Goal: Task Accomplishment & Management: Complete application form

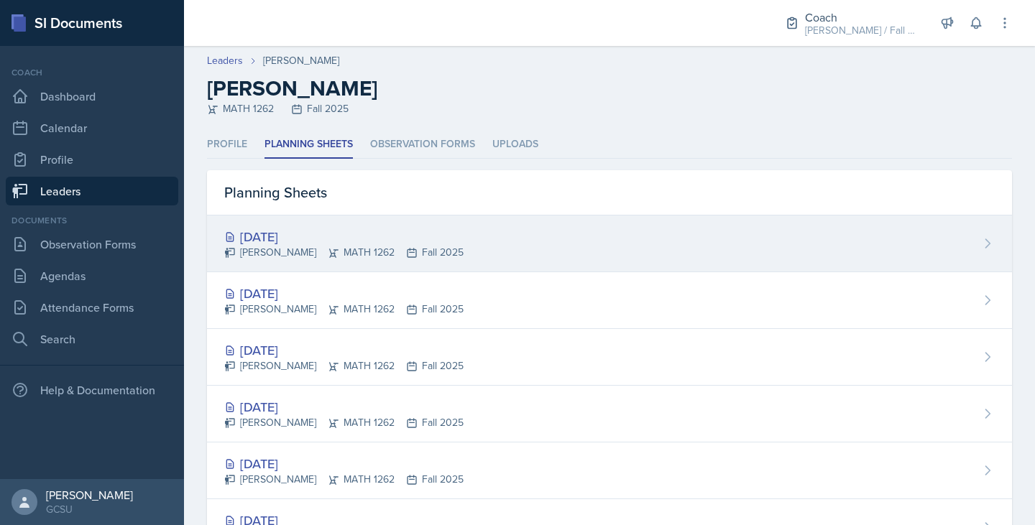
click at [280, 239] on div "Sep 22nd, 2025" at bounding box center [343, 236] width 239 height 19
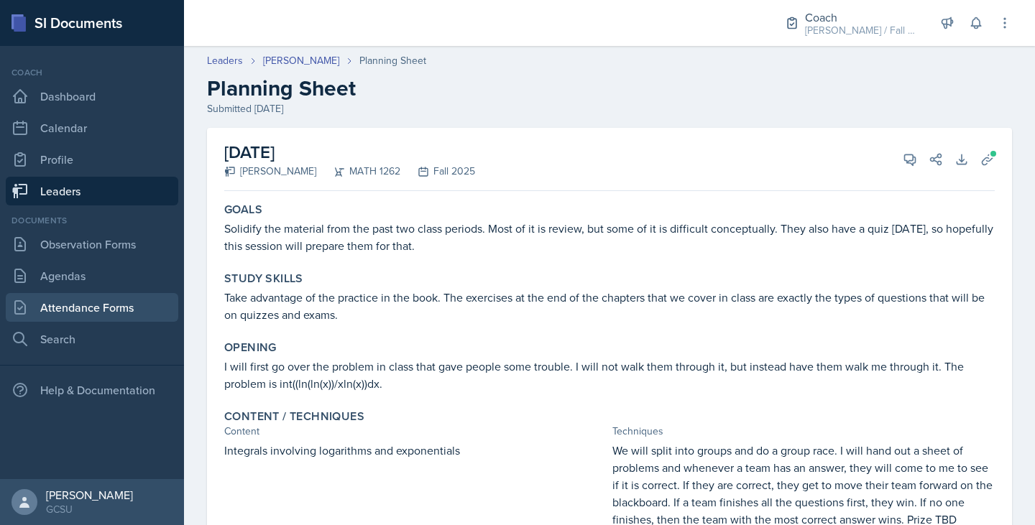
click at [101, 299] on link "Attendance Forms" at bounding box center [92, 307] width 173 height 29
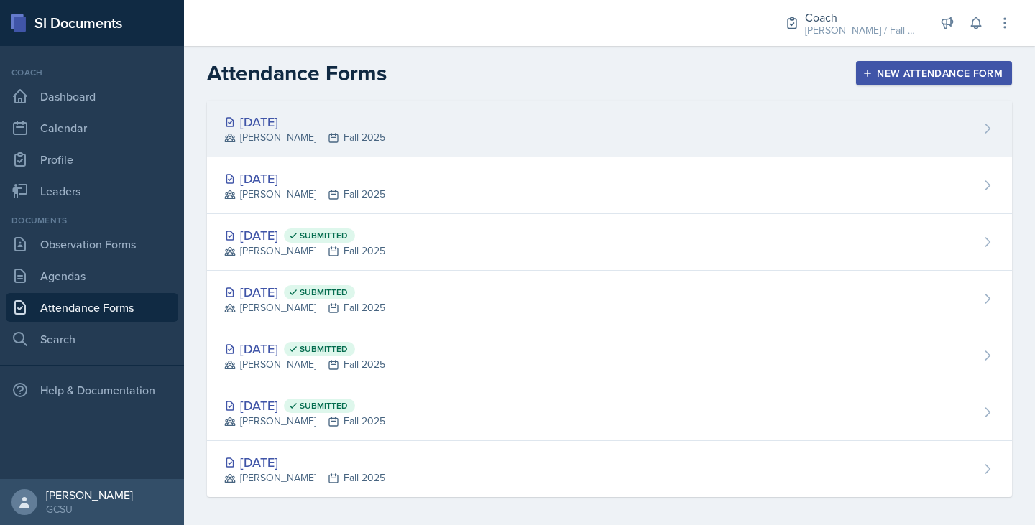
click at [481, 124] on div "Sep 18th, 2025 MAPP Fall 2025" at bounding box center [609, 129] width 805 height 57
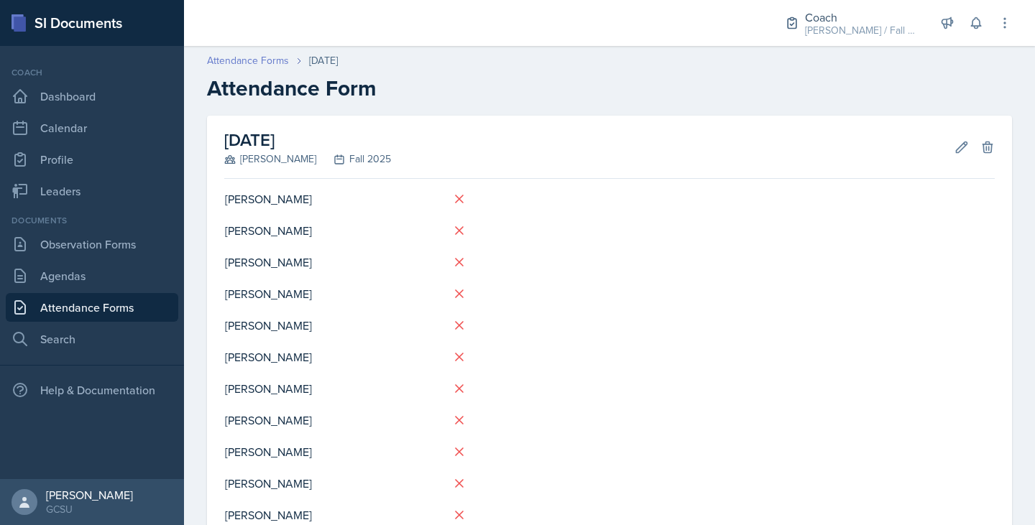
click at [257, 65] on link "Attendance Forms" at bounding box center [248, 60] width 82 height 15
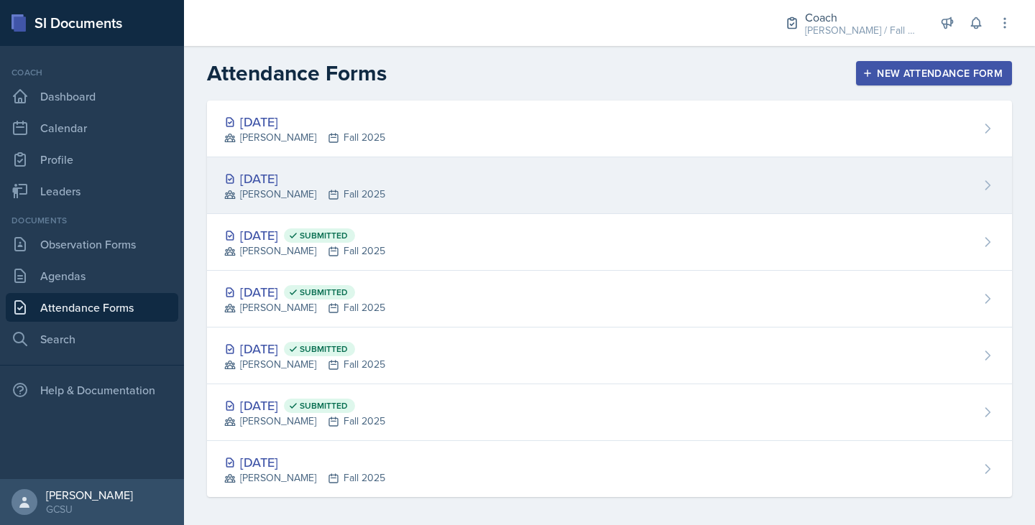
click at [313, 189] on div "MAPP Fall 2025" at bounding box center [304, 194] width 161 height 15
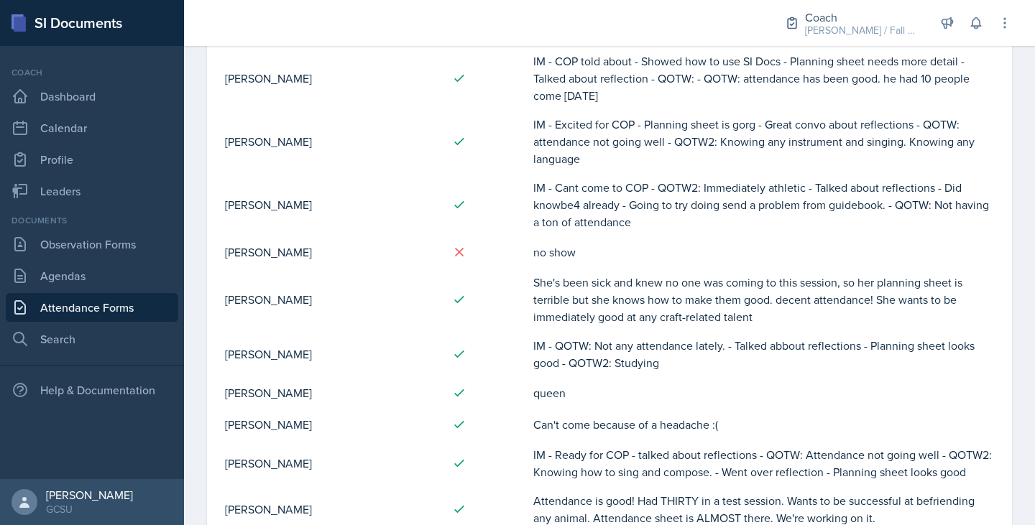
scroll to position [447, 0]
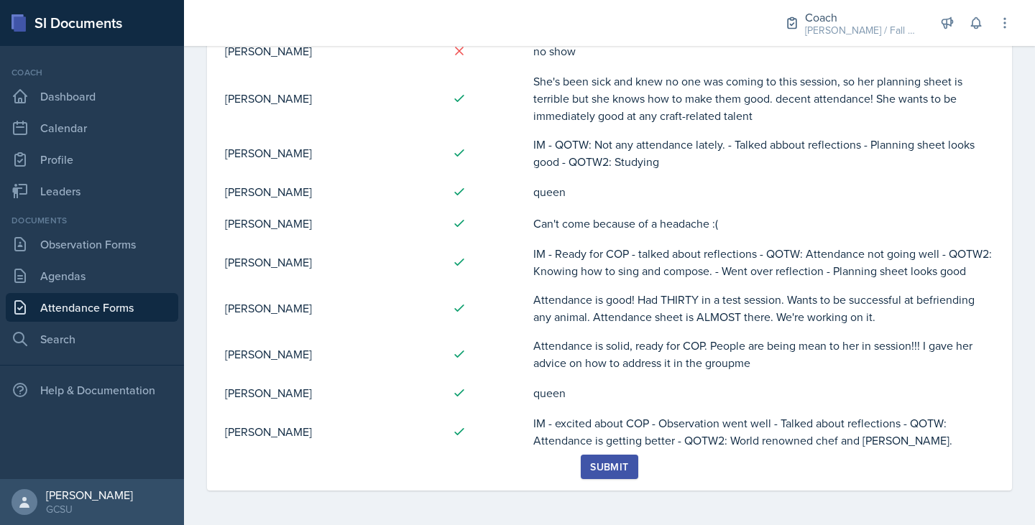
click at [608, 472] on div "Submit" at bounding box center [609, 467] width 38 height 12
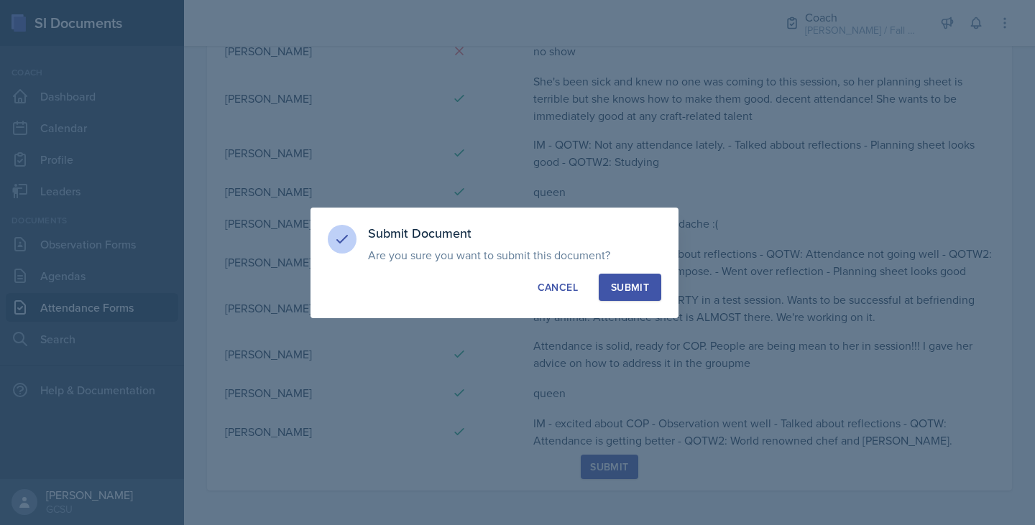
click at [627, 290] on div "Submit" at bounding box center [630, 287] width 38 height 14
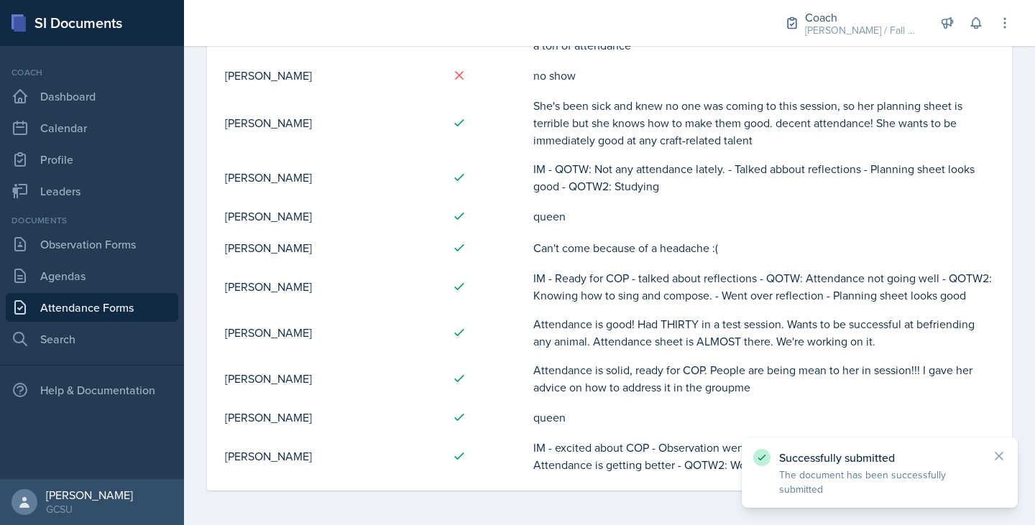
scroll to position [0, 0]
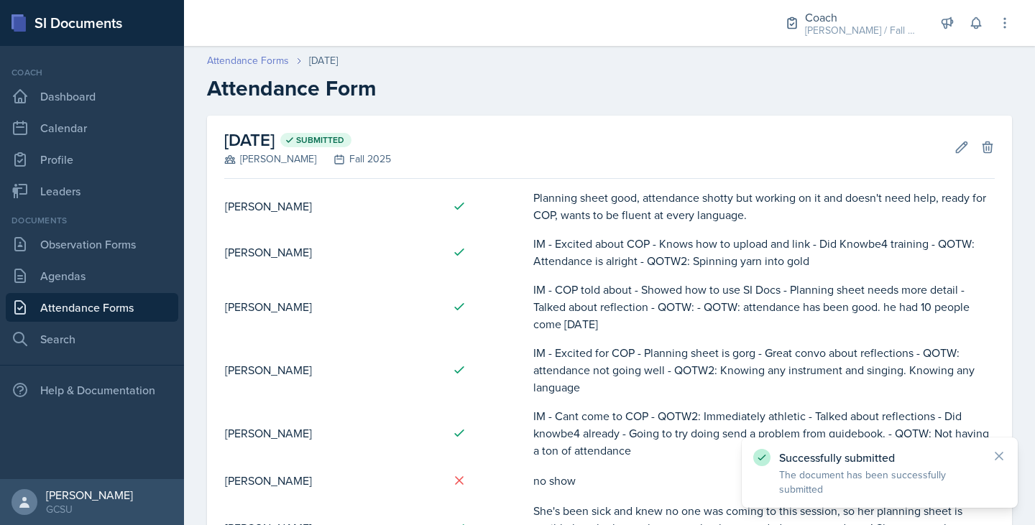
click at [234, 60] on link "Attendance Forms" at bounding box center [248, 60] width 82 height 15
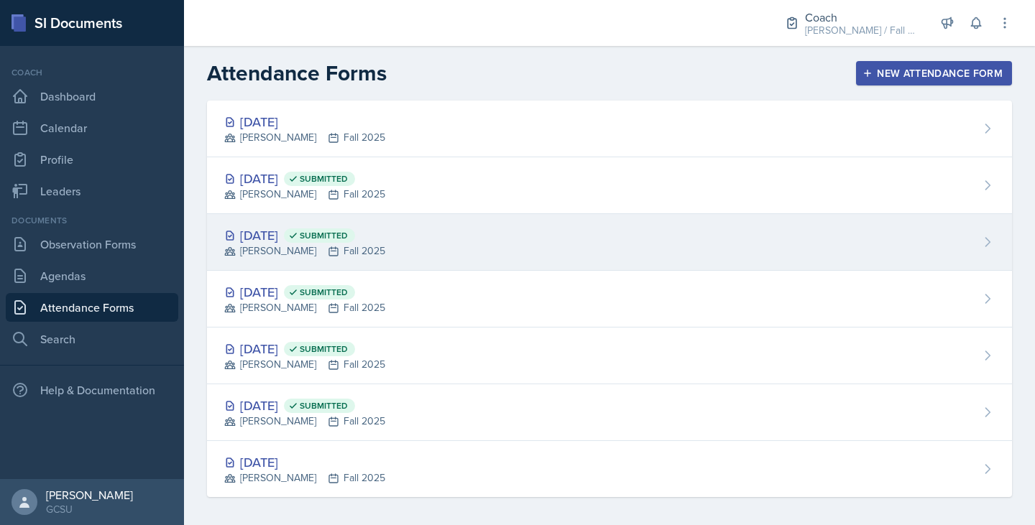
click at [380, 215] on div "Sep 8th, 2025 Submitted MAPP Fall 2025" at bounding box center [609, 242] width 805 height 57
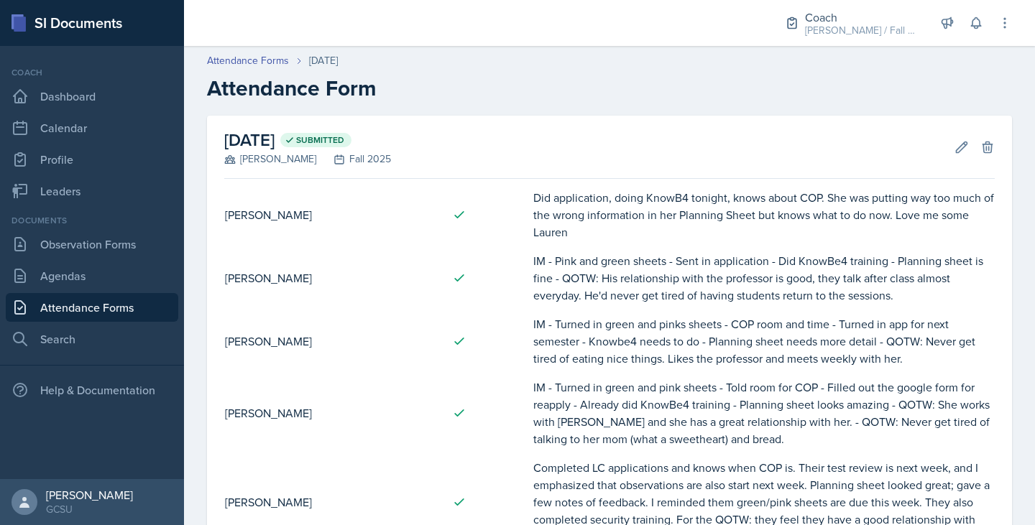
drag, startPoint x: 532, startPoint y: 261, endPoint x: 886, endPoint y: 294, distance: 355.9
click at [886, 294] on td "IM - Pink and green sheets - Sent in application - Did KnowBe4 training - Plann…" at bounding box center [764, 278] width 462 height 63
click at [619, 280] on td "IM - Pink and green sheets - Sent in application - Did KnowBe4 training - Plann…" at bounding box center [764, 278] width 462 height 63
drag, startPoint x: 529, startPoint y: 262, endPoint x: 927, endPoint y: 300, distance: 399.4
click at [927, 300] on td "IM - Pink and green sheets - Sent in application - Did KnowBe4 training - Plann…" at bounding box center [764, 278] width 462 height 63
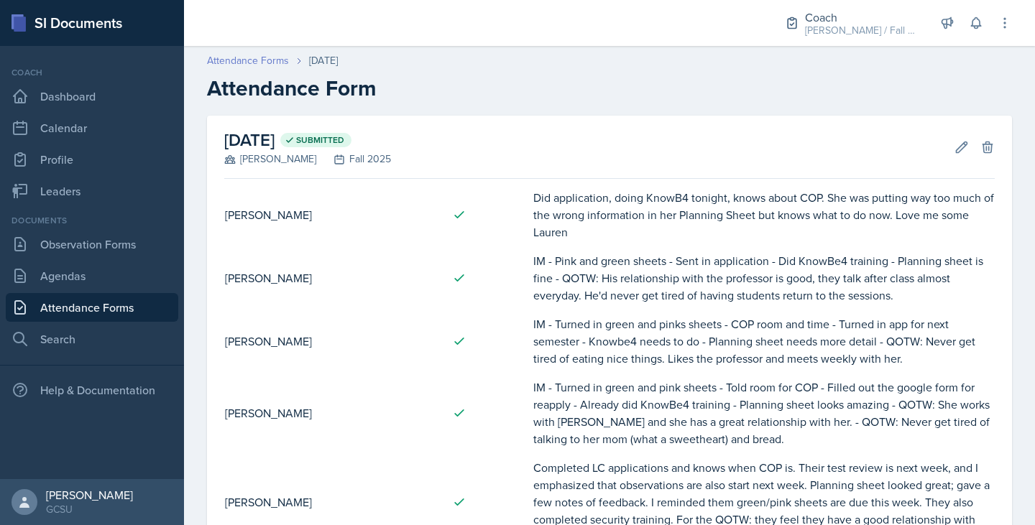
click at [258, 65] on link "Attendance Forms" at bounding box center [248, 60] width 82 height 15
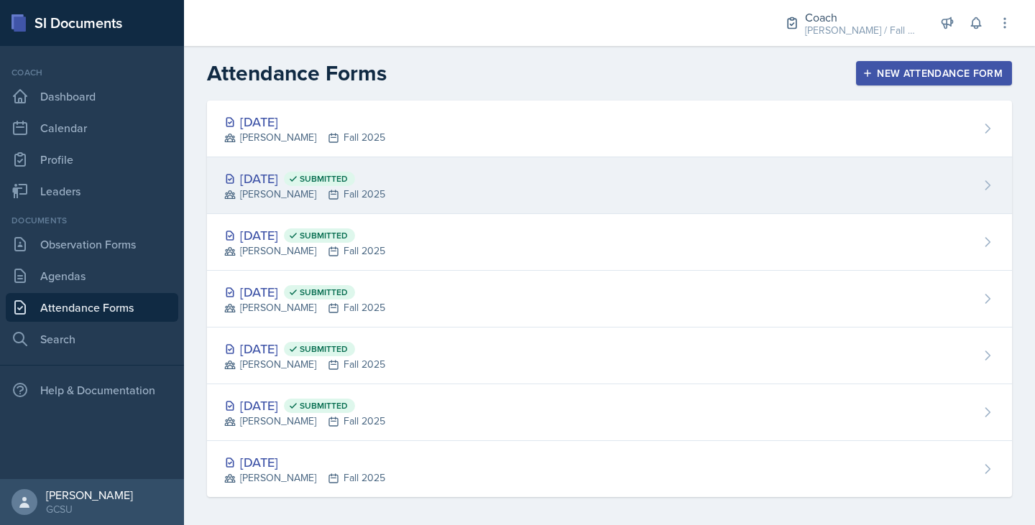
click at [337, 206] on div "Sep 17th, 2025 Submitted MAPP Fall 2025" at bounding box center [609, 185] width 805 height 57
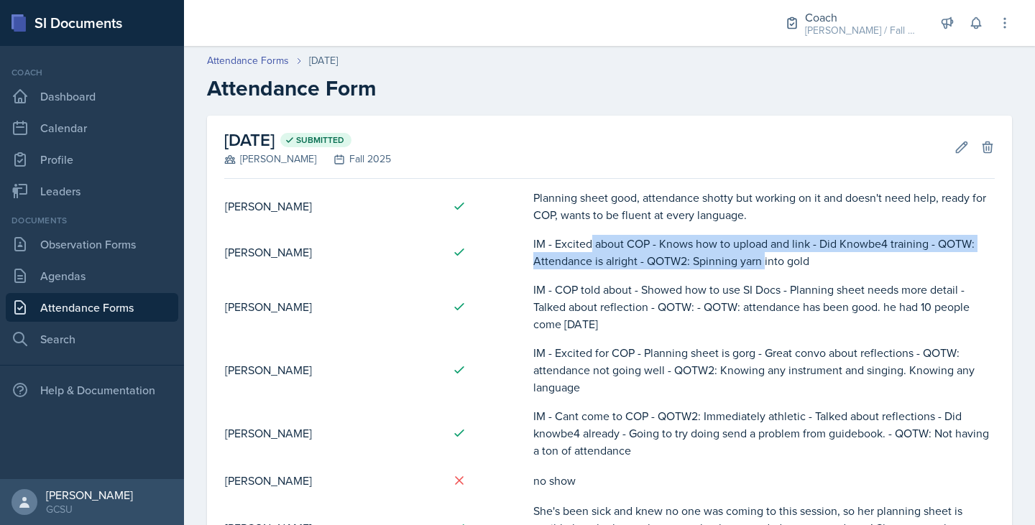
drag, startPoint x: 544, startPoint y: 249, endPoint x: 715, endPoint y: 260, distance: 171.4
click at [715, 260] on td "IM - Excited about COP - Knows how to upload and link - Did Knowbe4 training - …" at bounding box center [764, 252] width 462 height 46
click at [613, 247] on td "IM - Excited about COP - Knows how to upload and link - Did Knowbe4 training - …" at bounding box center [764, 252] width 462 height 46
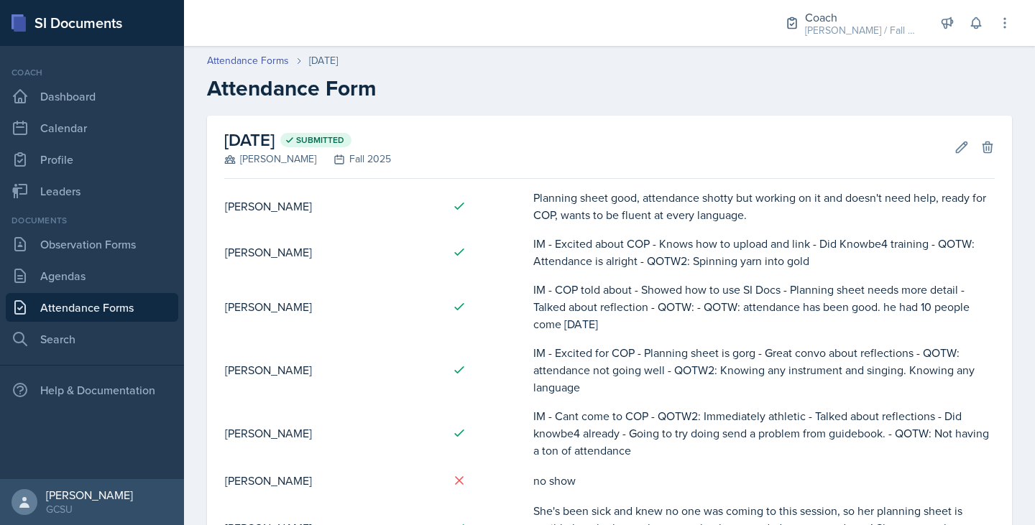
drag, startPoint x: 529, startPoint y: 241, endPoint x: 822, endPoint y: 257, distance: 293.8
click at [822, 257] on td "IM - Excited about COP - Knows how to upload and link - Did Knowbe4 training - …" at bounding box center [764, 252] width 462 height 46
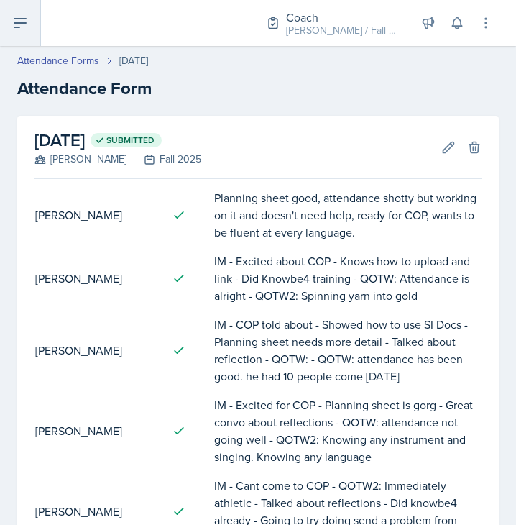
click at [9, 35] on button at bounding box center [20, 23] width 41 height 46
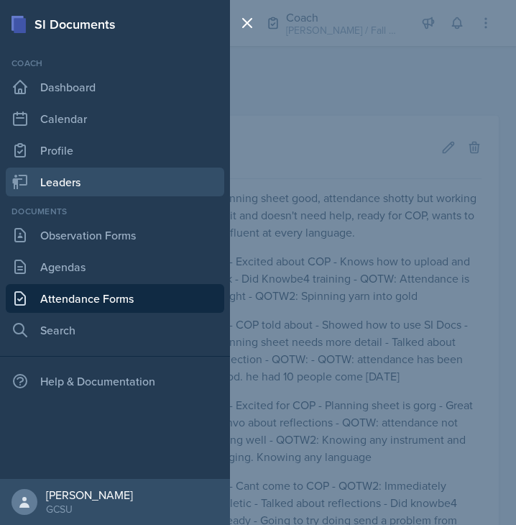
click at [73, 173] on link "Leaders" at bounding box center [115, 181] width 219 height 29
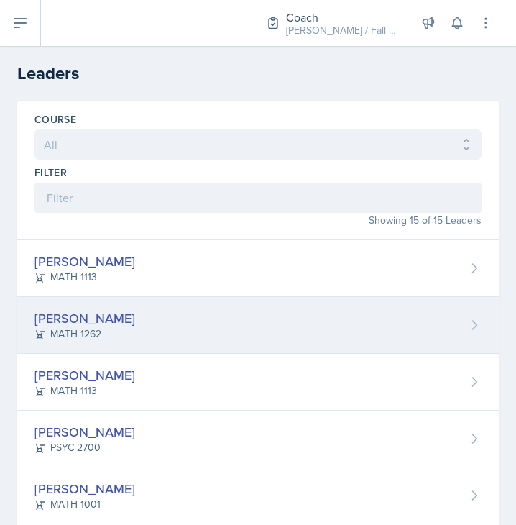
click at [104, 332] on div "MATH 1262" at bounding box center [85, 333] width 101 height 15
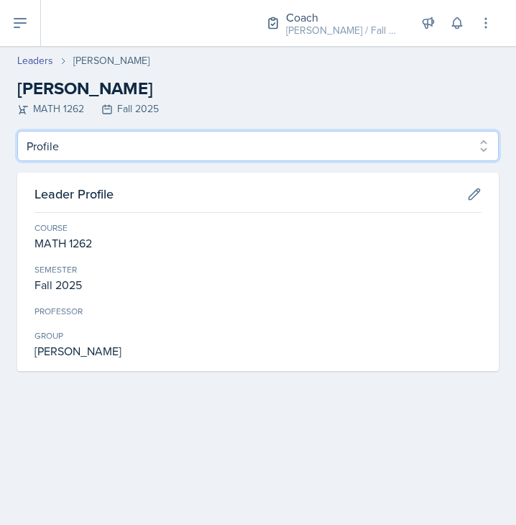
click at [262, 146] on select "Profile Planning Sheets Observation Forms Uploads" at bounding box center [258, 146] width 482 height 30
select select "Planning Sheets"
click at [17, 131] on select "Profile Planning Sheets Observation Forms Uploads" at bounding box center [258, 146] width 482 height 30
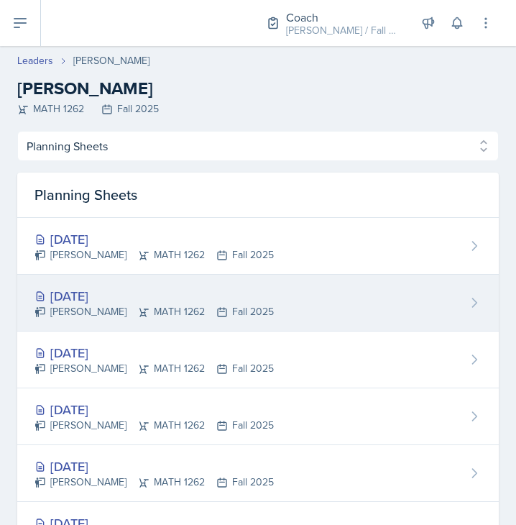
click at [208, 297] on div "Sep 18th, 2025" at bounding box center [154, 295] width 239 height 19
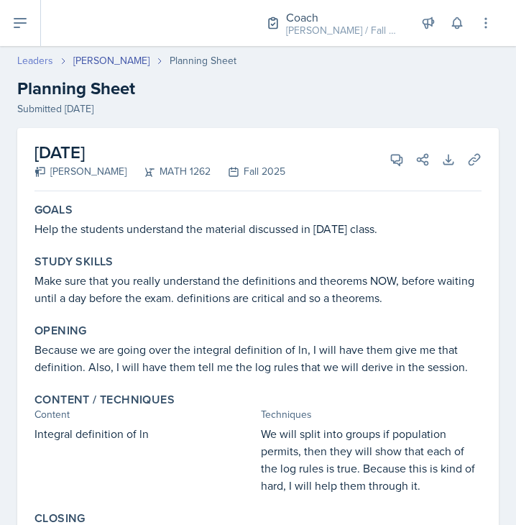
click at [37, 58] on link "Leaders" at bounding box center [35, 60] width 36 height 15
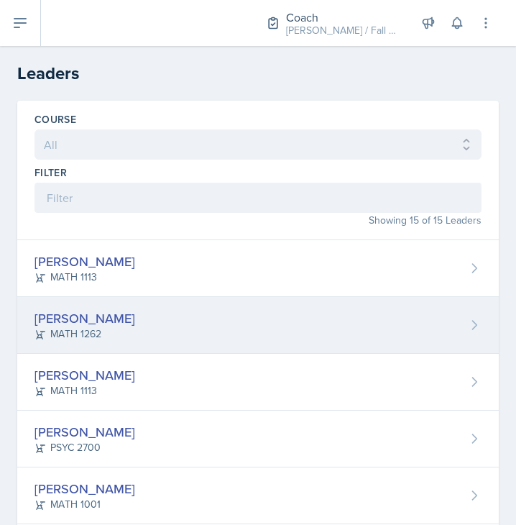
click at [130, 319] on div "Jonas Barfield MATH 1262" at bounding box center [258, 325] width 482 height 57
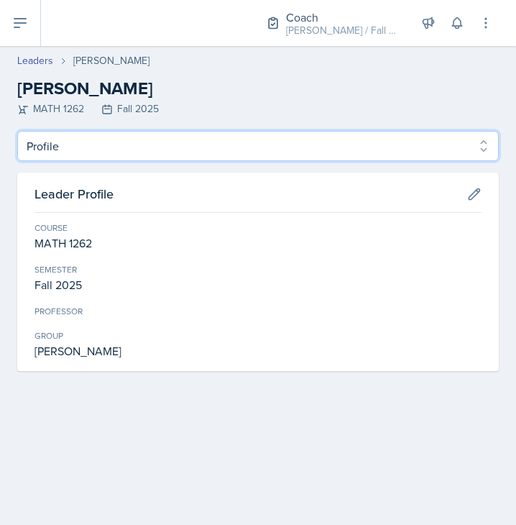
click at [81, 156] on select "Profile Planning Sheets Observation Forms Uploads" at bounding box center [258, 146] width 482 height 30
select select "Planning Sheets"
click at [17, 131] on select "Profile Planning Sheets Observation Forms Uploads" at bounding box center [258, 146] width 482 height 30
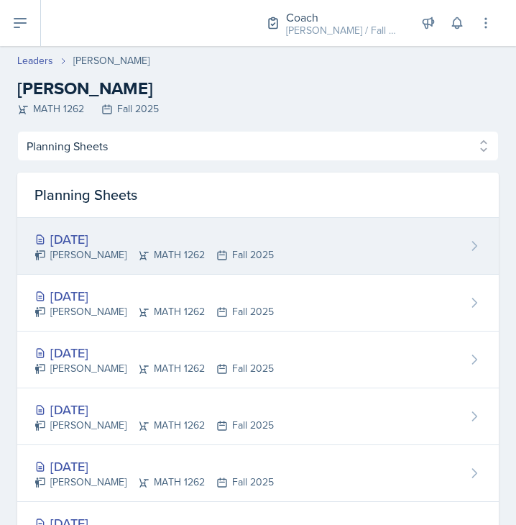
click at [202, 251] on div "Jonas Barfield MATH 1262 Fall 2025" at bounding box center [154, 254] width 239 height 15
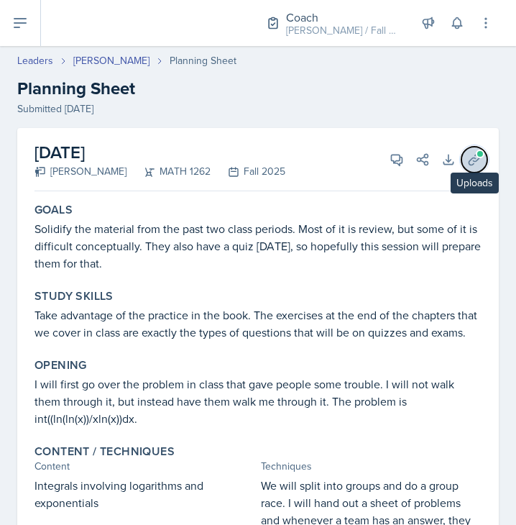
click at [469, 165] on icon at bounding box center [474, 159] width 14 height 14
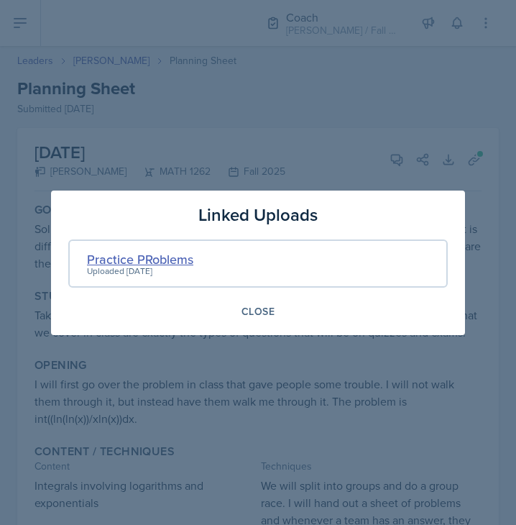
click at [144, 260] on div "Practice PRoblems" at bounding box center [140, 258] width 106 height 19
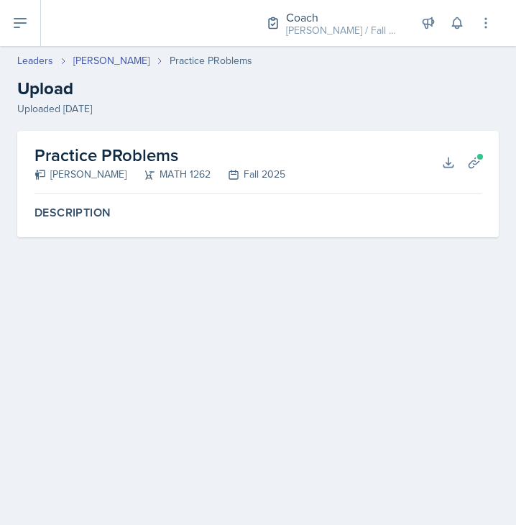
click at [459, 170] on div "Practice PRoblems Jonas Barfield MATH 1262 Fall 2025 Download Planning Sheets" at bounding box center [258, 162] width 447 height 63
click at [451, 162] on icon at bounding box center [448, 161] width 9 height 9
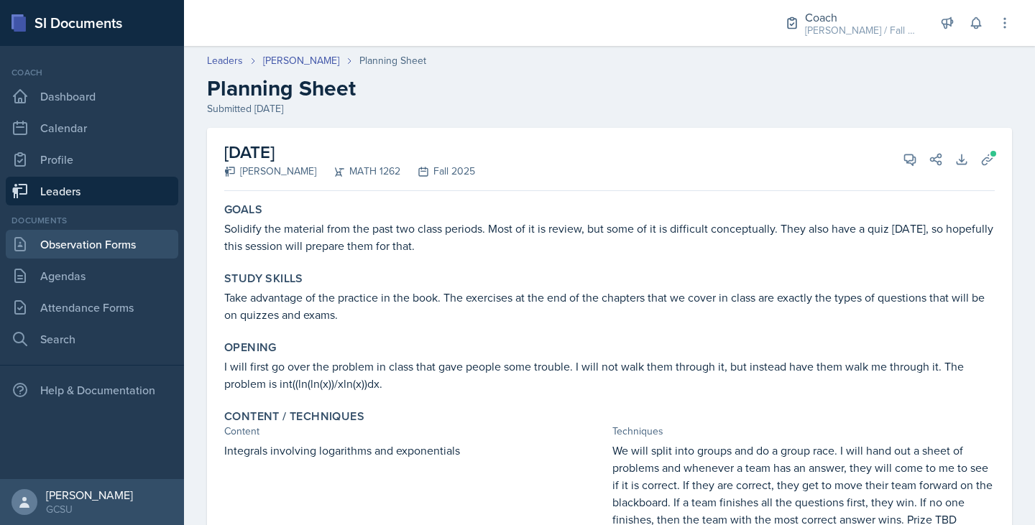
click at [103, 247] on link "Observation Forms" at bounding box center [92, 244] width 173 height 29
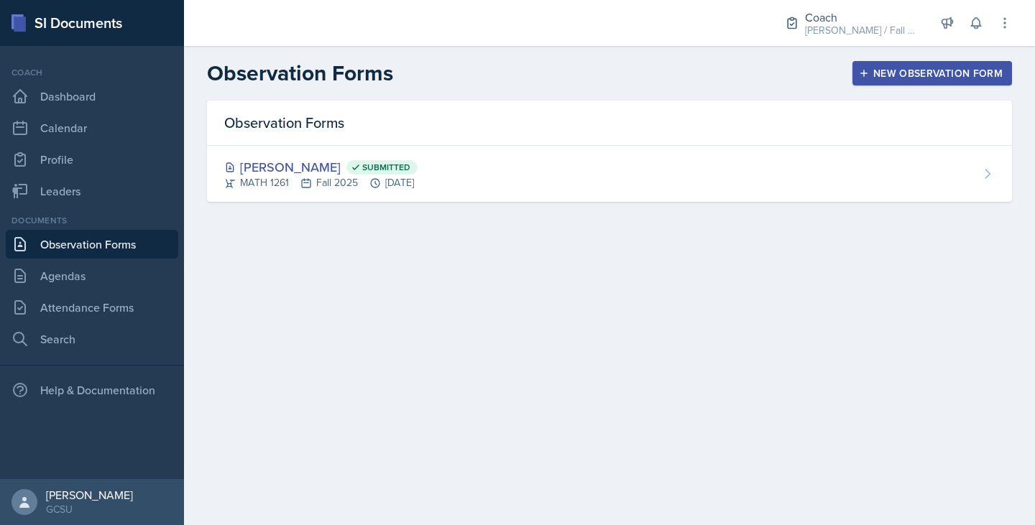
click at [884, 68] on div "New Observation Form" at bounding box center [932, 74] width 141 height 12
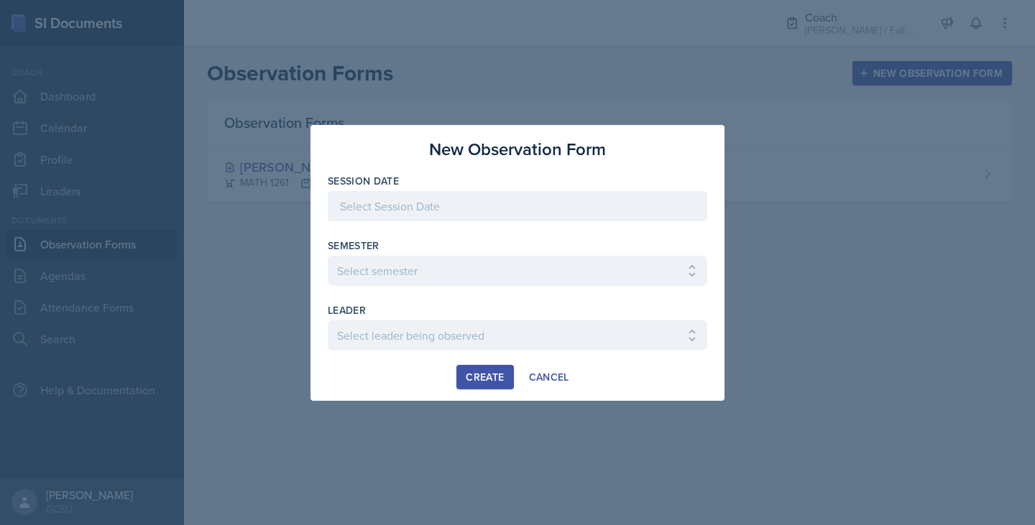
click at [439, 206] on div at bounding box center [518, 206] width 380 height 30
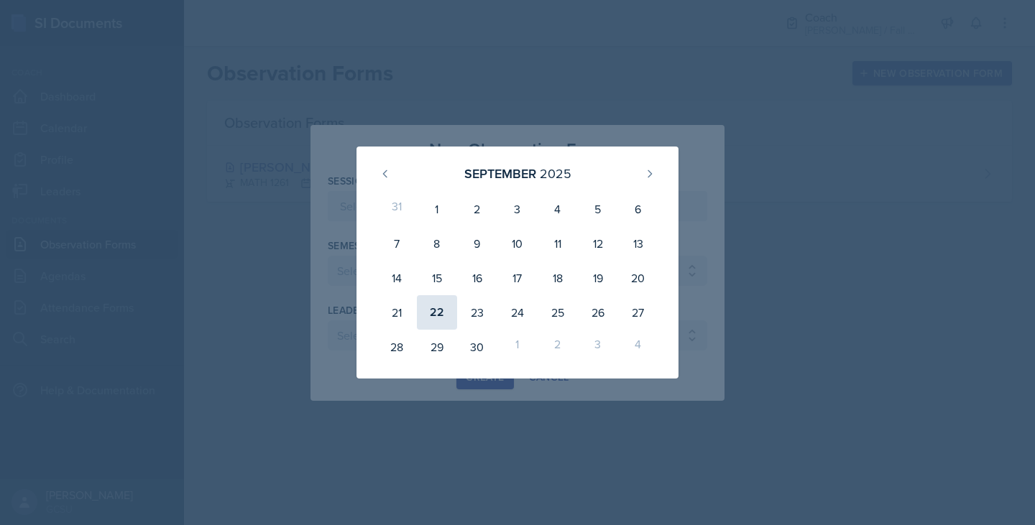
click at [440, 308] on div "22" at bounding box center [437, 312] width 40 height 35
type input "[DATE]"
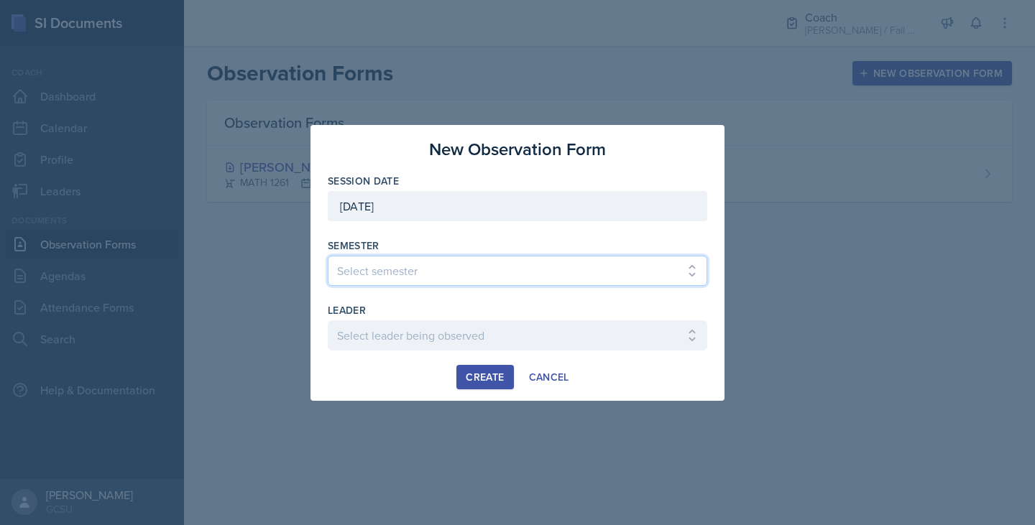
click at [416, 278] on select "Select semester All Spring 2020 Fall 2023 Spring 2019 Spring 2018 Fall 2017 Spr…" at bounding box center [518, 271] width 380 height 30
select select "986fdc3e-2246-4ffd-9cb8-78666de4ebed"
click at [328, 256] on select "Select semester All Spring 2020 Fall 2023 Spring 2019 Spring 2018 Fall 2017 Spr…" at bounding box center [518, 271] width 380 height 30
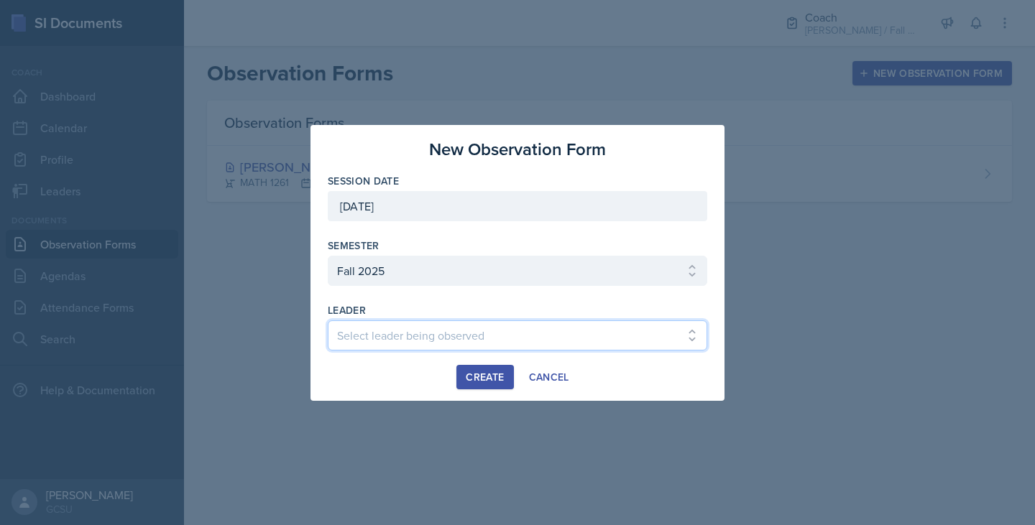
click at [365, 333] on select "Select leader being observed [PERSON_NAME] [PERSON_NAME] / CHEM 1211 / [PERSON_…" at bounding box center [518, 336] width 380 height 30
select select "32dd2de8-a44d-43d4-9b3f-597bd322c7df"
click at [328, 321] on select "Select leader being observed [PERSON_NAME] [PERSON_NAME] / CHEM 1211 / [PERSON_…" at bounding box center [518, 336] width 380 height 30
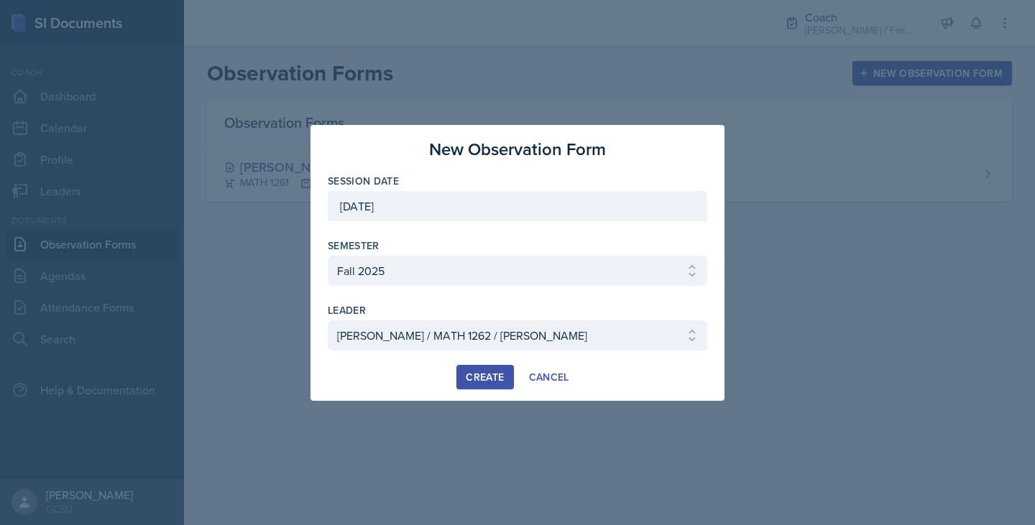
click at [461, 379] on button "Create" at bounding box center [484, 377] width 57 height 24
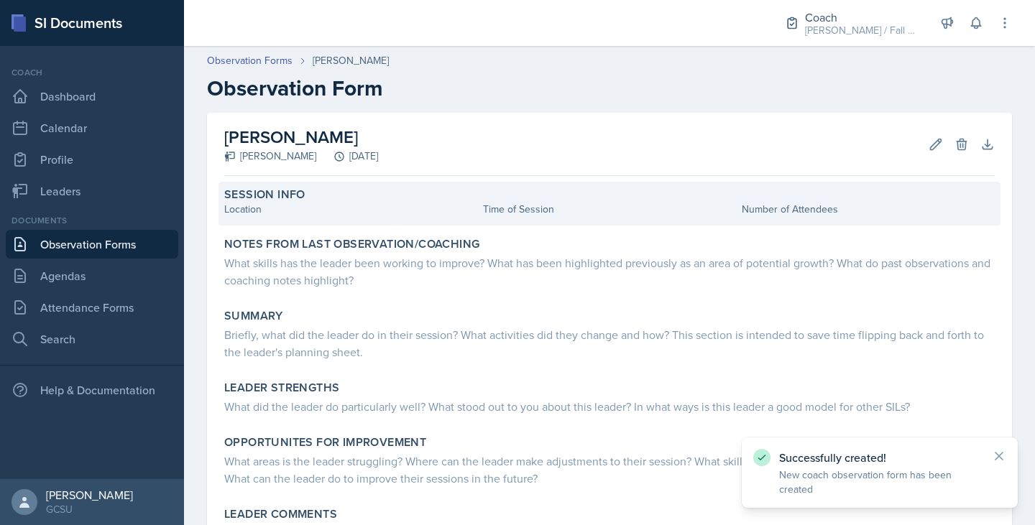
click at [354, 216] on div "Location" at bounding box center [350, 209] width 253 height 15
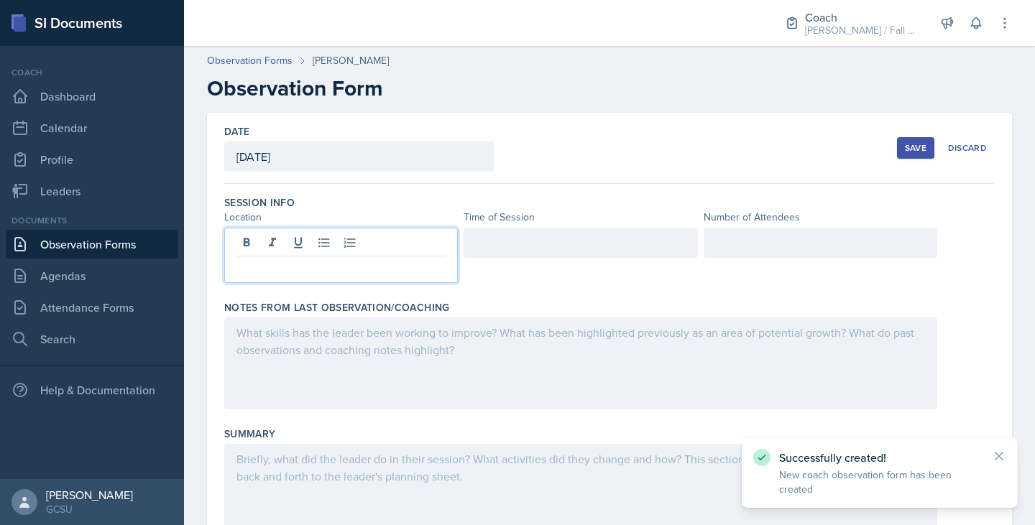
click at [316, 250] on div at bounding box center [341, 255] width 234 height 55
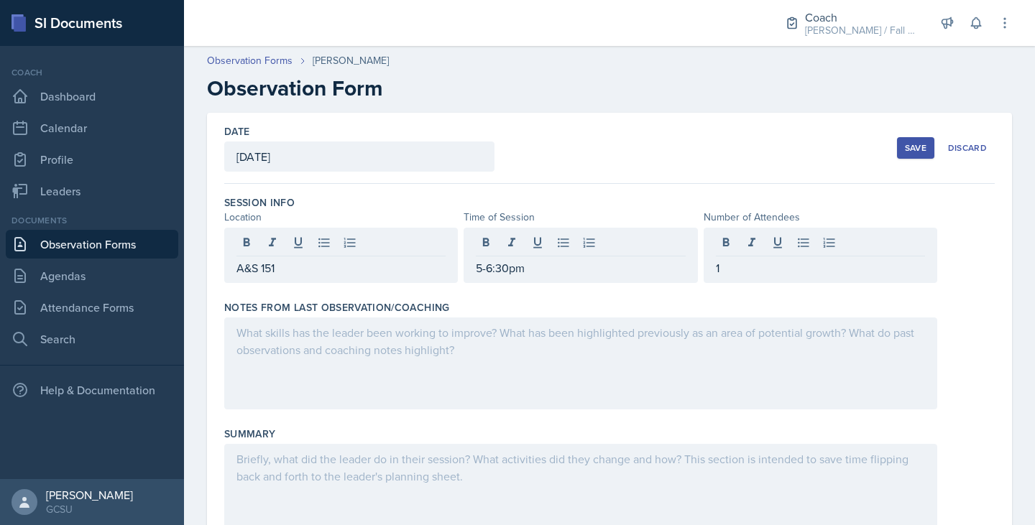
click at [363, 356] on div at bounding box center [580, 364] width 713 height 92
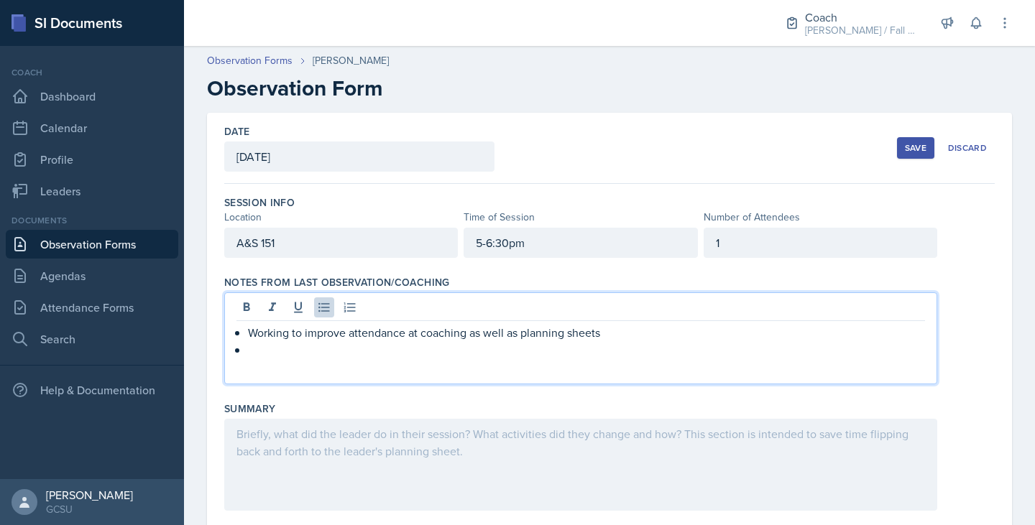
scroll to position [38, 0]
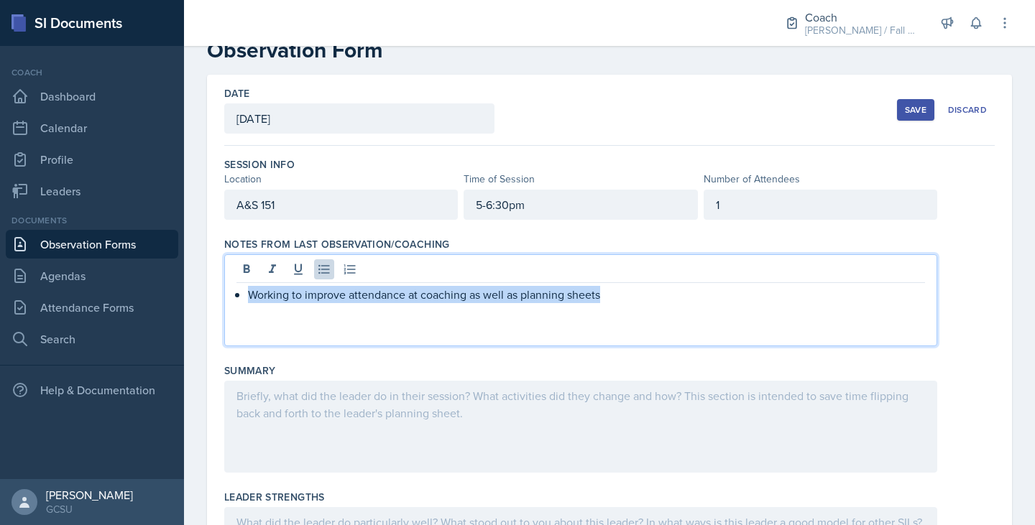
drag, startPoint x: 607, startPoint y: 303, endPoint x: 178, endPoint y: 310, distance: 429.2
click at [178, 310] on div "SI Documents Coach Dashboard Calendar Profile Leaders Documents Observation For…" at bounding box center [517, 262] width 1035 height 525
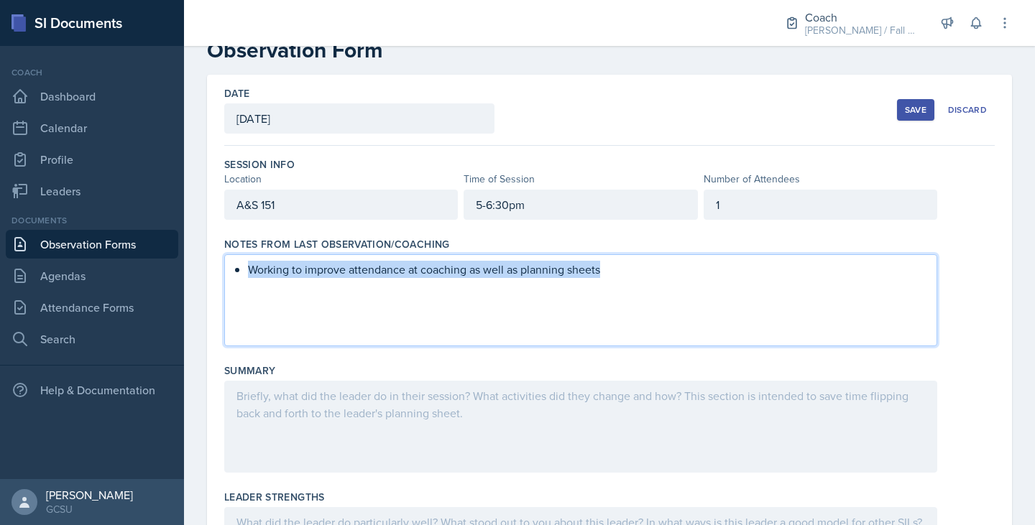
scroll to position [13, 0]
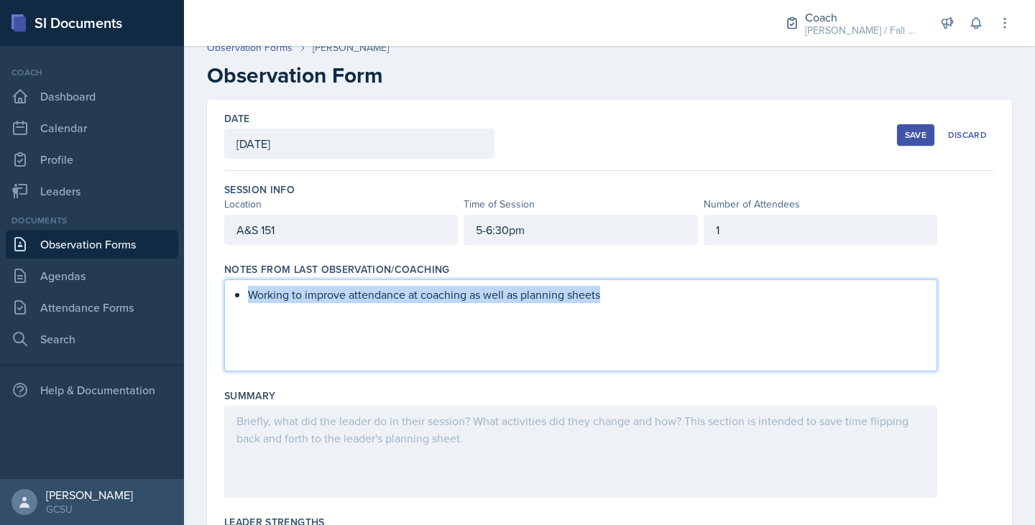
copy p "Working to improve attendance at coaching as well as planning sheets"
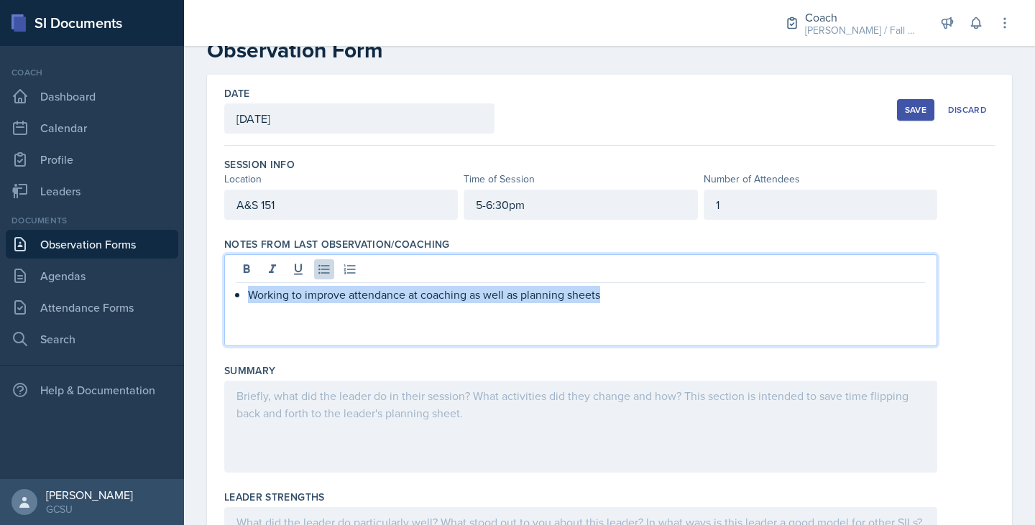
drag, startPoint x: 642, startPoint y: 304, endPoint x: 188, endPoint y: 284, distance: 454.8
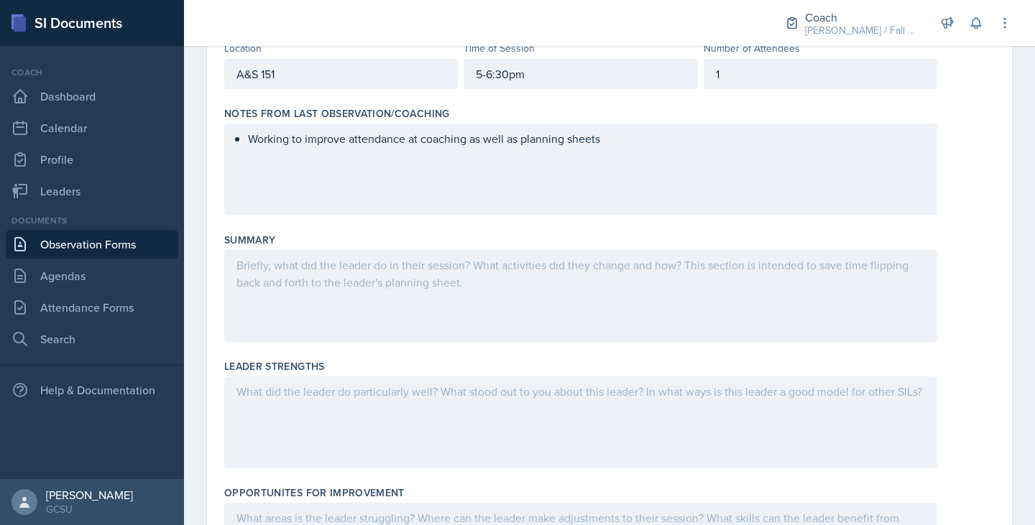
click at [533, 300] on div at bounding box center [580, 296] width 713 height 92
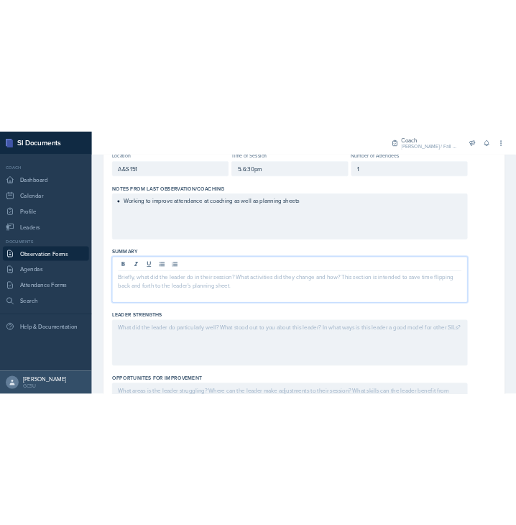
scroll to position [194, 0]
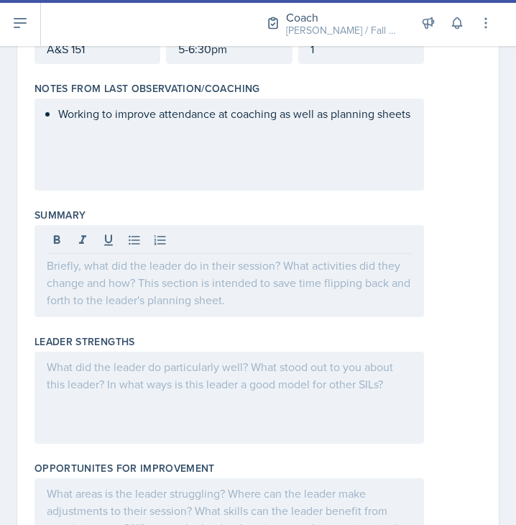
click at [190, 139] on div "Working to improve attendance at coaching as well as planning sheets" at bounding box center [230, 144] width 390 height 92
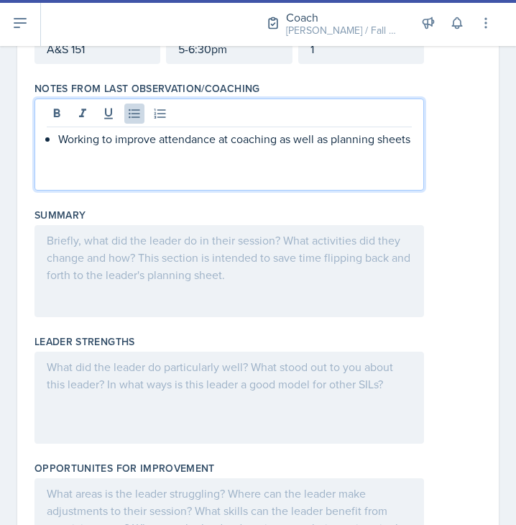
scroll to position [219, 0]
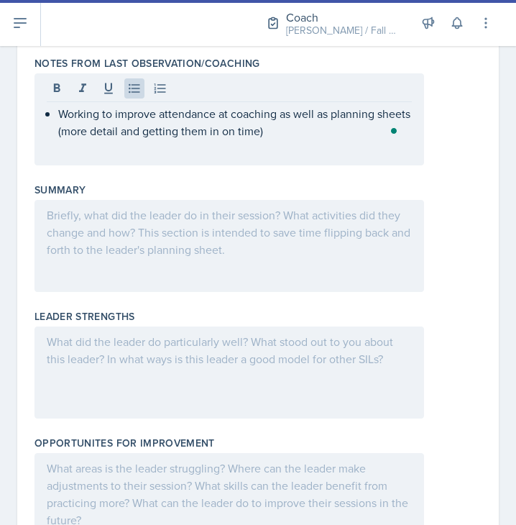
click at [126, 228] on div at bounding box center [230, 246] width 390 height 92
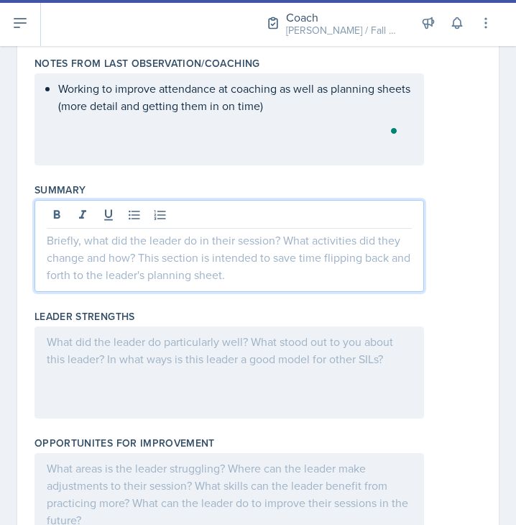
scroll to position [244, 0]
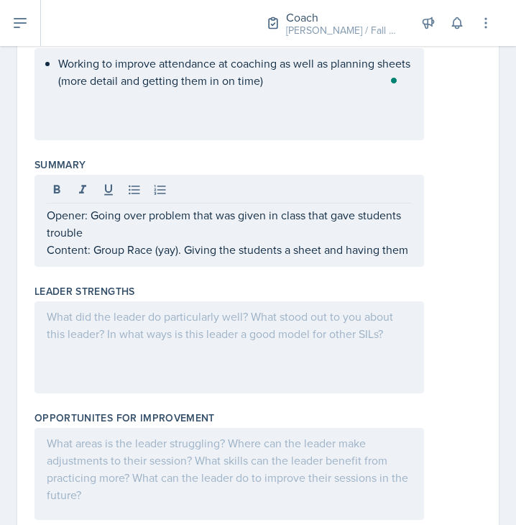
click at [166, 372] on div at bounding box center [230, 347] width 390 height 92
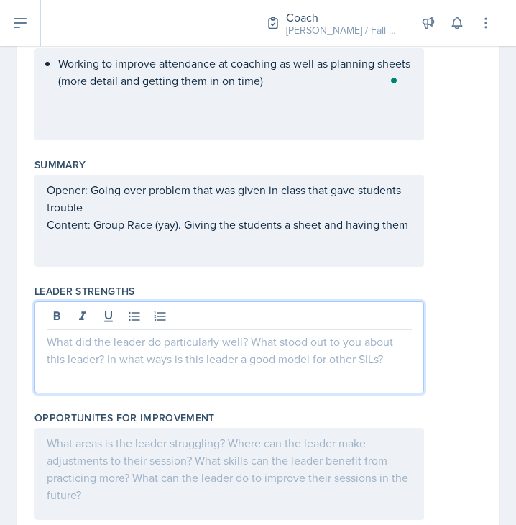
scroll to position [270, 0]
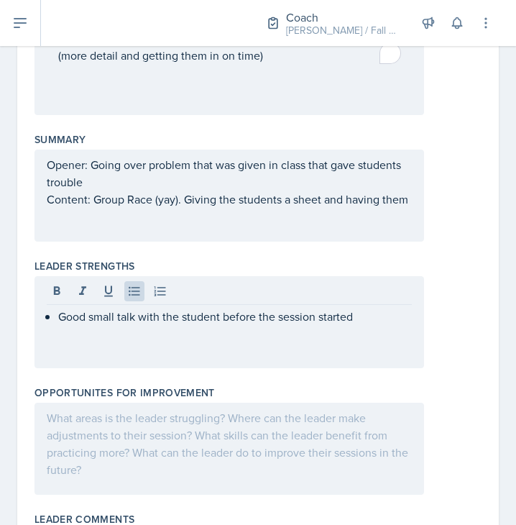
click at [220, 229] on div "Opener: Going over problem that was given in class that gave students trouble C…" at bounding box center [230, 196] width 390 height 92
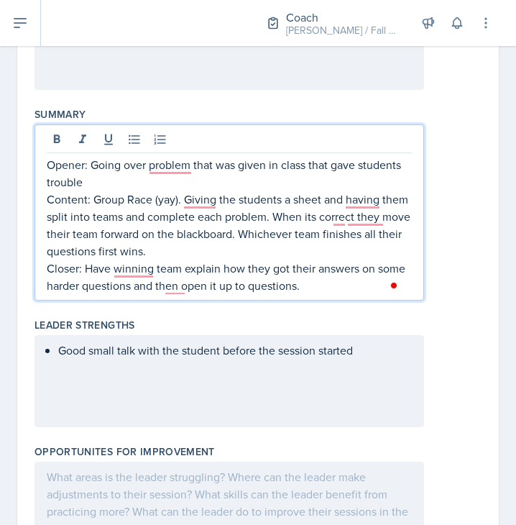
scroll to position [0, 0]
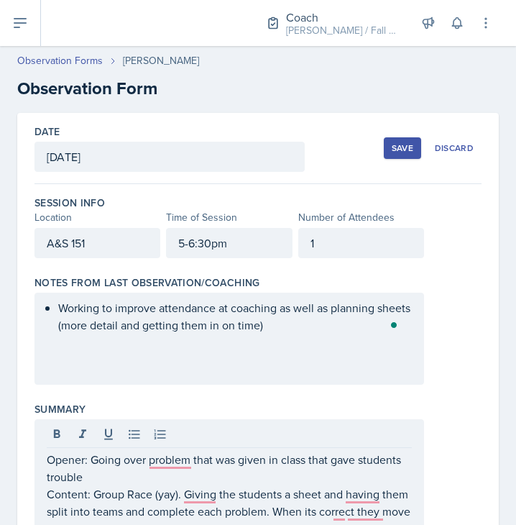
click at [314, 234] on div "1" at bounding box center [361, 243] width 126 height 30
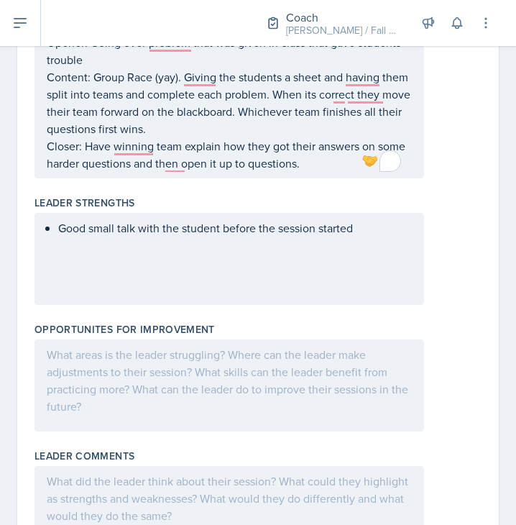
scroll to position [472, 0]
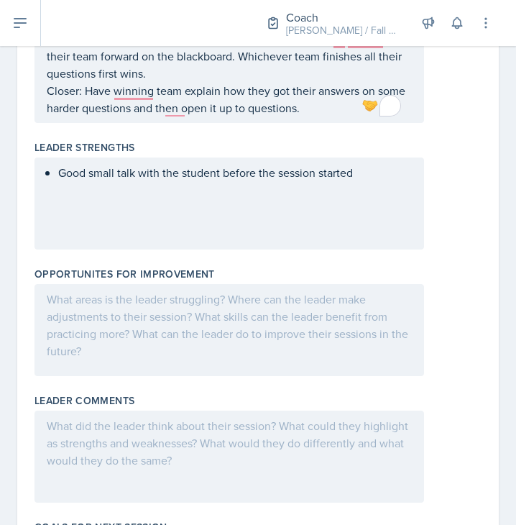
click at [188, 315] on div at bounding box center [230, 330] width 390 height 92
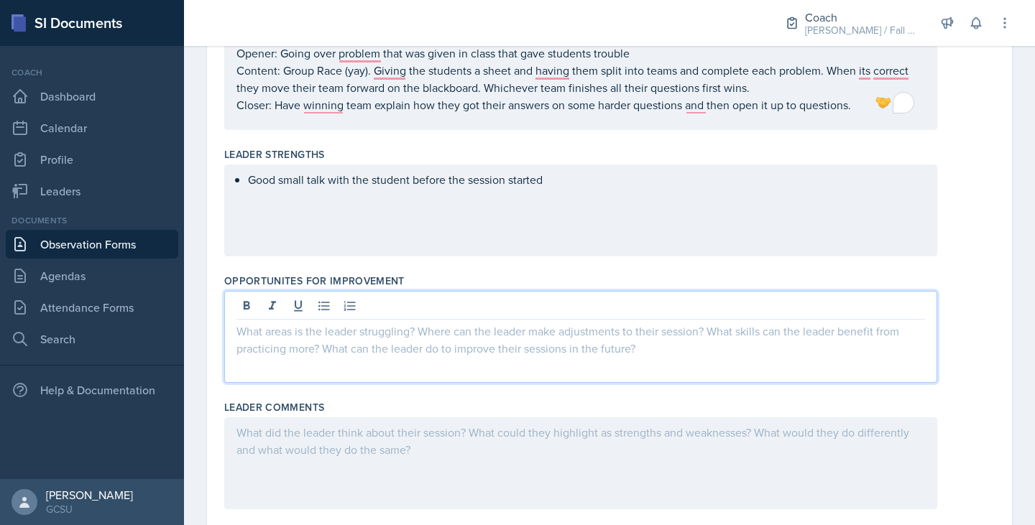
scroll to position [382, 0]
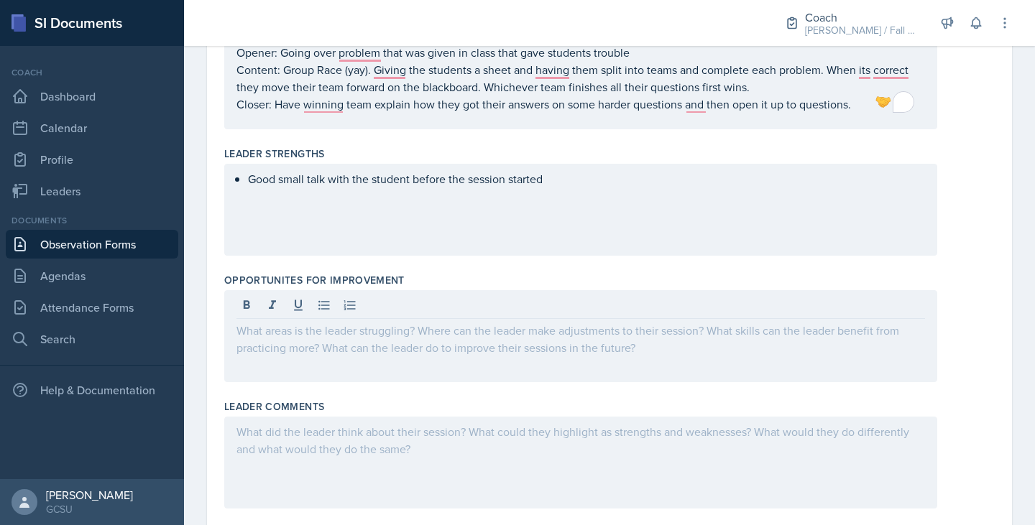
click at [584, 188] on div "Good small talk with the student before the session started" at bounding box center [580, 210] width 713 height 92
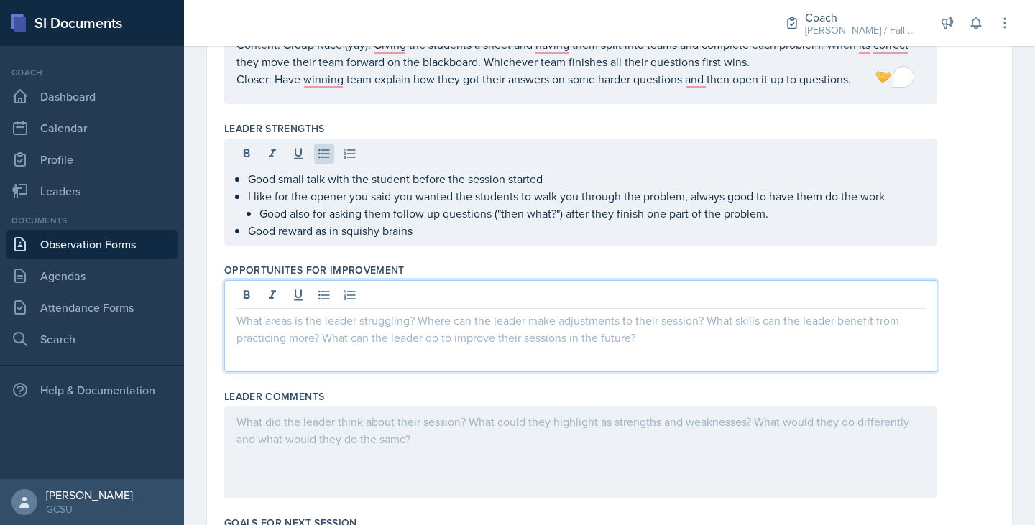
click at [548, 295] on div at bounding box center [580, 326] width 713 height 92
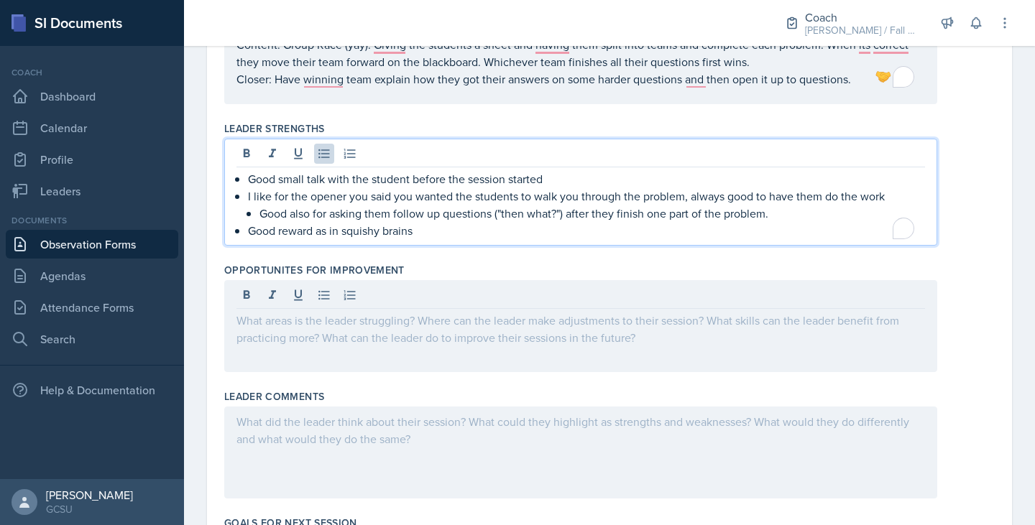
click at [460, 226] on p "Good reward as in squishy brains" at bounding box center [586, 230] width 677 height 17
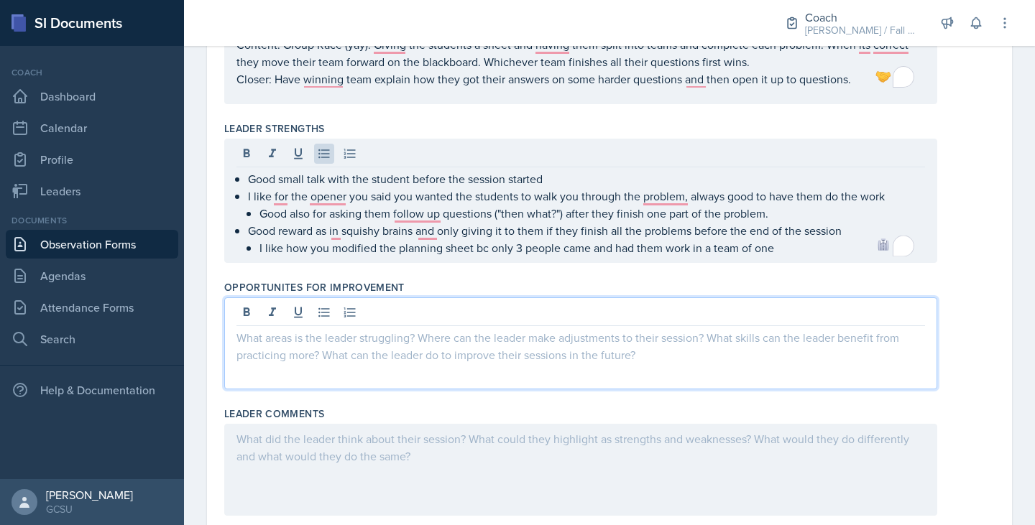
click at [371, 312] on div at bounding box center [580, 344] width 713 height 92
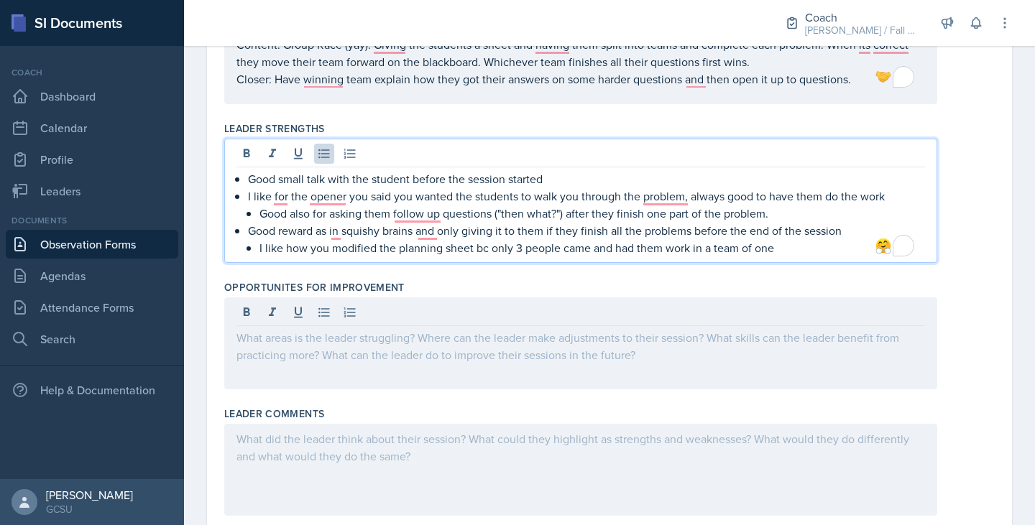
click at [797, 236] on p "Good reward as in squishy brains and only giving it to them if they finish all …" at bounding box center [586, 230] width 677 height 17
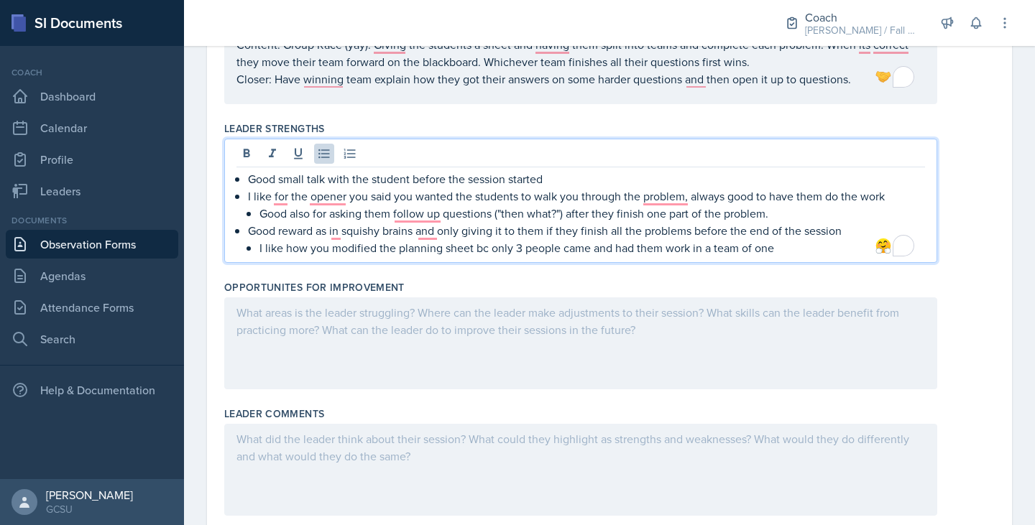
click at [790, 255] on p "I like how you modified the planning sheet bc only 3 people came and had them w…" at bounding box center [593, 247] width 666 height 17
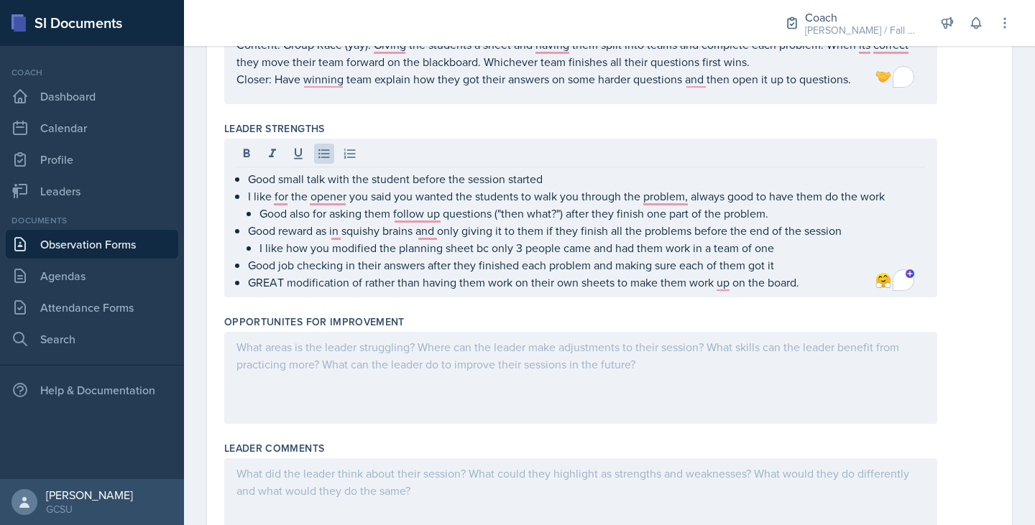
click at [298, 395] on div at bounding box center [580, 378] width 713 height 92
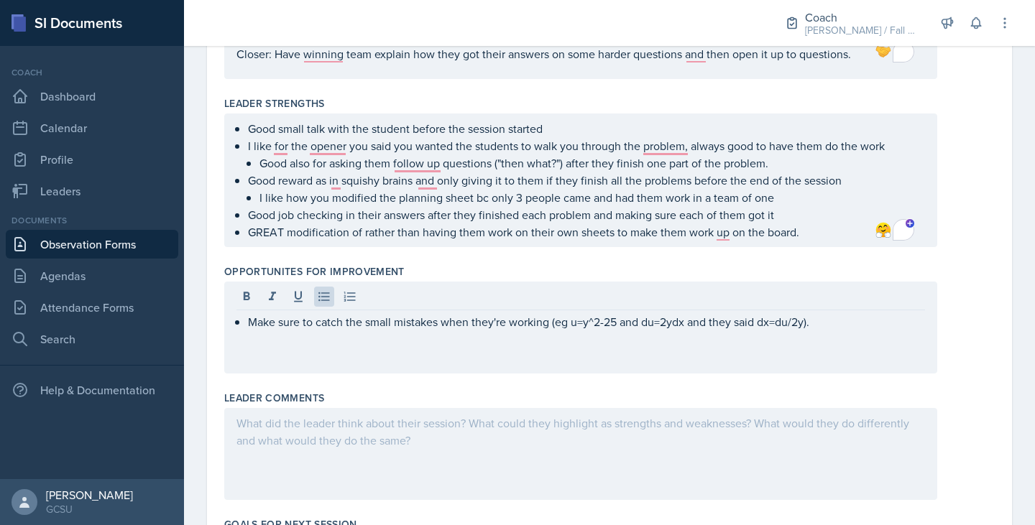
click at [816, 242] on div "Good small talk with the student before the session started I like for the open…" at bounding box center [580, 181] width 713 height 134
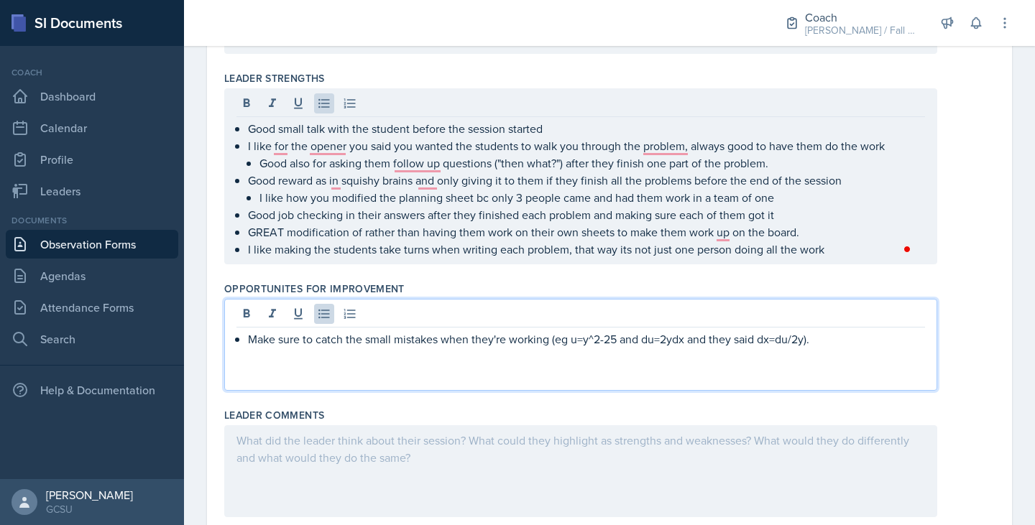
click at [867, 316] on div "Make sure to catch the small mistakes when they're working (eg u=y^2-25 and du=…" at bounding box center [580, 345] width 713 height 92
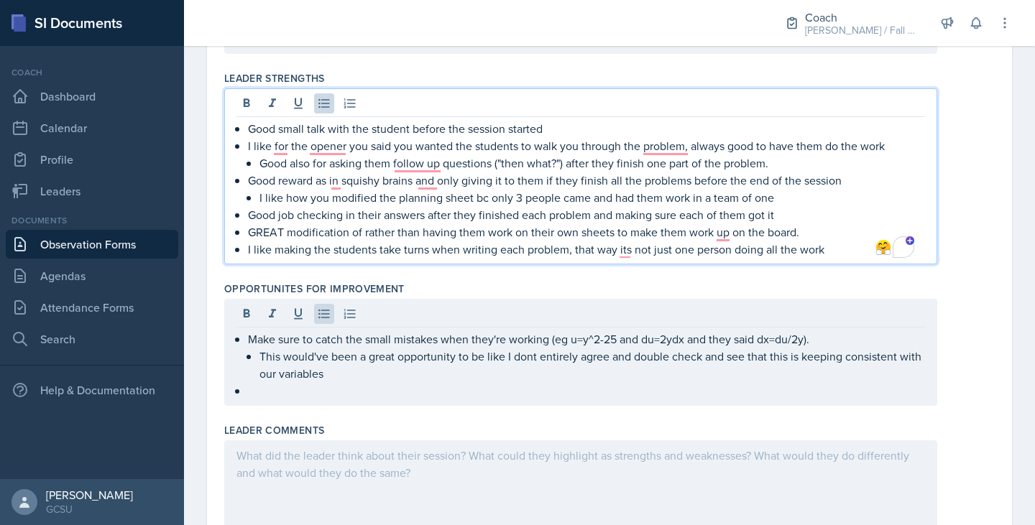
click at [836, 238] on p "GREAT modification of rather than having them work on their own sheets to make …" at bounding box center [586, 232] width 677 height 17
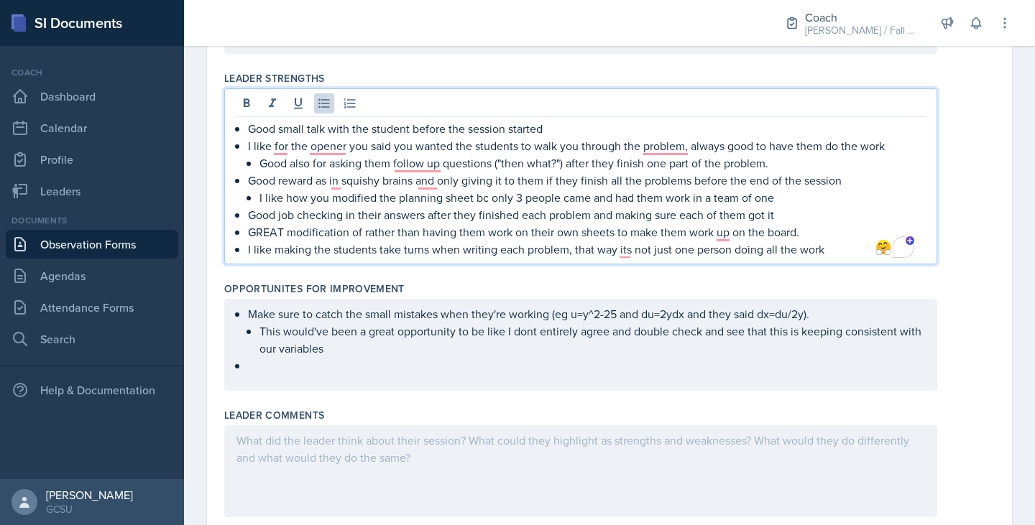
click at [617, 127] on p "Good small talk with the student before the session started" at bounding box center [586, 128] width 677 height 17
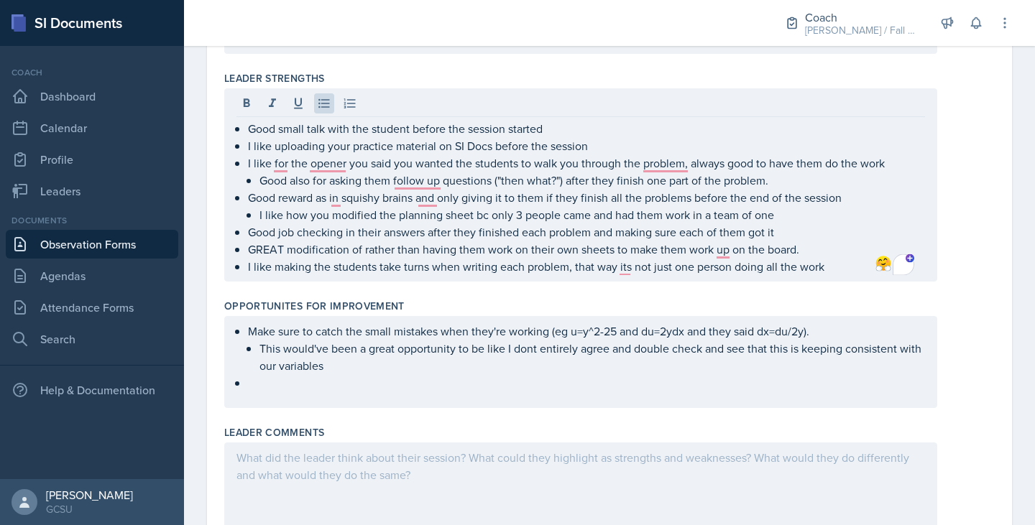
click at [345, 398] on div "Make sure to catch the small mistakes when they're working (eg u=y^2-25 and du=…" at bounding box center [580, 362] width 713 height 92
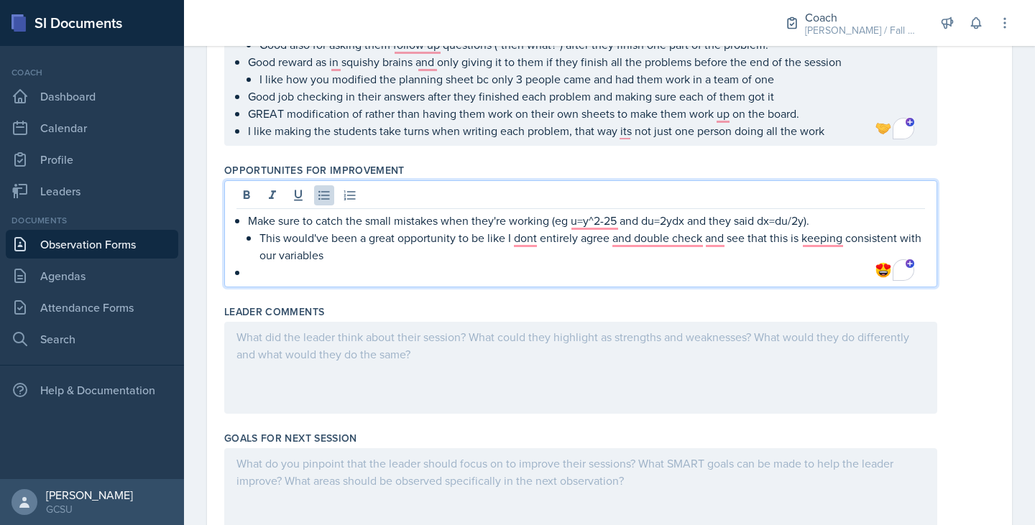
scroll to position [0, 0]
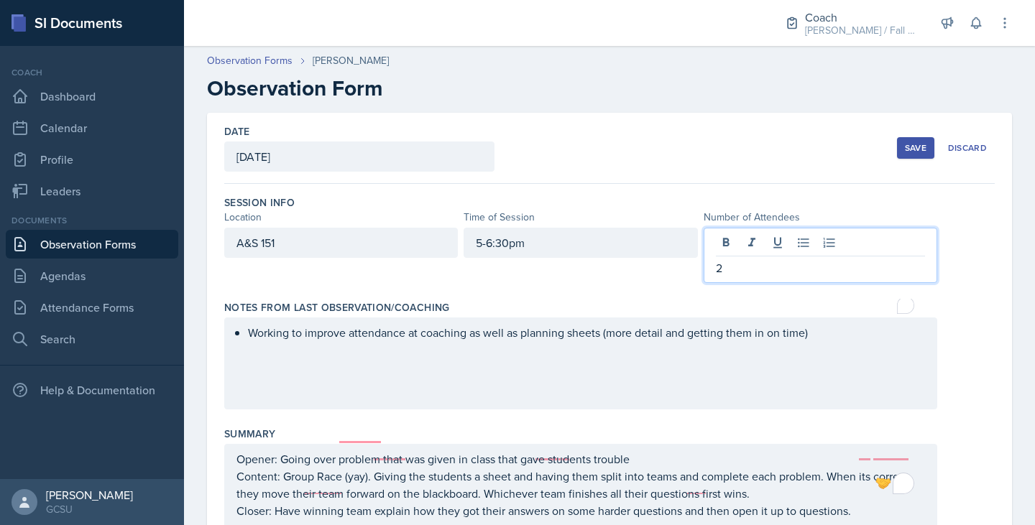
click at [725, 250] on div "2" at bounding box center [821, 255] width 234 height 55
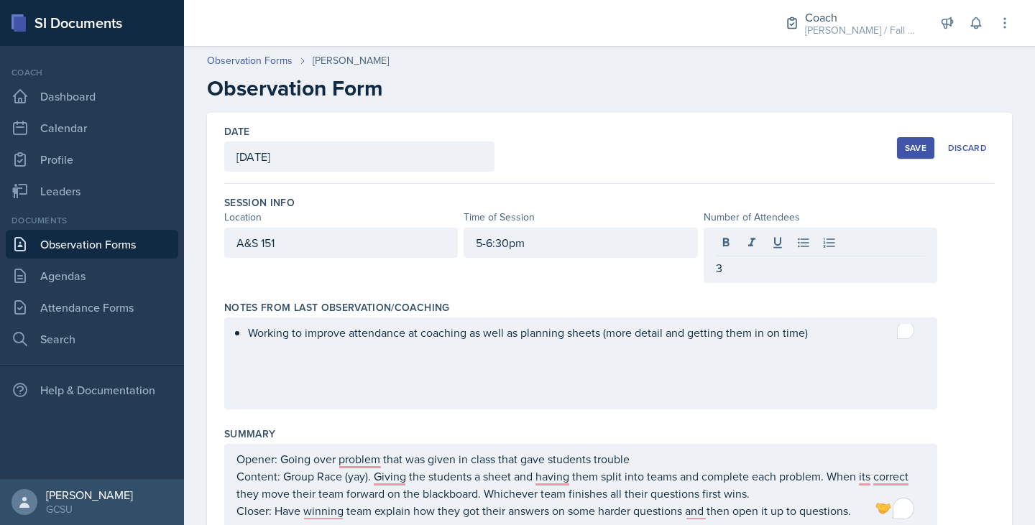
click at [694, 341] on div "Working to improve attendance at coaching as well as planning sheets (more deta…" at bounding box center [580, 364] width 713 height 92
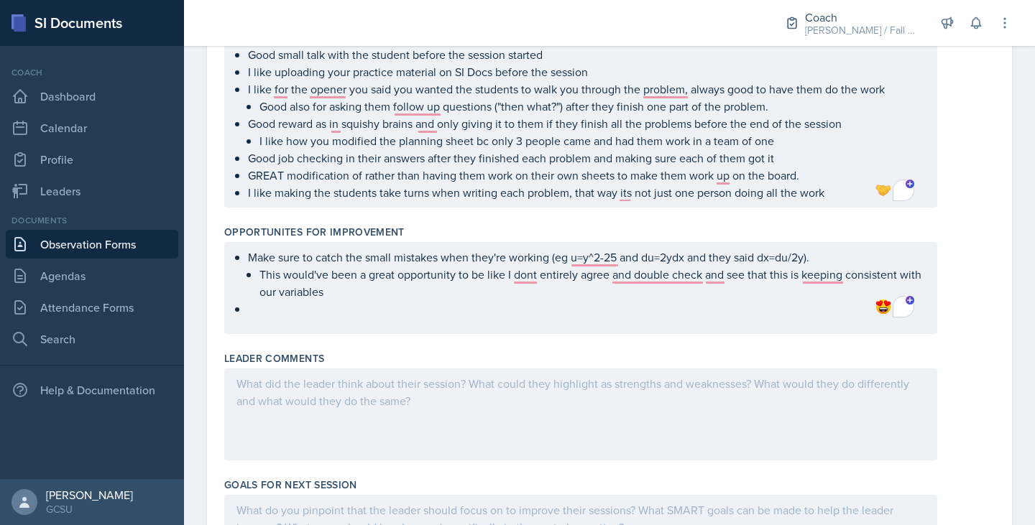
scroll to position [509, 0]
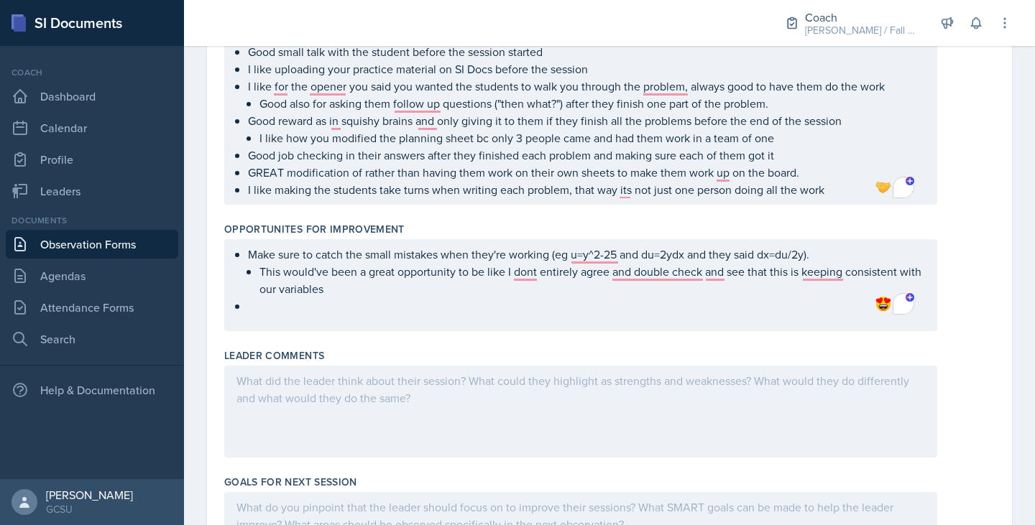
click at [666, 324] on div "Make sure to catch the small mistakes when they're working (eg u=y^2-25 and du=…" at bounding box center [580, 285] width 713 height 92
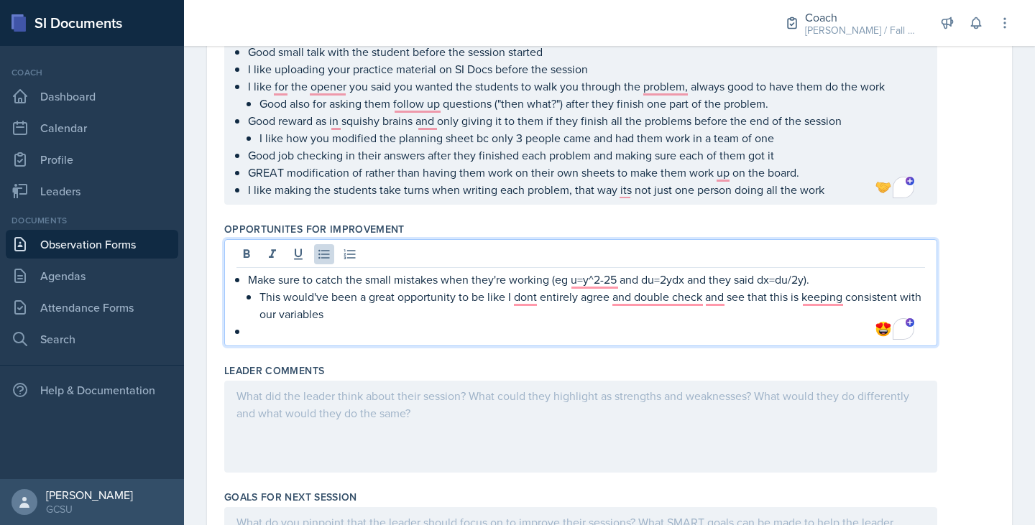
scroll to position [534, 0]
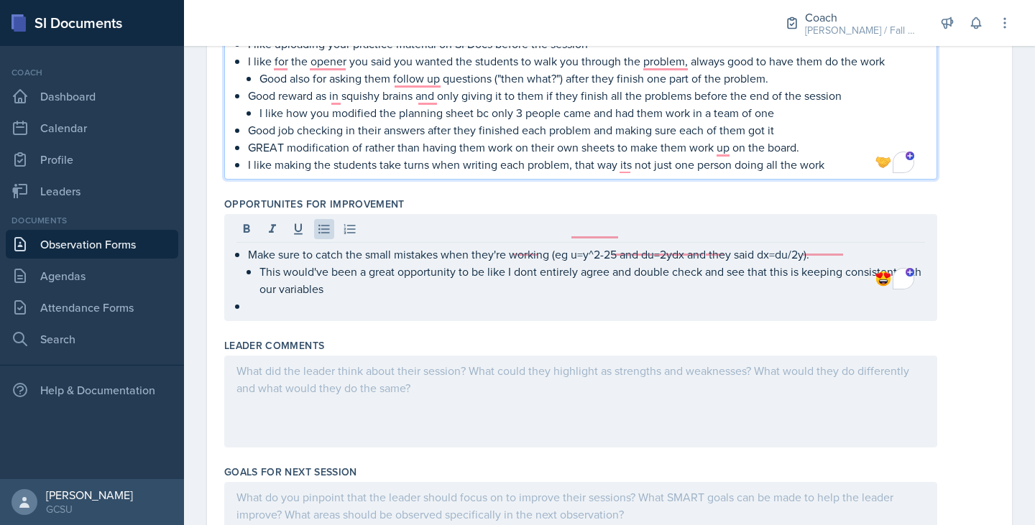
click at [835, 165] on p "I like making the students take turns when writing each problem, that way its n…" at bounding box center [586, 164] width 677 height 17
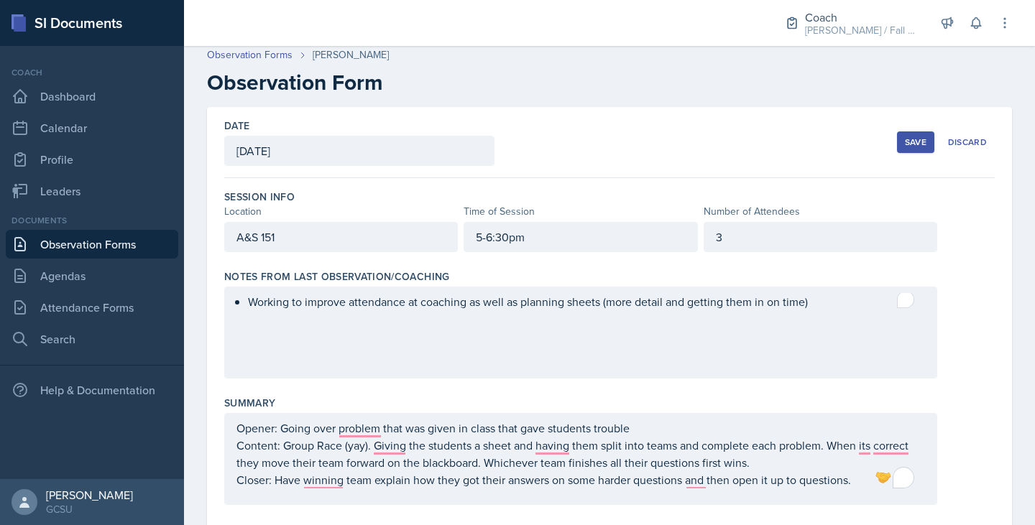
scroll to position [0, 0]
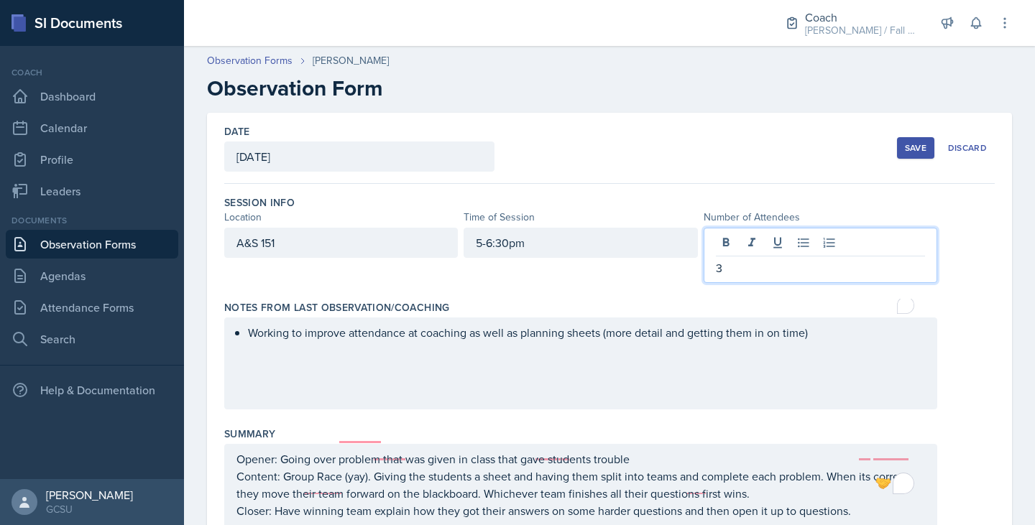
click at [751, 242] on div "3" at bounding box center [821, 255] width 234 height 55
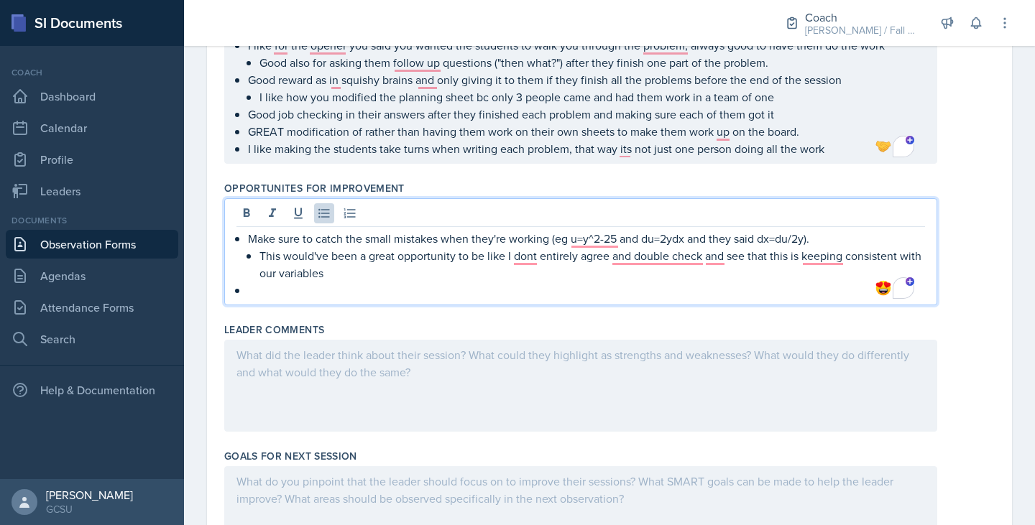
click at [704, 274] on p "This would've been a great opportunity to be like I dont entirely agree and dou…" at bounding box center [593, 264] width 666 height 35
click at [699, 283] on p "To enrich screen reader interactions, please activate Accessibility in Grammarl…" at bounding box center [586, 290] width 677 height 17
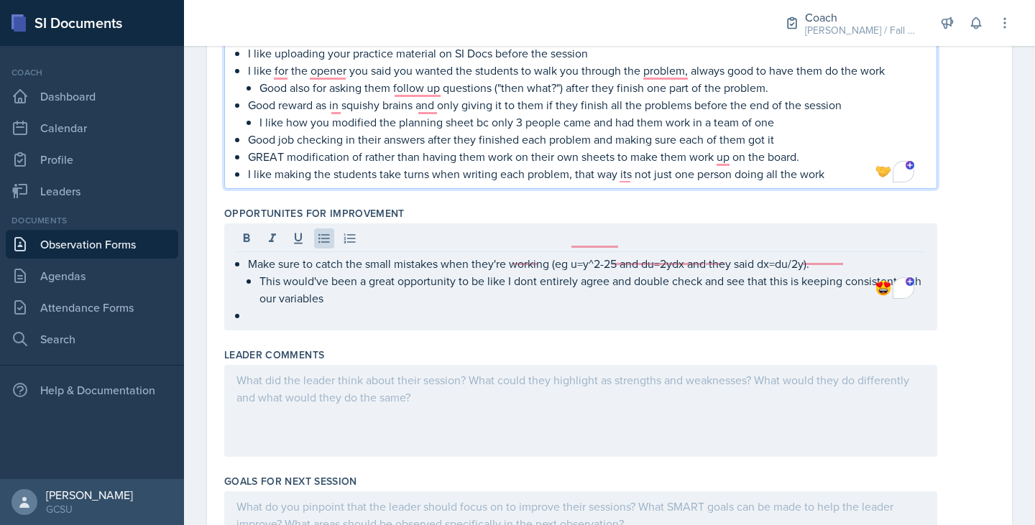
scroll to position [575, 0]
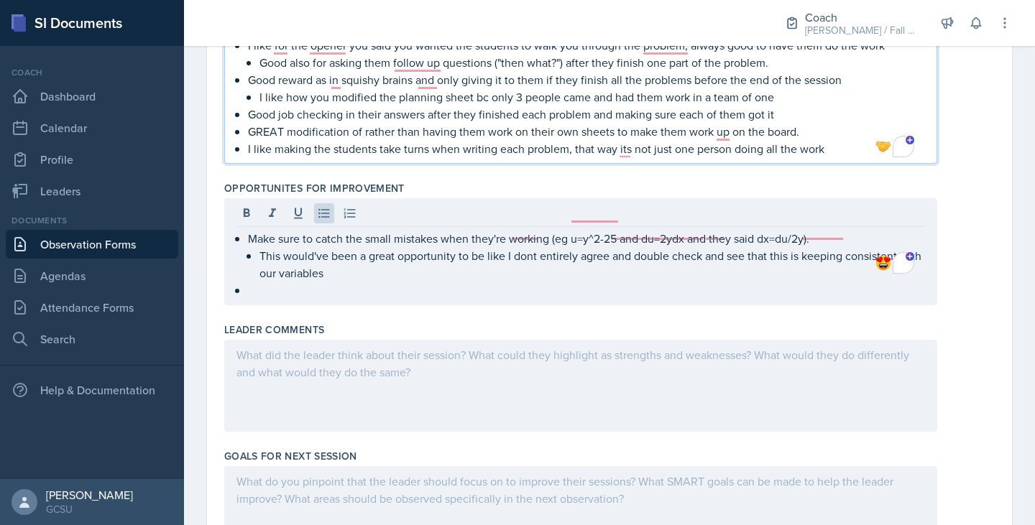
click at [860, 154] on p "I like making the students take turns when writing each problem, that way its n…" at bounding box center [586, 148] width 677 height 17
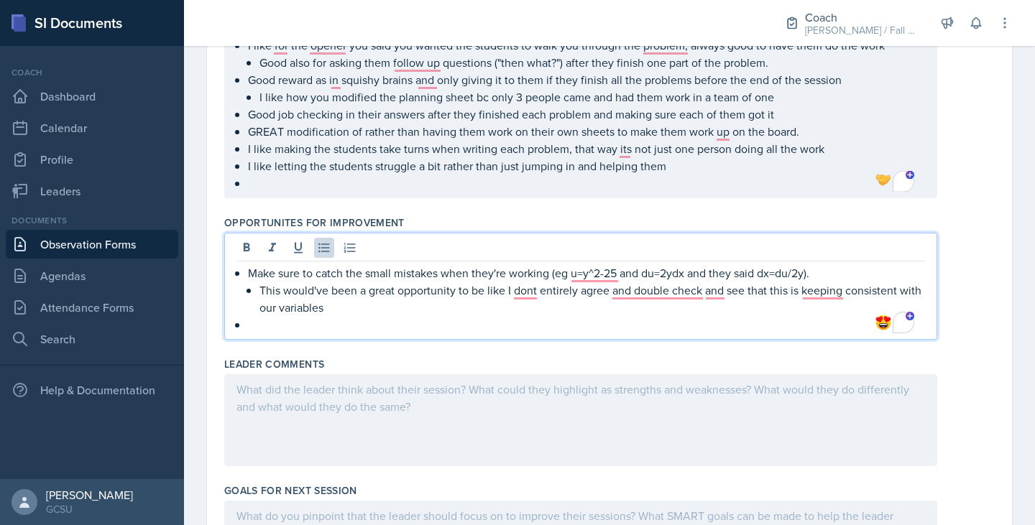
click at [460, 288] on p "This would've been a great opportunity to be like I dont entirely agree and dou…" at bounding box center [593, 299] width 666 height 35
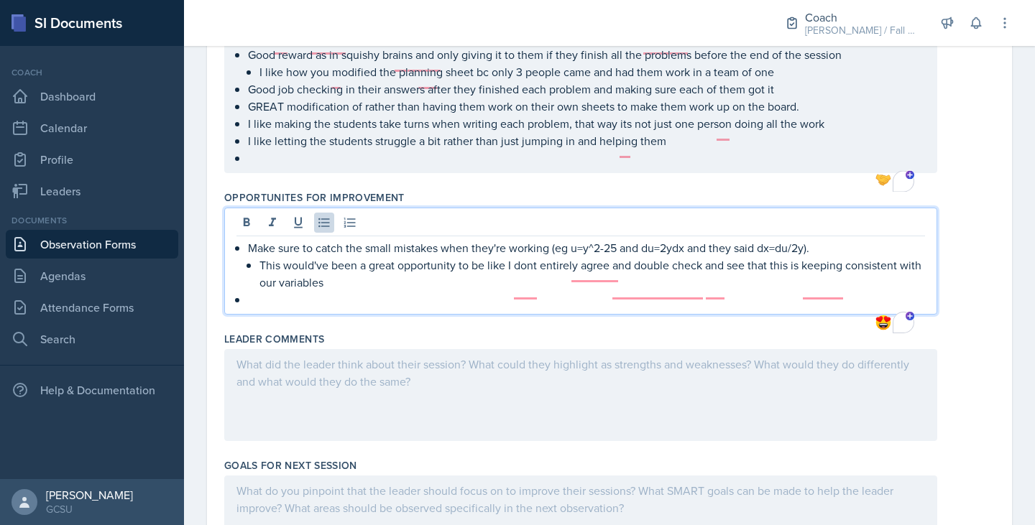
scroll to position [550, 0]
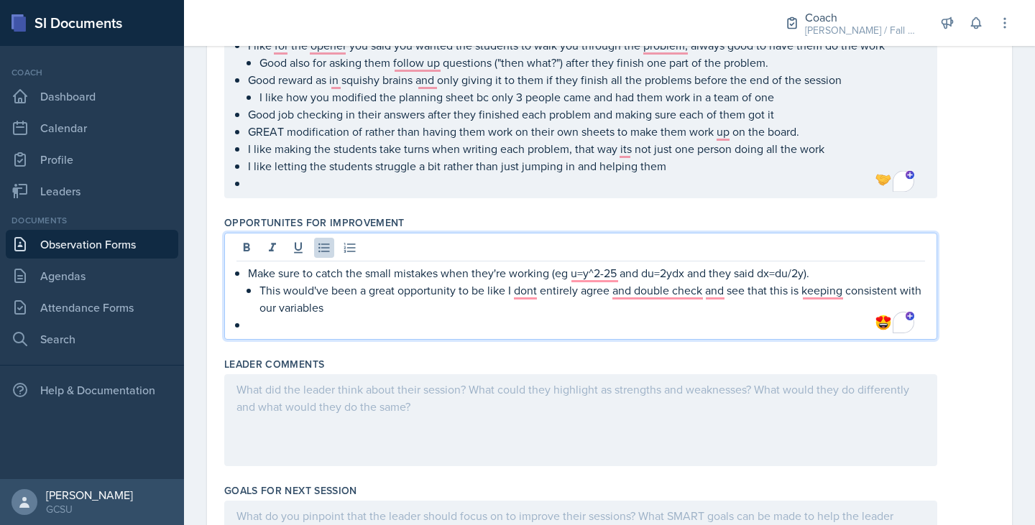
click at [354, 331] on p "To enrich screen reader interactions, please activate Accessibility in Grammarl…" at bounding box center [586, 324] width 677 height 17
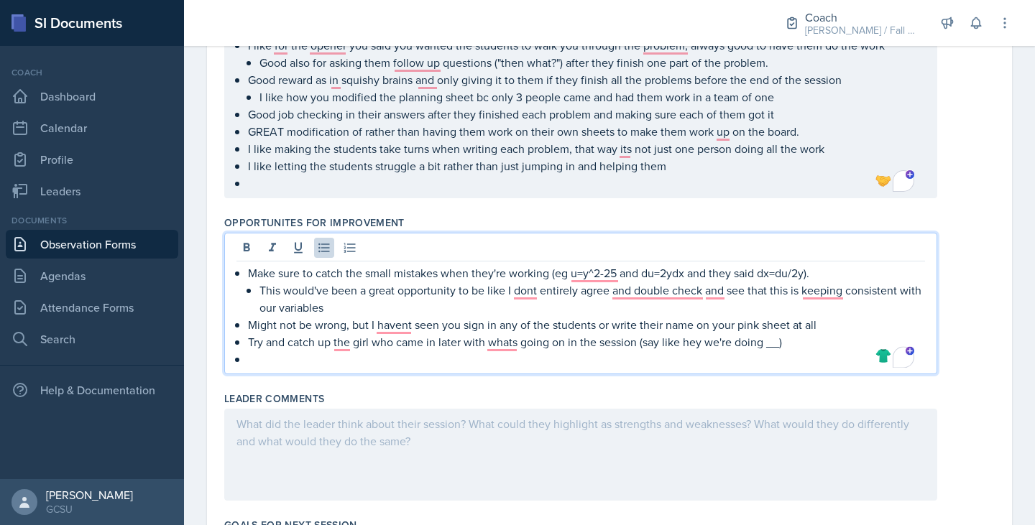
scroll to position [575, 0]
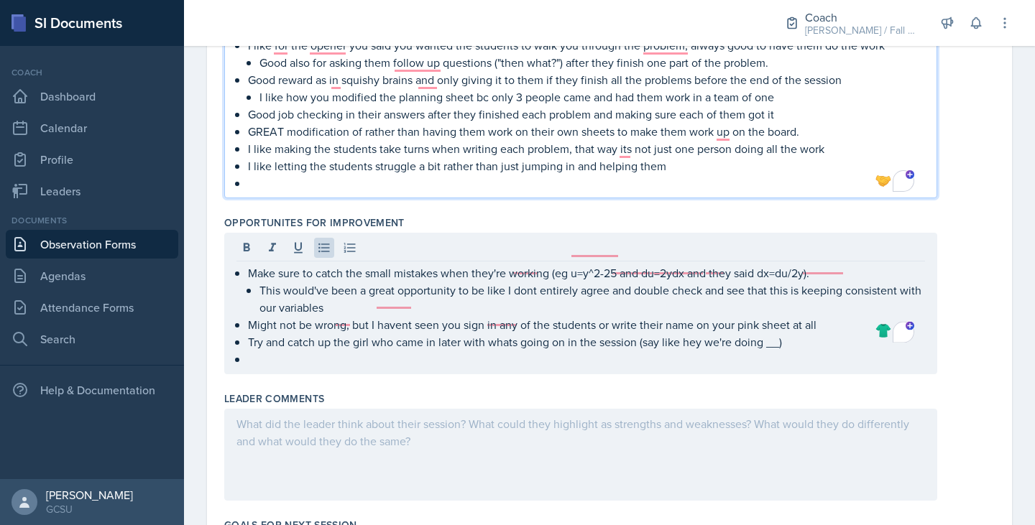
click at [274, 188] on p "To enrich screen reader interactions, please activate Accessibility in Grammarl…" at bounding box center [586, 183] width 677 height 17
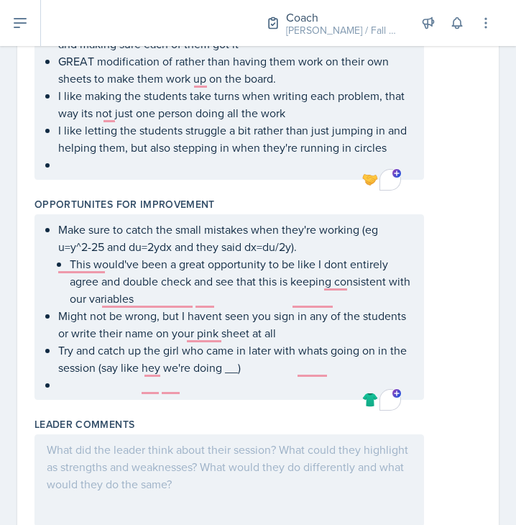
scroll to position [794, 0]
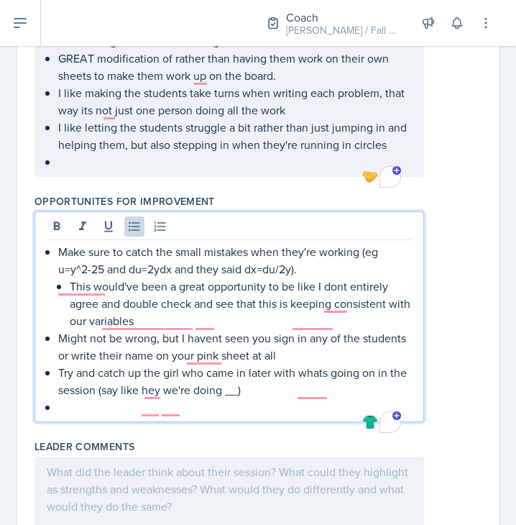
click at [121, 407] on ul "Make sure to catch the small mistakes when they're working (eg u=y^2-25 and du=…" at bounding box center [235, 329] width 354 height 173
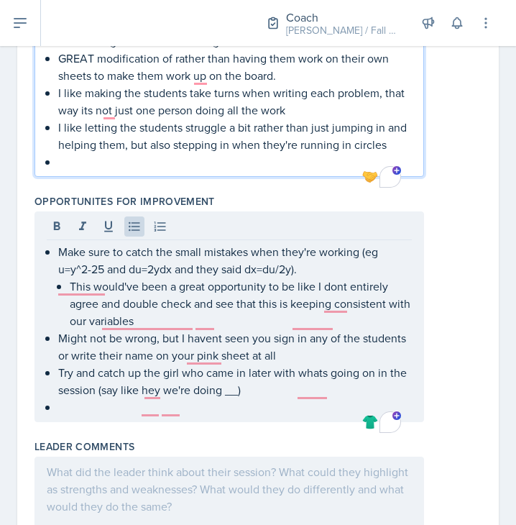
click at [162, 170] on p "To enrich screen reader interactions, please activate Accessibility in Grammarl…" at bounding box center [235, 161] width 354 height 17
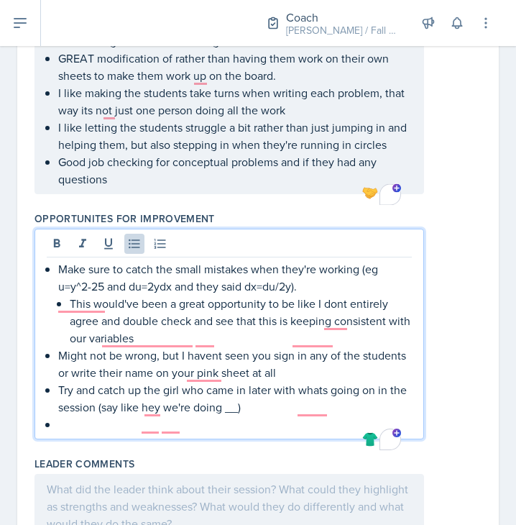
click at [81, 416] on ul "Make sure to catch the small mistakes when they're working (eg u=y^2-25 and du=…" at bounding box center [235, 346] width 354 height 173
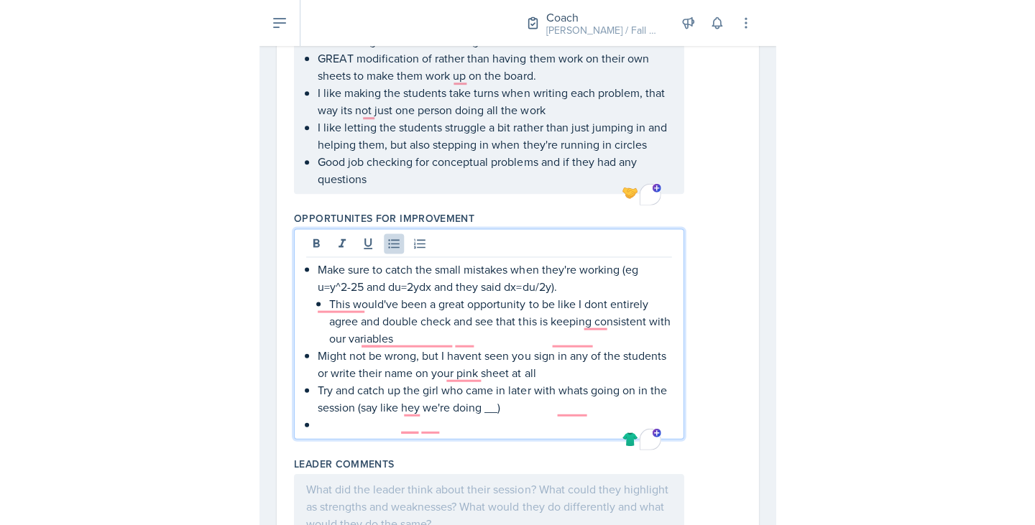
scroll to position [768, 0]
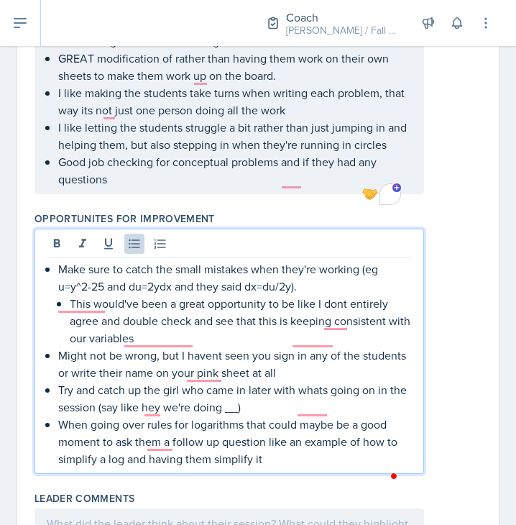
click at [81, 415] on p "Try and catch up the girl who came in later with whats going on in the session …" at bounding box center [235, 398] width 354 height 35
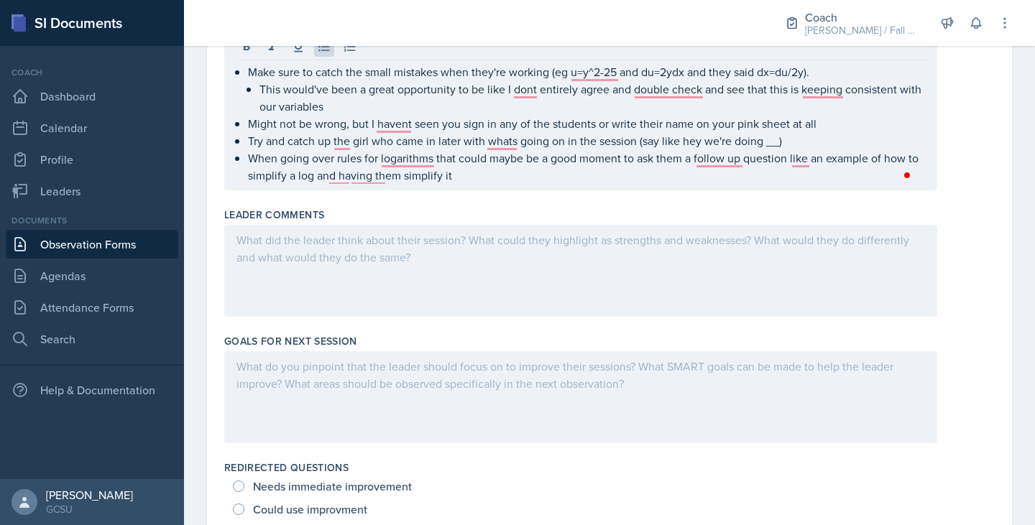
click at [446, 255] on div at bounding box center [580, 271] width 713 height 92
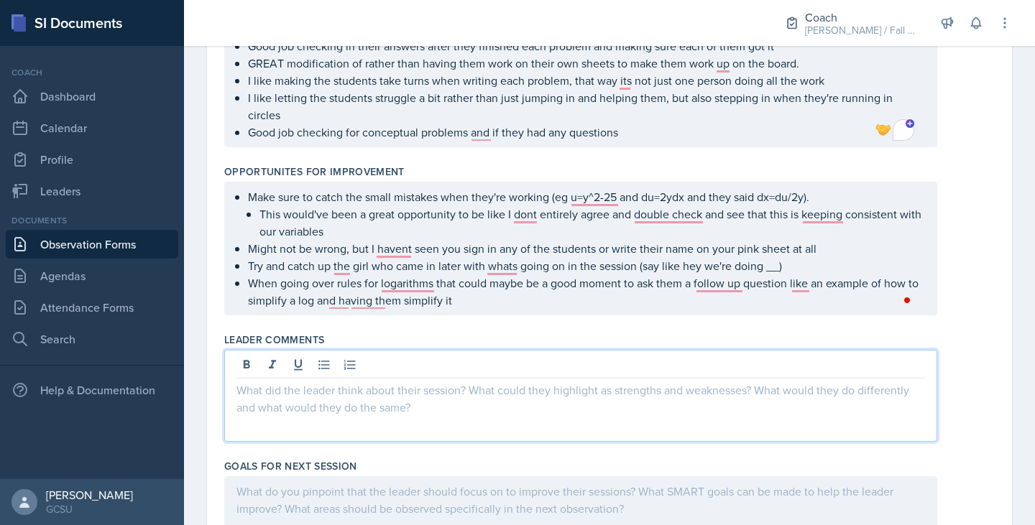
scroll to position [643, 0]
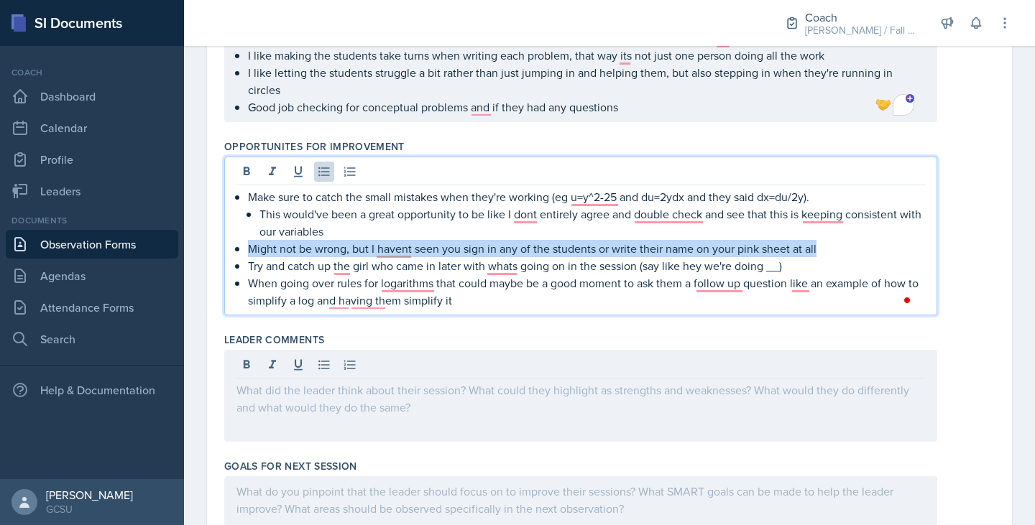
drag, startPoint x: 832, startPoint y: 250, endPoint x: 232, endPoint y: 254, distance: 600.2
click at [232, 254] on div "Make sure to catch the small mistakes when they're working (eg u=y^2-25 and du=…" at bounding box center [580, 236] width 713 height 159
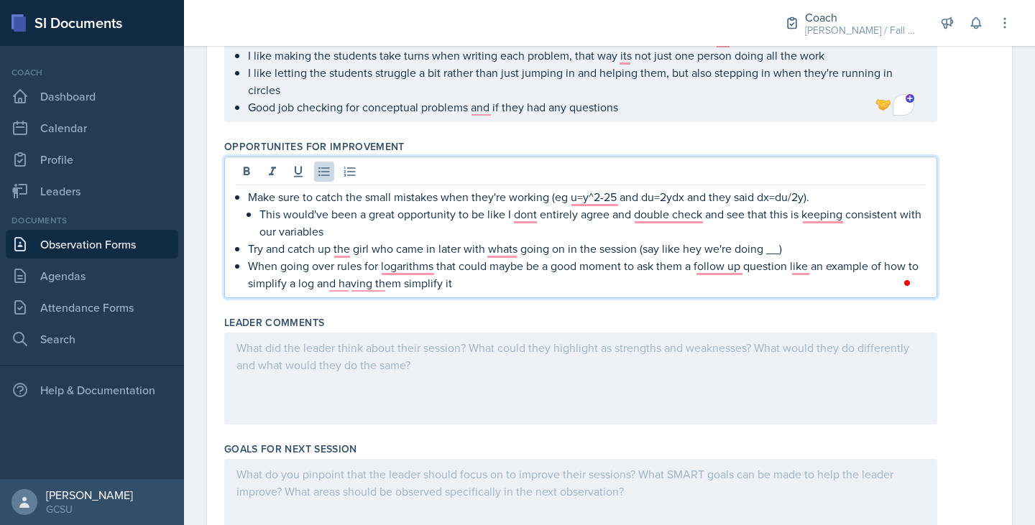
click at [824, 247] on p "Try and catch up the girl who came in later with whats going on in the session …" at bounding box center [586, 248] width 677 height 17
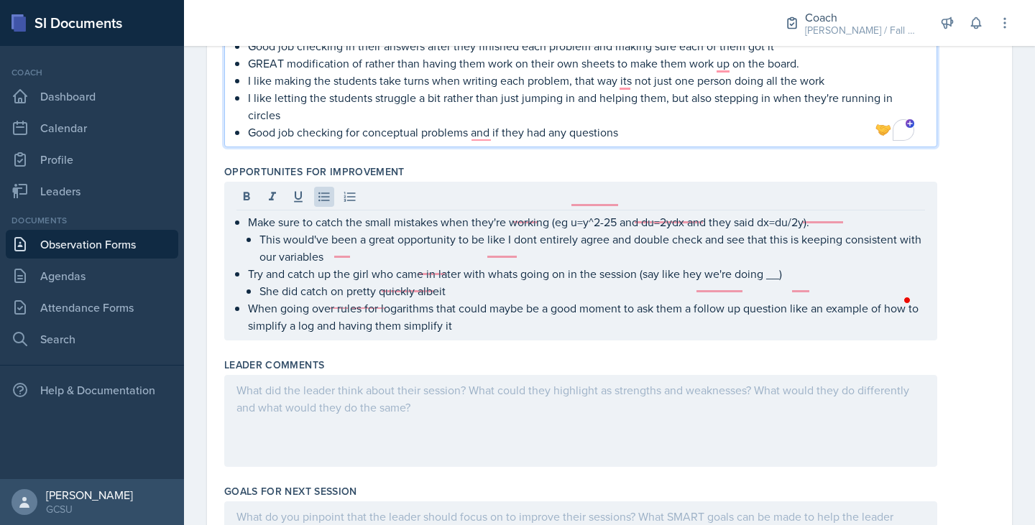
scroll to position [669, 0]
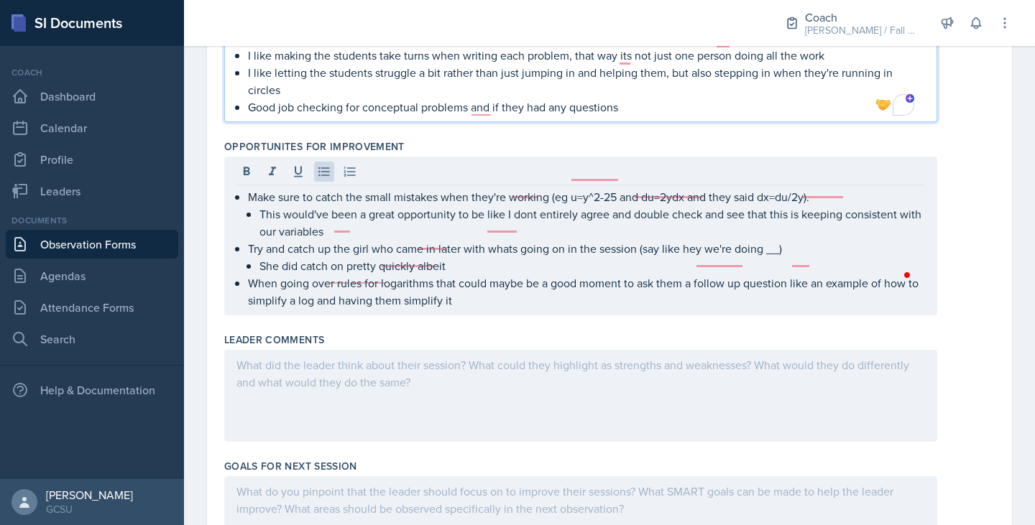
click at [765, 95] on p "I like letting the students struggle a bit rather than just jumping in and help…" at bounding box center [586, 81] width 677 height 35
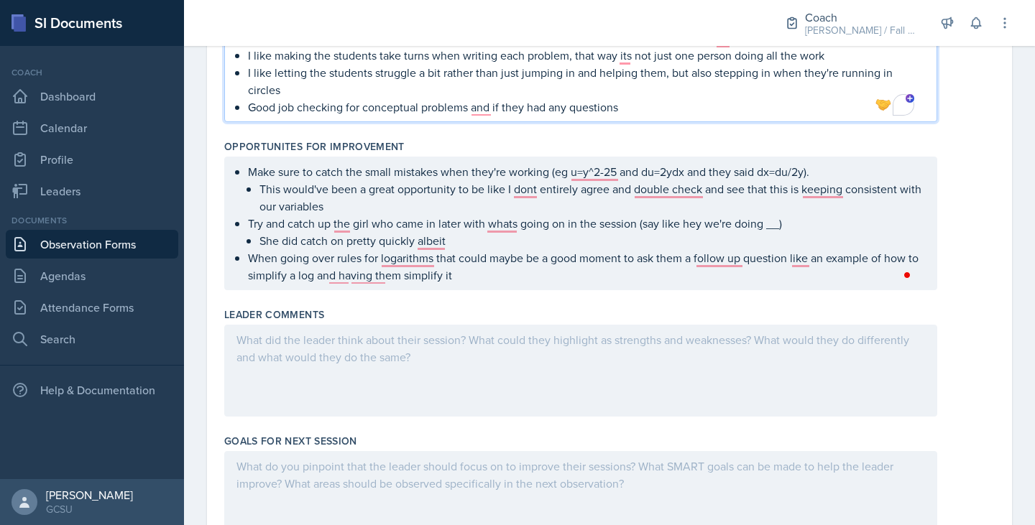
click at [748, 106] on p "Good job checking for conceptual problems and if they had any questions" at bounding box center [586, 106] width 677 height 17
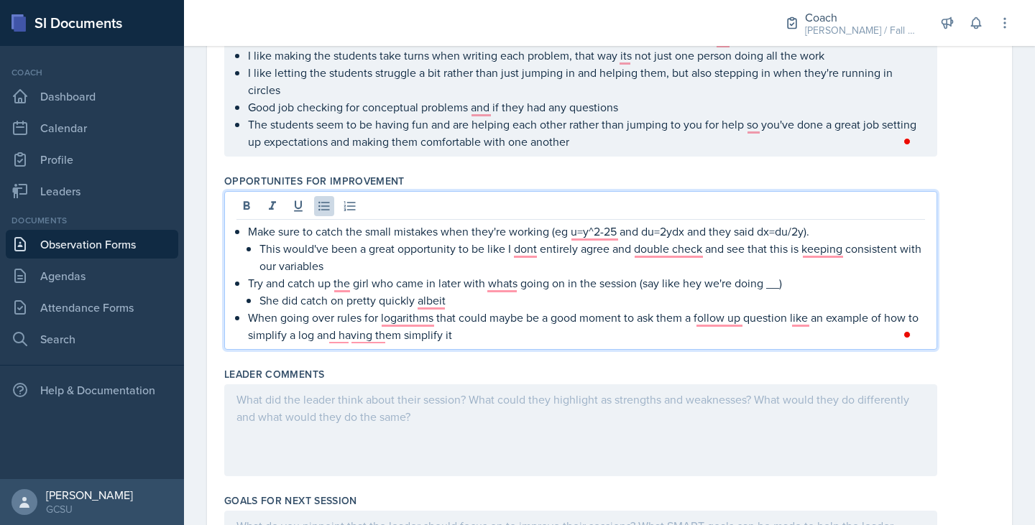
click at [501, 311] on p "When going over rules for logarithms that could maybe be a good moment to ask t…" at bounding box center [586, 326] width 677 height 35
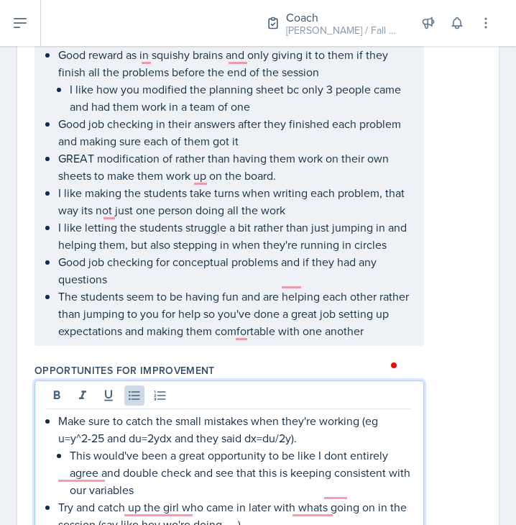
click at [145, 339] on p "The students seem to be having fun and are helping each other rather than jumpi…" at bounding box center [235, 314] width 354 height 52
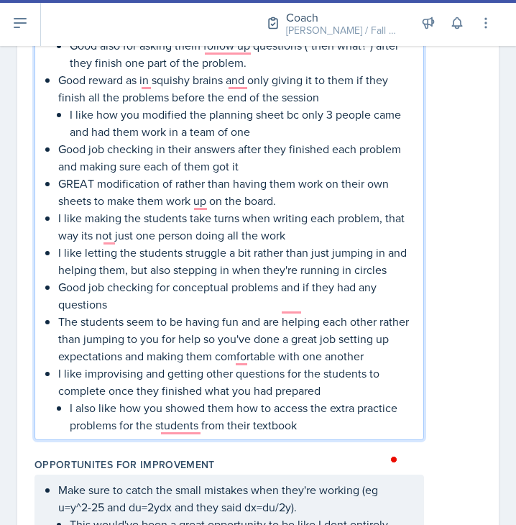
click at [335, 433] on p "I also like how you showed them how to access the extra practice problems for t…" at bounding box center [241, 416] width 342 height 35
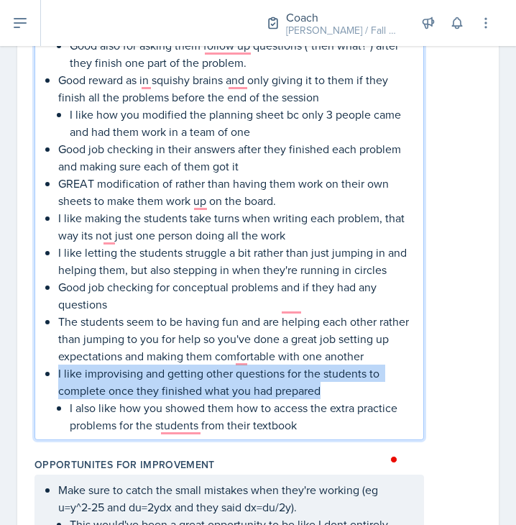
drag, startPoint x: 320, startPoint y: 426, endPoint x: 57, endPoint y: 413, distance: 263.4
click at [57, 413] on div "Good small talk with the student before the session started I like uploading yo…" at bounding box center [229, 201] width 365 height 466
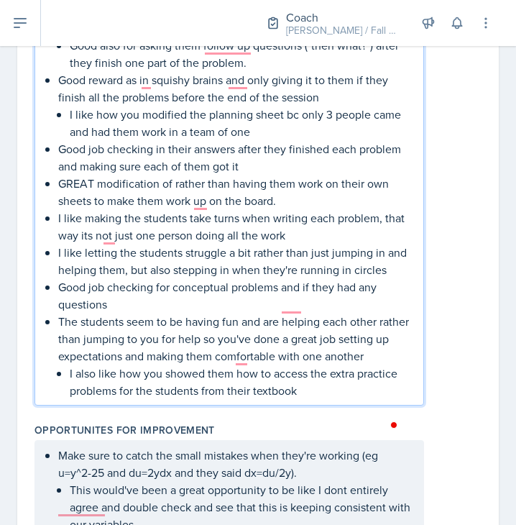
click at [64, 399] on li "The students seem to be having fun and are helping each other rather than jumpi…" at bounding box center [235, 356] width 354 height 86
click at [329, 399] on p "I also like how you showed them how to access the extra practice problems for t…" at bounding box center [235, 381] width 354 height 35
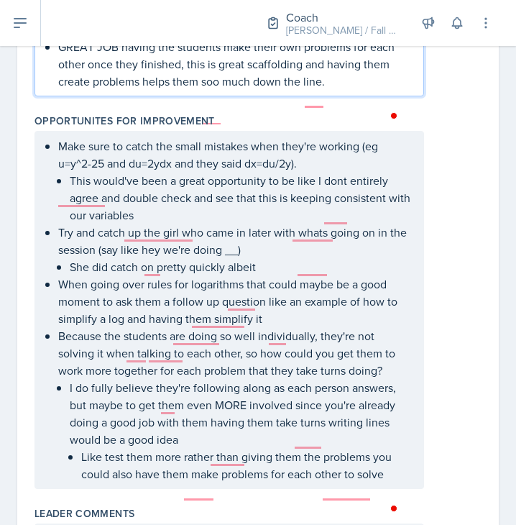
scroll to position [1093, 0]
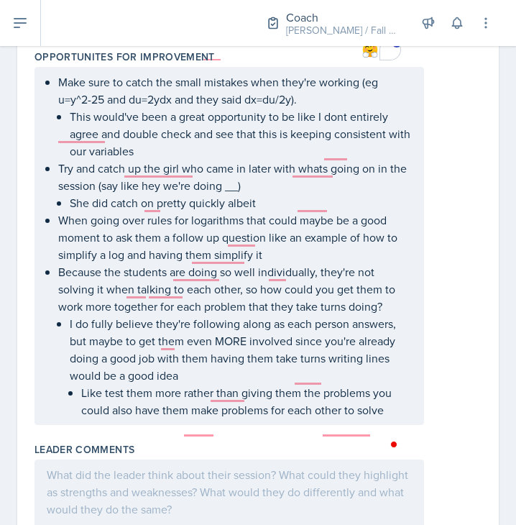
click at [391, 447] on div at bounding box center [394, 444] width 13 height 17
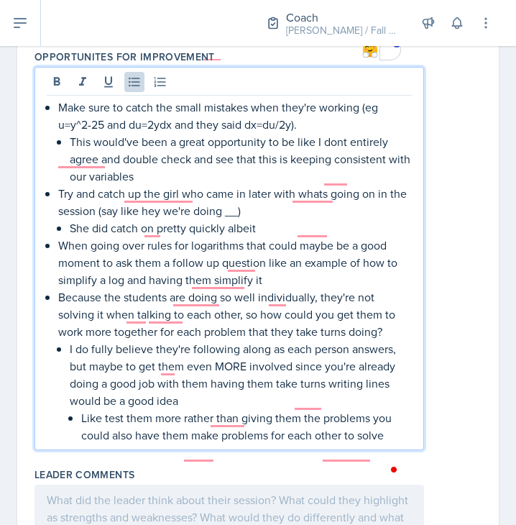
click at [382, 441] on li "I do fully believe they're following along as each person answers, but maybe to…" at bounding box center [241, 392] width 342 height 104
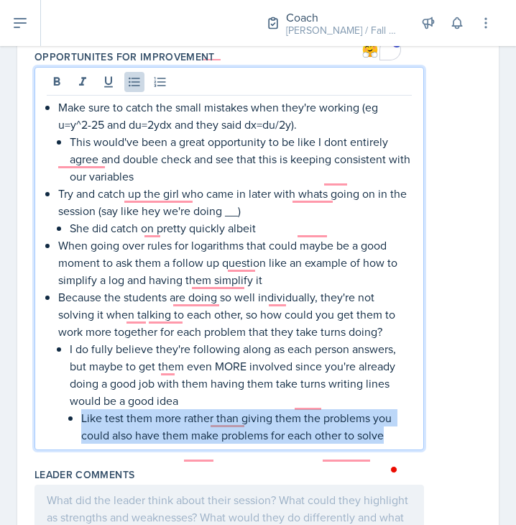
drag, startPoint x: 387, startPoint y: 472, endPoint x: 65, endPoint y: 449, distance: 323.6
click at [65, 444] on li "Because the students are doing so well individually, they're not solving it whe…" at bounding box center [235, 365] width 354 height 155
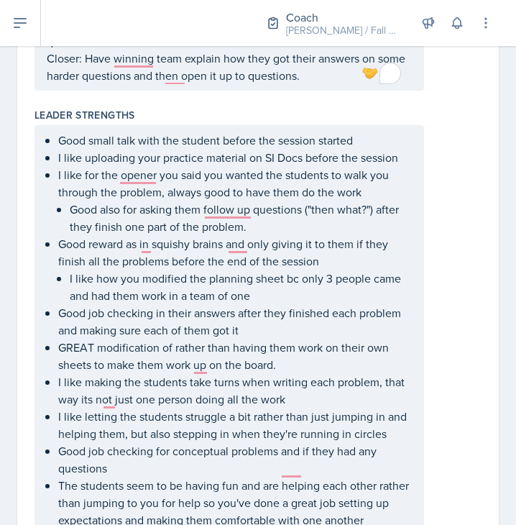
scroll to position [0, 0]
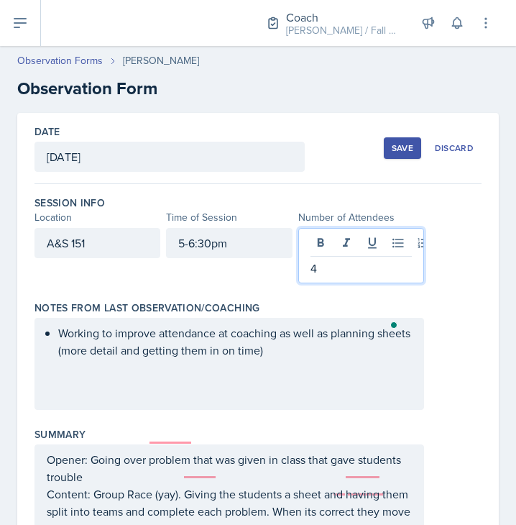
click at [336, 235] on div "4" at bounding box center [361, 255] width 126 height 55
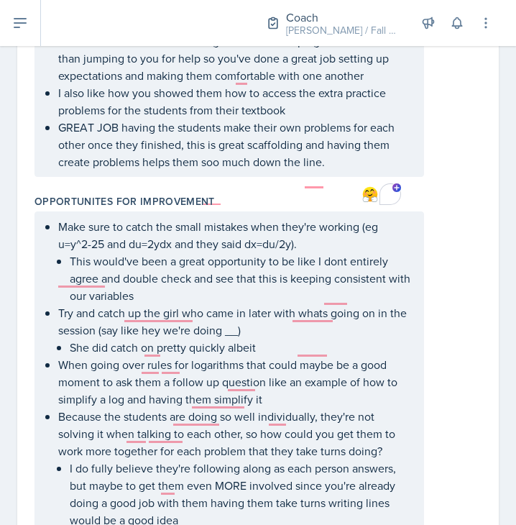
scroll to position [957, 0]
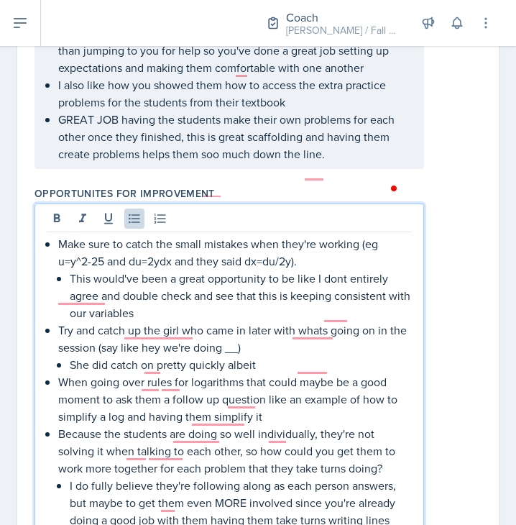
click at [304, 354] on ul "Make sure to catch the small mistakes when they're working (eg u=y^2-25 and du=…" at bounding box center [235, 390] width 354 height 311
click at [275, 373] on p "She did catch on pretty quickly albeit" at bounding box center [241, 364] width 342 height 17
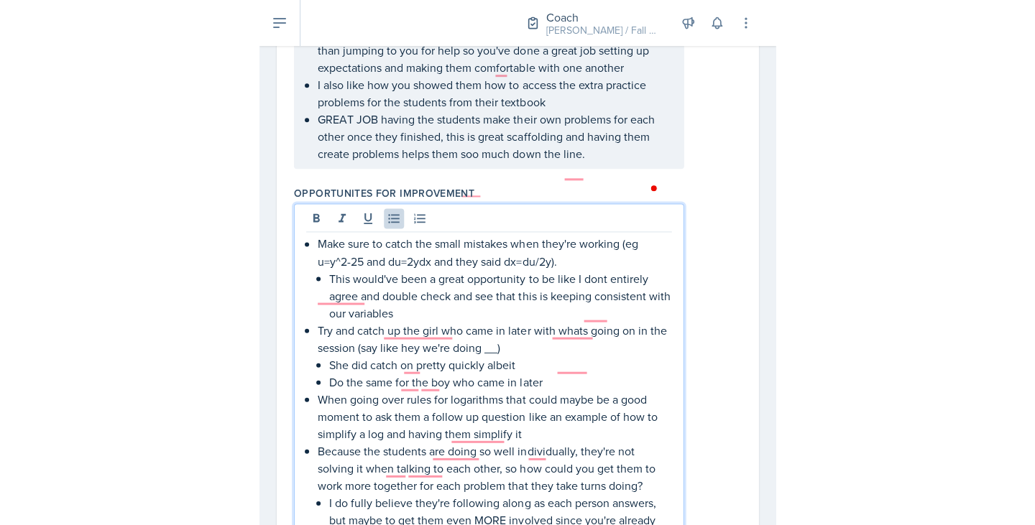
scroll to position [957, 0]
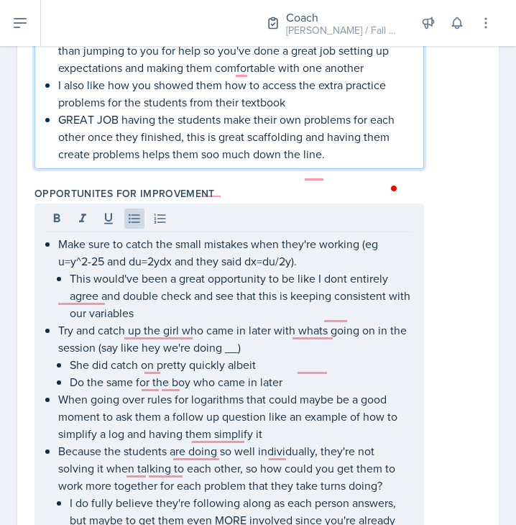
click at [343, 162] on p "GREAT JOB having the students make their own problems for each other once they …" at bounding box center [235, 137] width 354 height 52
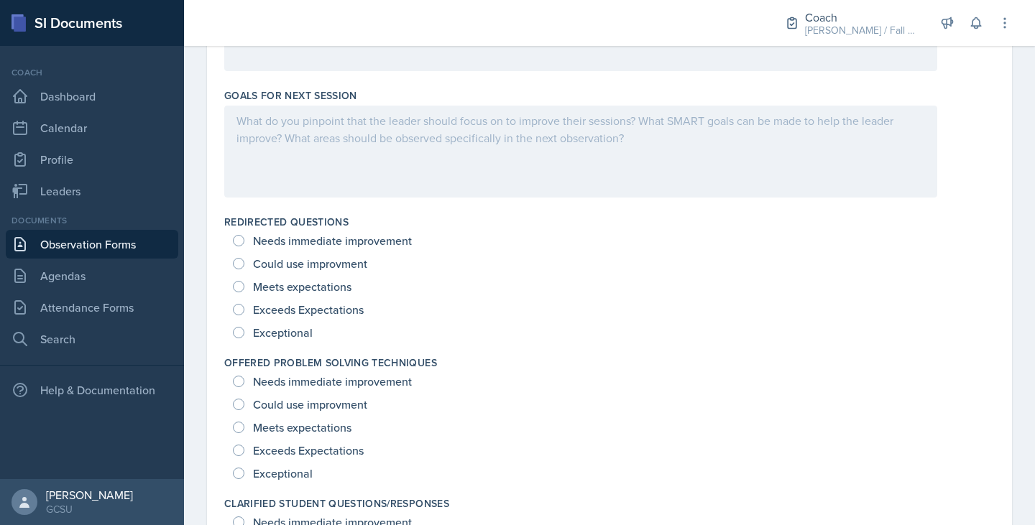
scroll to position [1226, 0]
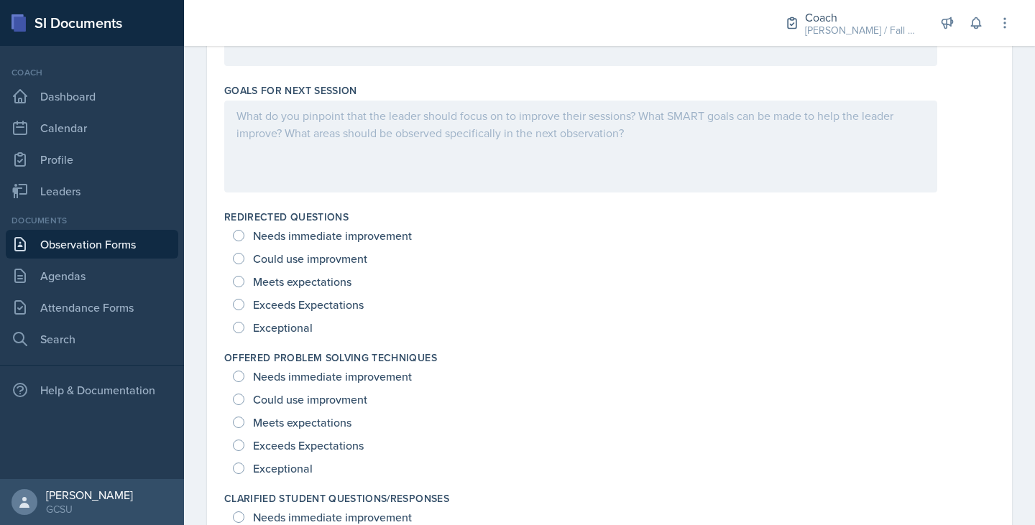
click at [354, 298] on span "Exceeds Expectations" at bounding box center [308, 305] width 111 height 14
click at [244, 299] on input "Exceeds Expectations" at bounding box center [239, 305] width 12 height 12
radio input "true"
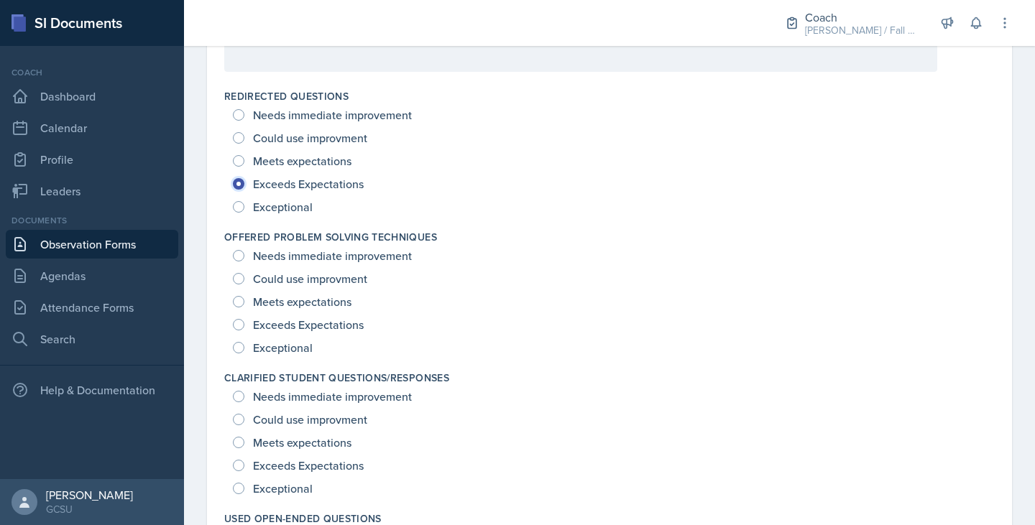
scroll to position [1323, 0]
click at [348, 321] on span "Exceeds Expectations" at bounding box center [308, 324] width 111 height 14
click at [244, 321] on input "Exceeds Expectations" at bounding box center [239, 324] width 12 height 12
radio input "true"
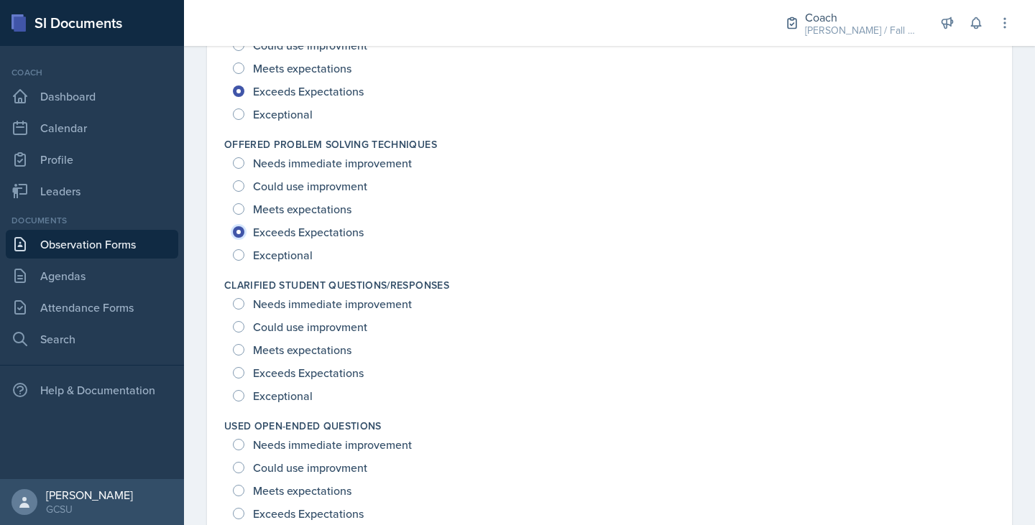
scroll to position [1447, 0]
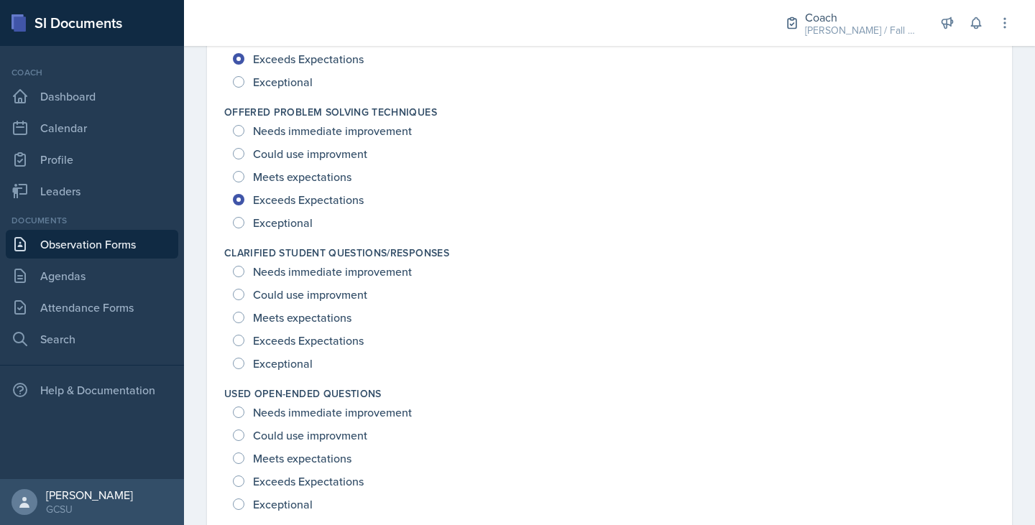
click at [331, 340] on span "Exceeds Expectations" at bounding box center [308, 341] width 111 height 14
click at [244, 340] on input "Exceeds Expectations" at bounding box center [239, 341] width 12 height 12
radio input "true"
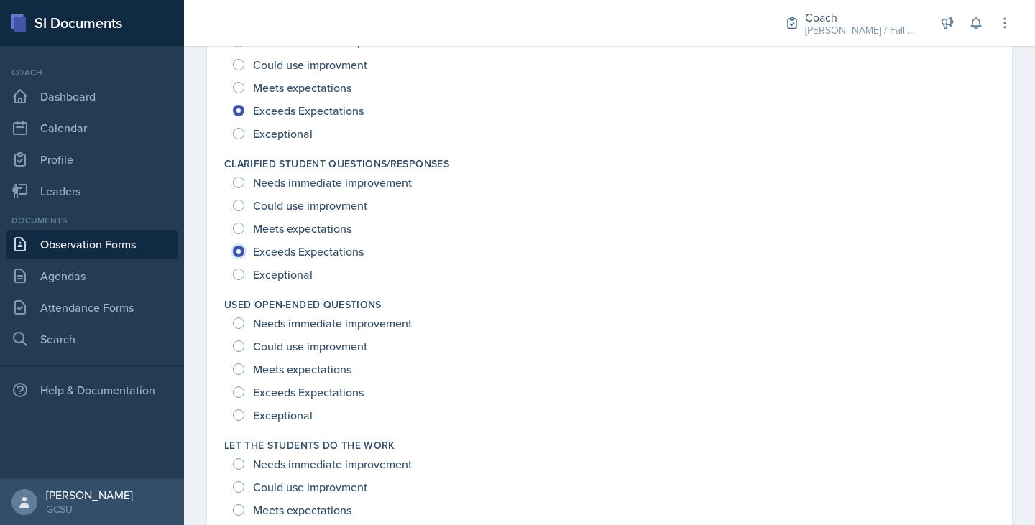
scroll to position [1537, 0]
click at [305, 415] on span "Exceptional" at bounding box center [283, 415] width 60 height 14
click at [244, 415] on input "Exceptional" at bounding box center [239, 415] width 12 height 12
radio input "true"
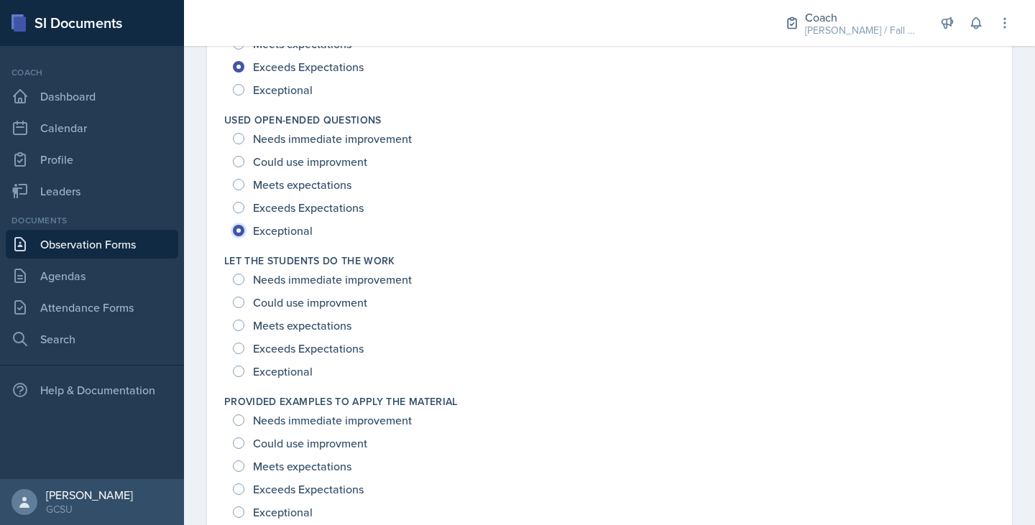
scroll to position [1722, 0]
click at [273, 380] on div "Exceptional" at bounding box center [274, 370] width 83 height 23
click at [256, 369] on span "Exceptional" at bounding box center [283, 371] width 60 height 14
click at [244, 369] on input "Exceptional" at bounding box center [239, 371] width 12 height 12
radio input "true"
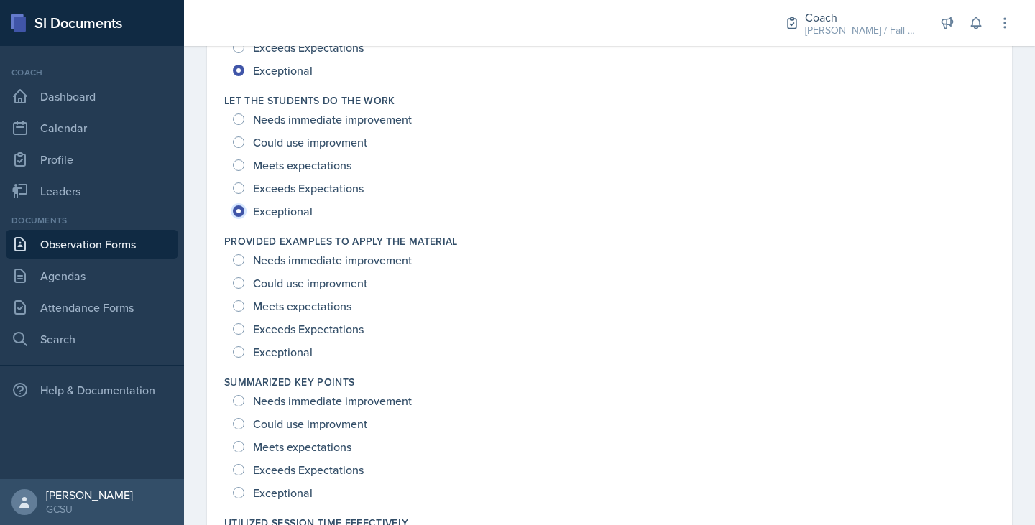
scroll to position [1883, 0]
click at [262, 352] on span "Exceptional" at bounding box center [283, 351] width 60 height 14
click at [244, 352] on input "Exceptional" at bounding box center [239, 351] width 12 height 12
radio input "true"
click at [321, 469] on span "Exceeds Expectations" at bounding box center [308, 468] width 111 height 14
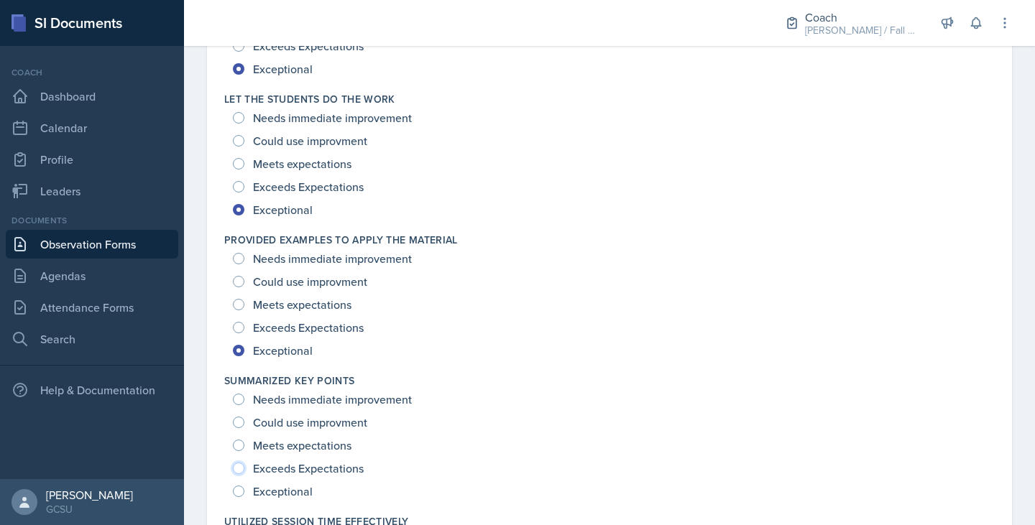
click at [244, 469] on input "Exceeds Expectations" at bounding box center [239, 469] width 12 height 12
radio input "true"
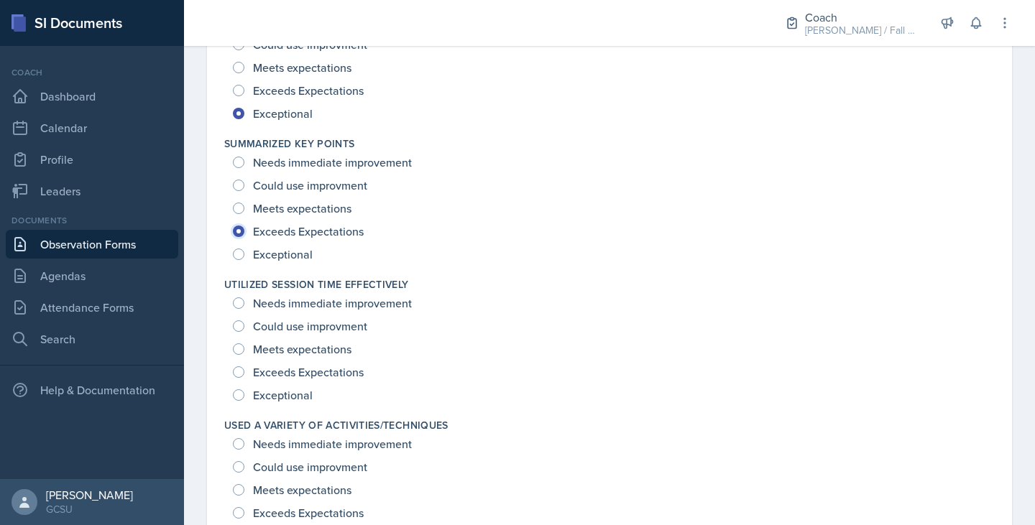
scroll to position [2121, 0]
click at [289, 390] on span "Exceptional" at bounding box center [283, 394] width 60 height 14
click at [244, 390] on input "Exceptional" at bounding box center [239, 395] width 12 height 12
radio input "true"
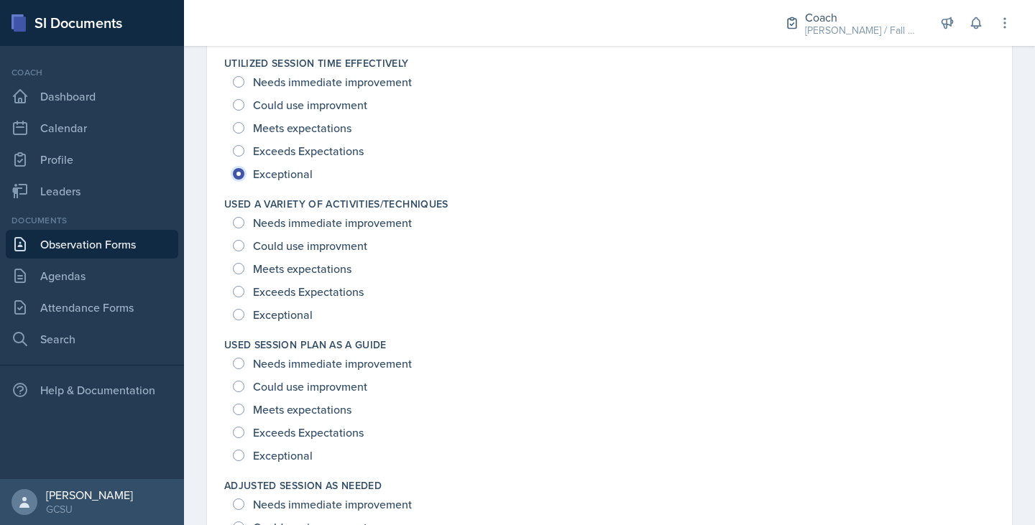
scroll to position [2343, 0]
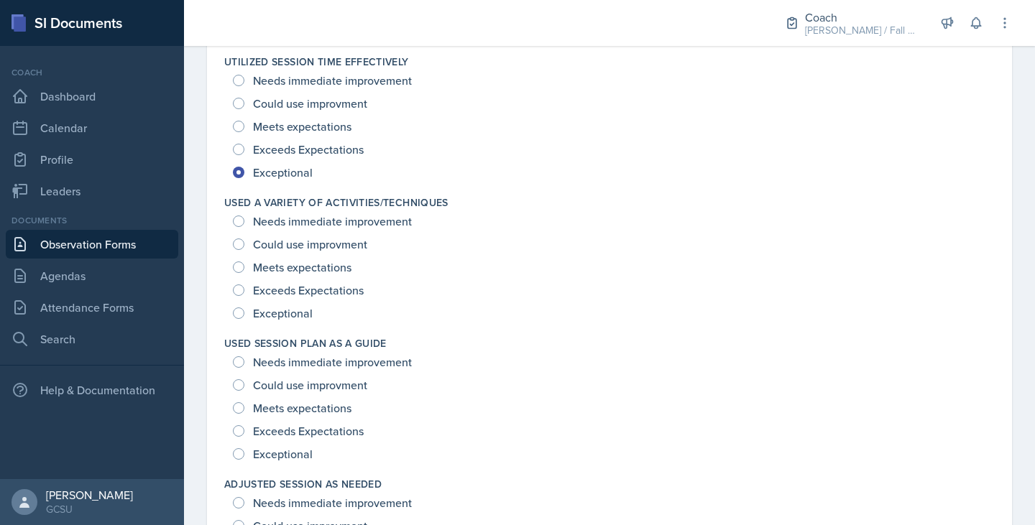
click at [295, 142] on span "Exceeds Expectations" at bounding box center [308, 149] width 111 height 14
click at [244, 144] on input "Exceeds Expectations" at bounding box center [239, 150] width 12 height 12
radio input "true"
click at [285, 313] on span "Exceptional" at bounding box center [283, 313] width 60 height 14
click at [244, 313] on input "Exceptional" at bounding box center [239, 314] width 12 height 12
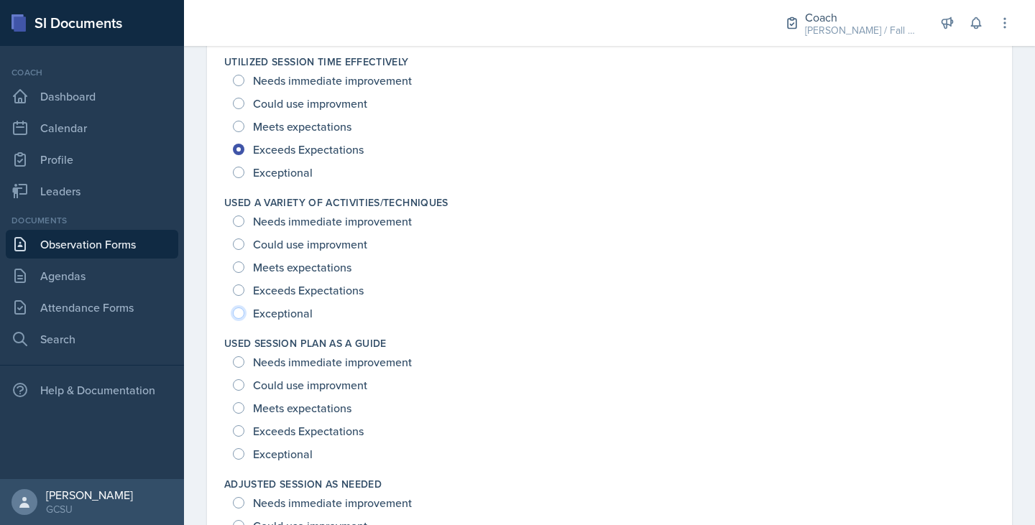
radio input "true"
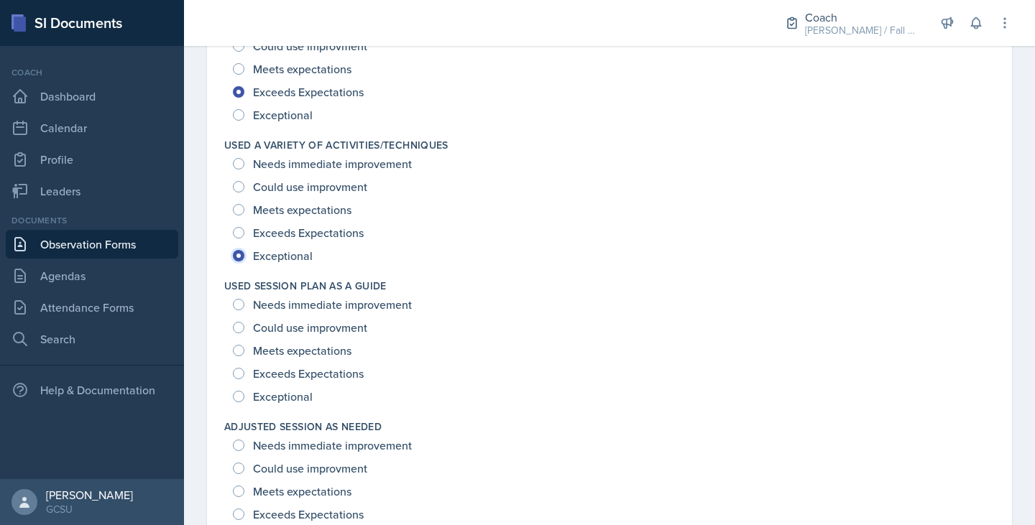
scroll to position [2401, 0]
click at [265, 382] on div "Exceeds Expectations" at bounding box center [300, 373] width 134 height 23
click at [249, 374] on div "Exceeds Expectations" at bounding box center [300, 373] width 134 height 23
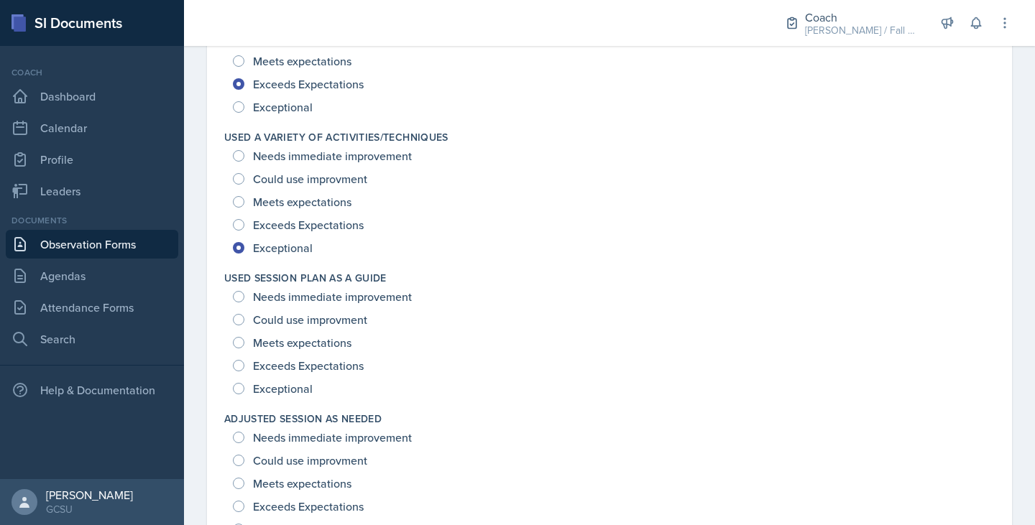
scroll to position [2409, 0]
click at [238, 364] on input "Exceeds Expectations" at bounding box center [239, 365] width 12 height 12
radio input "true"
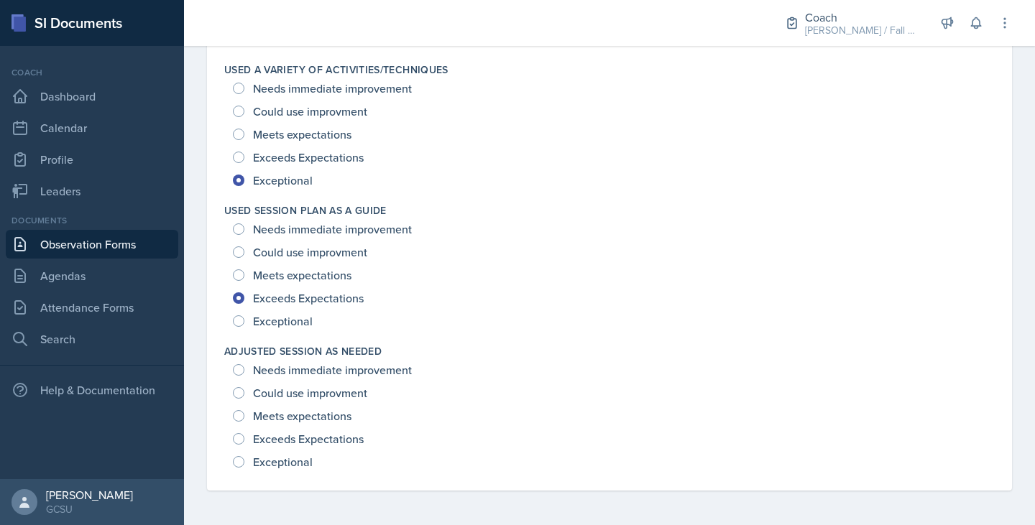
click at [250, 465] on div "Exceptional" at bounding box center [274, 462] width 83 height 23
click at [241, 462] on input "Exceptional" at bounding box center [239, 462] width 12 height 12
radio input "true"
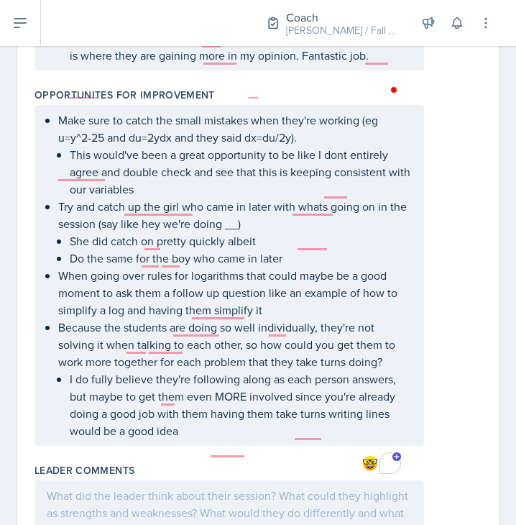
scroll to position [1107, 0]
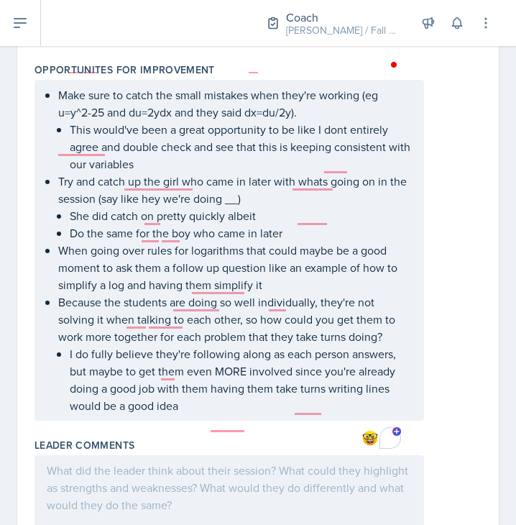
click at [218, 414] on p "I do fully believe they're following along as each person answers, but maybe to…" at bounding box center [241, 379] width 342 height 69
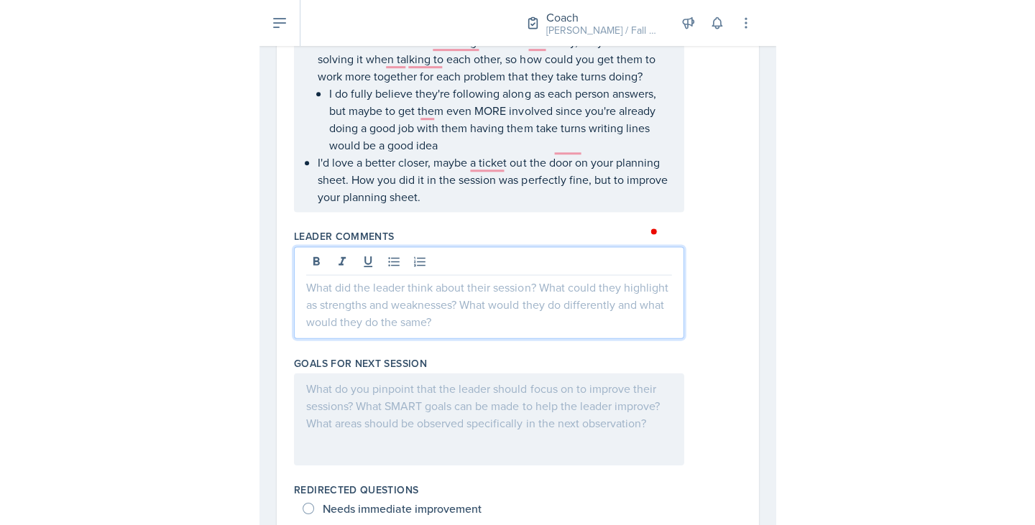
scroll to position [1392, 0]
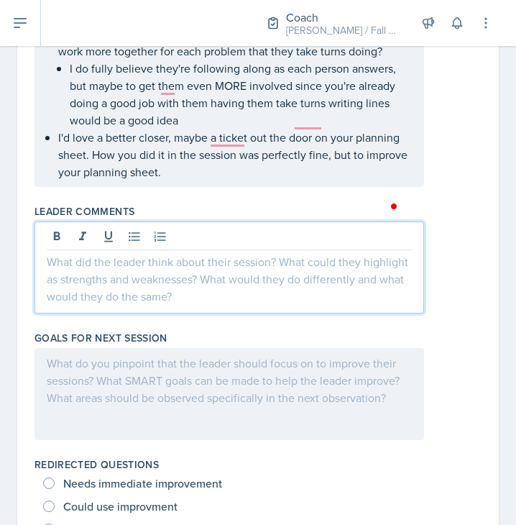
click at [187, 270] on p at bounding box center [229, 261] width 365 height 17
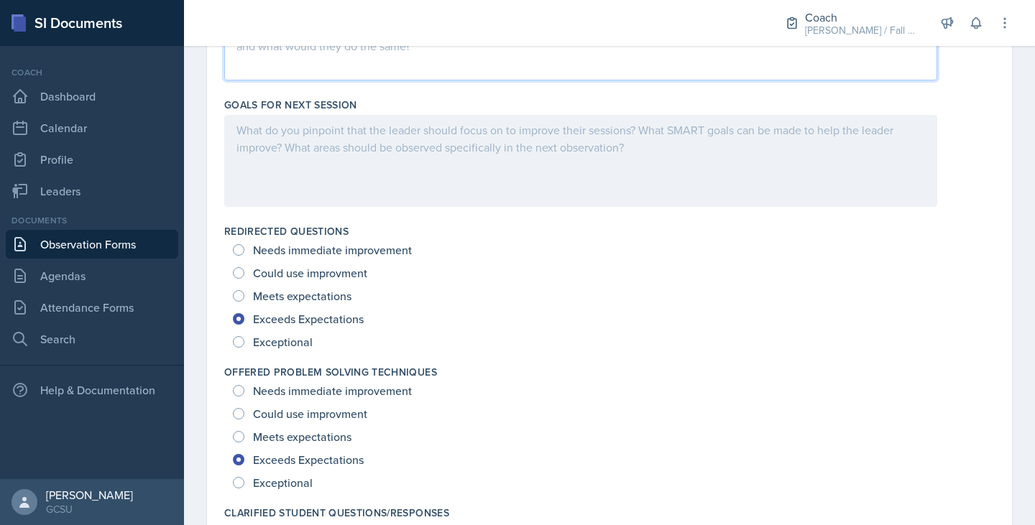
scroll to position [1220, 0]
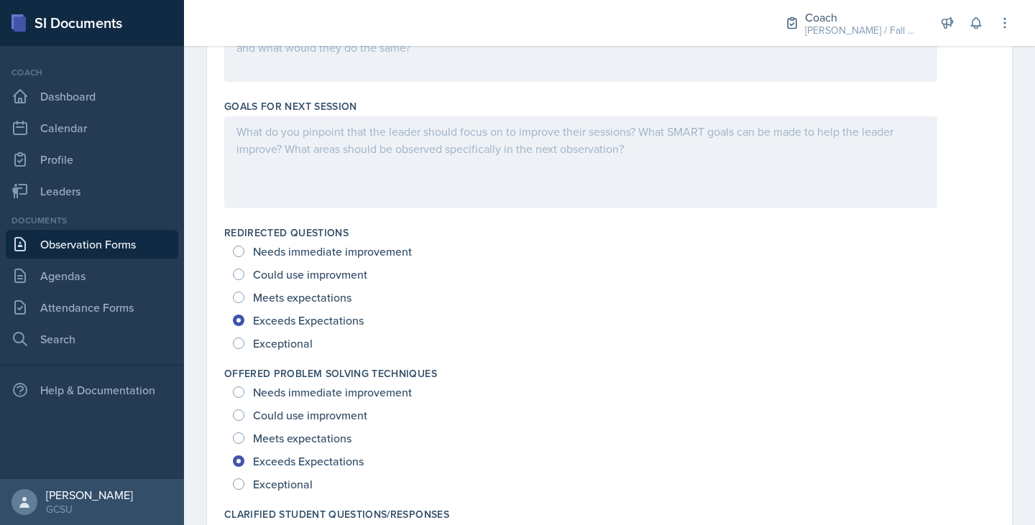
click at [305, 298] on span "Meets expectations" at bounding box center [302, 297] width 98 height 14
click at [244, 298] on input "Meets expectations" at bounding box center [239, 298] width 12 height 12
radio input "true"
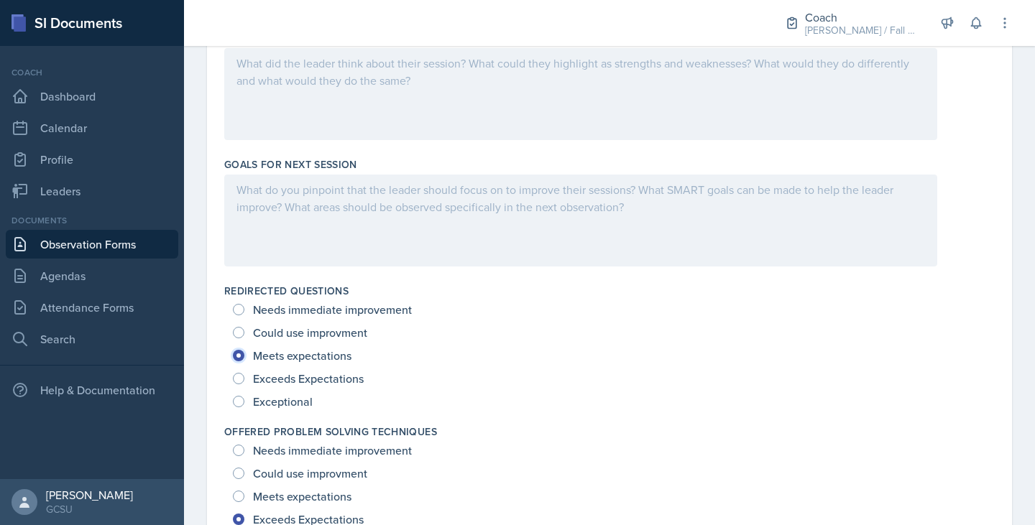
scroll to position [1164, 0]
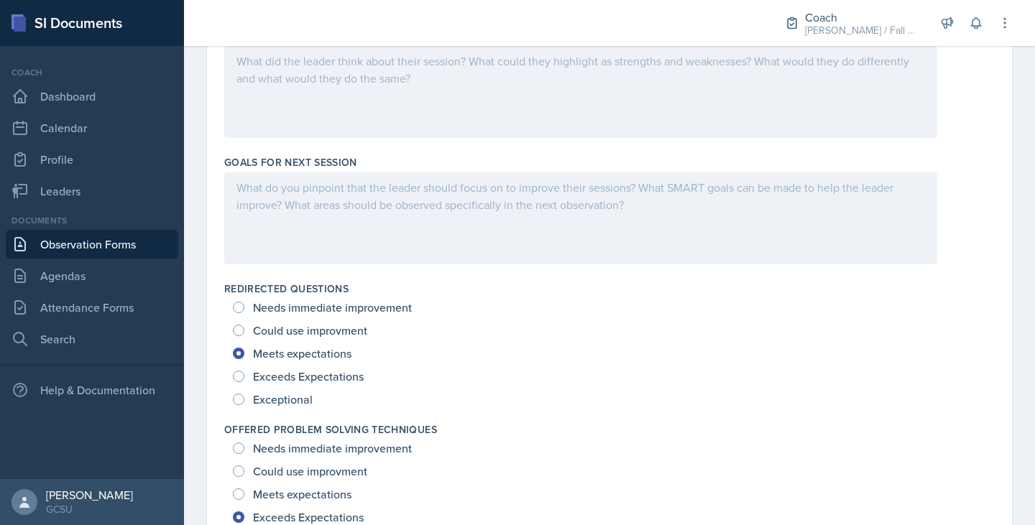
click at [267, 378] on span "Exceeds Expectations" at bounding box center [308, 376] width 111 height 14
click at [244, 378] on input "Exceeds Expectations" at bounding box center [239, 377] width 12 height 12
radio input "true"
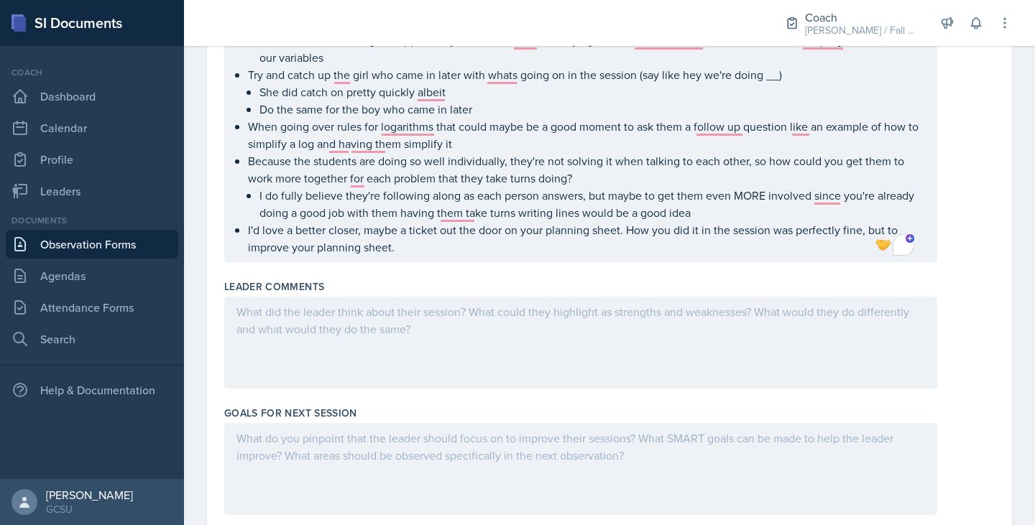
scroll to position [916, 0]
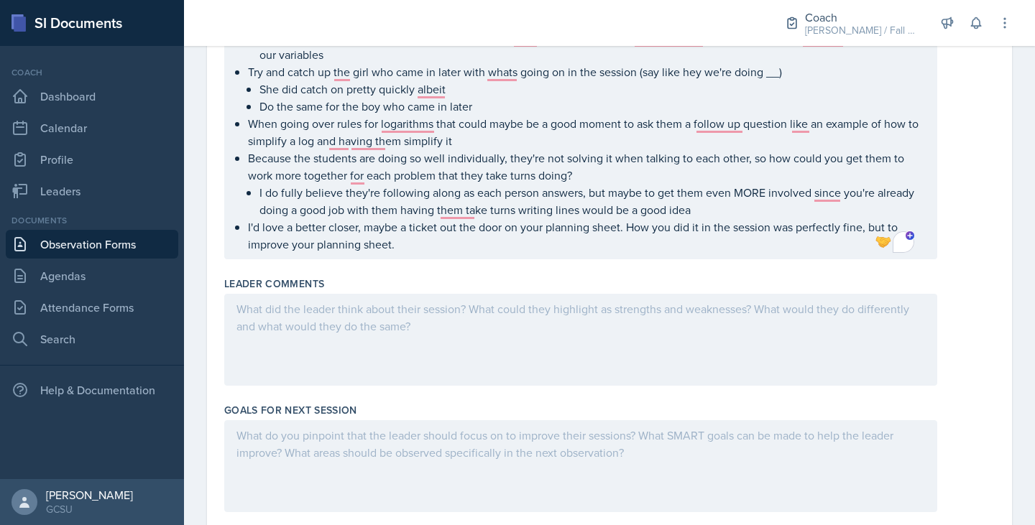
click at [349, 345] on div at bounding box center [580, 340] width 713 height 92
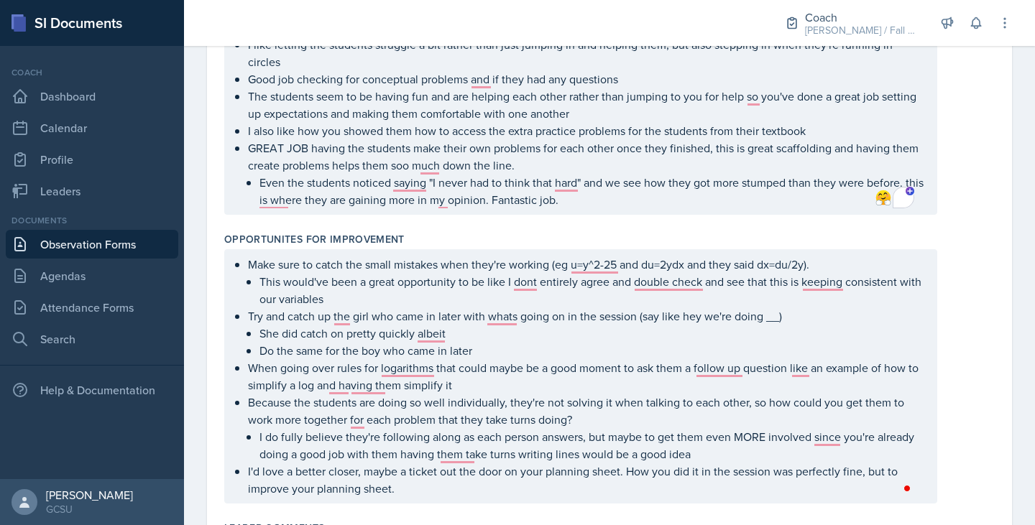
scroll to position [673, 0]
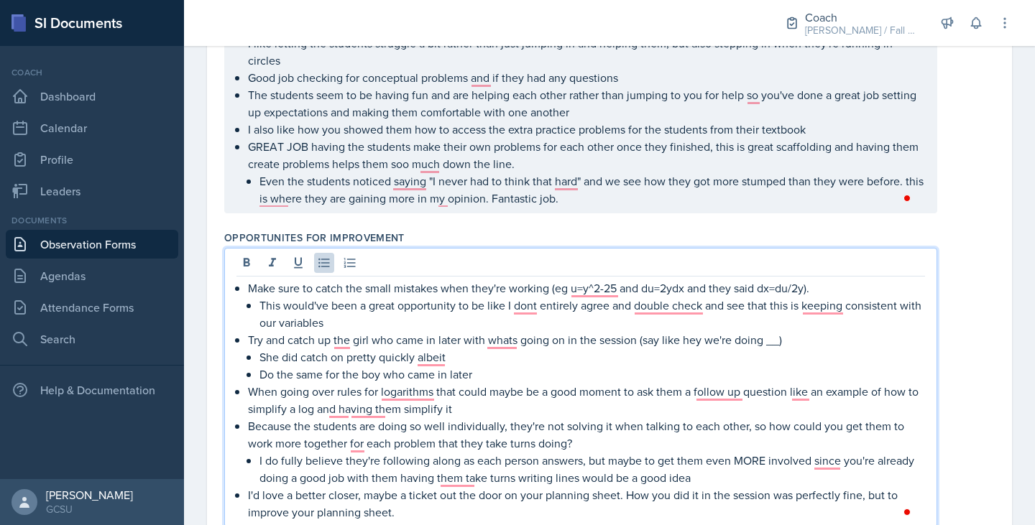
click at [602, 424] on p "Because the students are doing so well individually, they're not solving it whe…" at bounding box center [586, 435] width 677 height 35
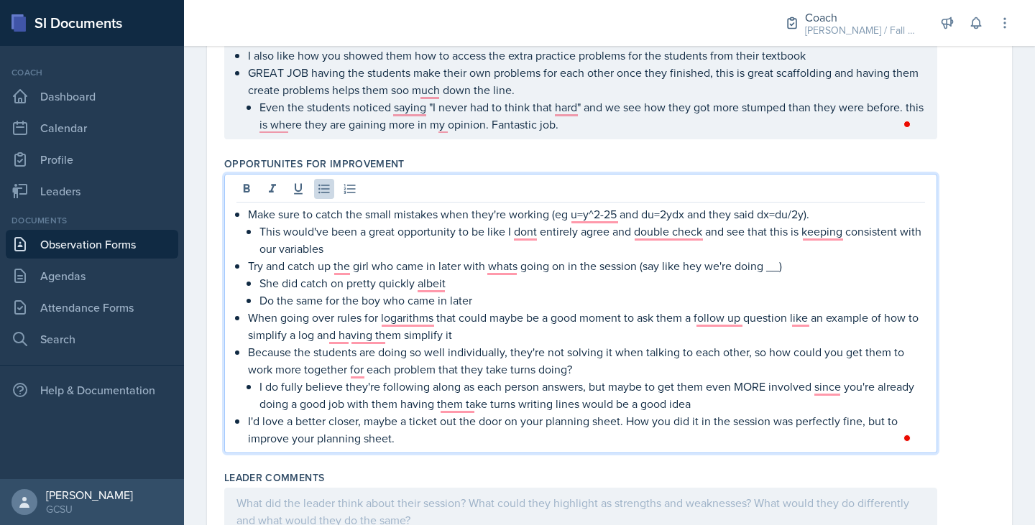
scroll to position [748, 0]
click at [749, 400] on p "I do fully believe they're following along as each person answers, but maybe to…" at bounding box center [593, 394] width 666 height 35
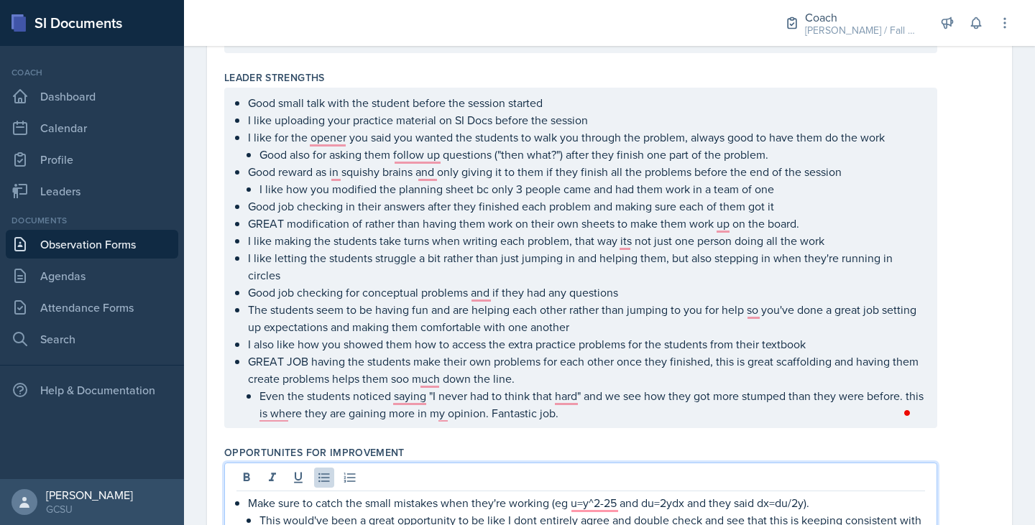
scroll to position [483, 0]
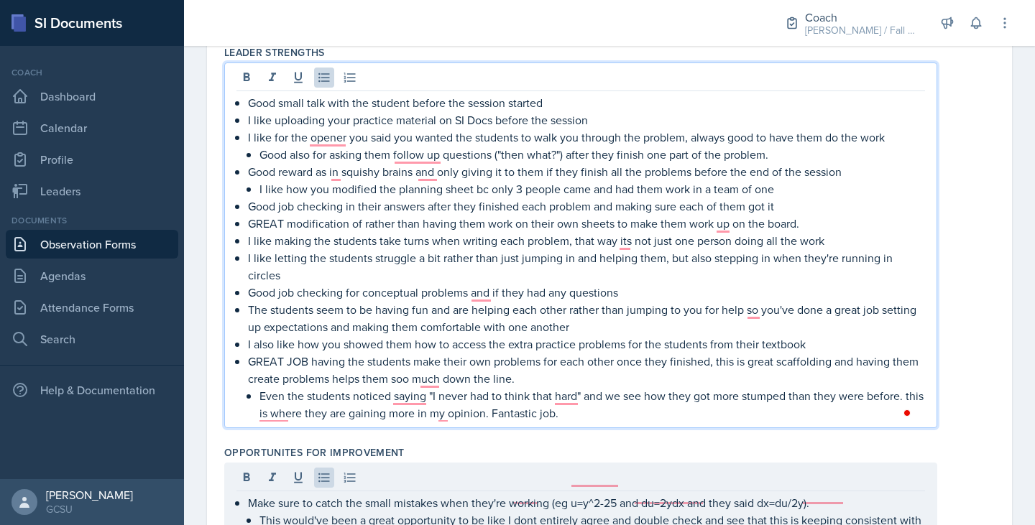
click at [600, 411] on p "Even the students noticed saying "I never had to think that hard" and we see ho…" at bounding box center [593, 404] width 666 height 35
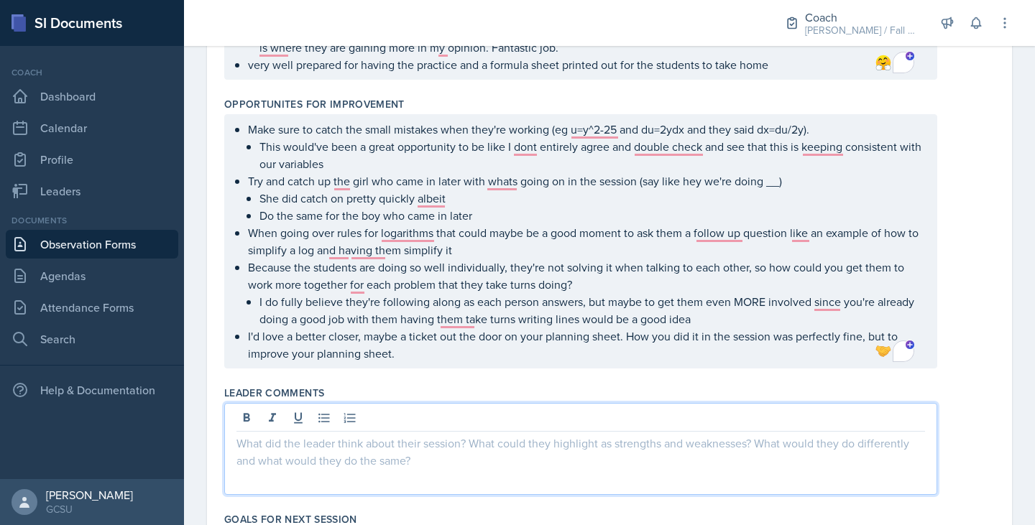
click at [346, 450] on p at bounding box center [580, 443] width 689 height 17
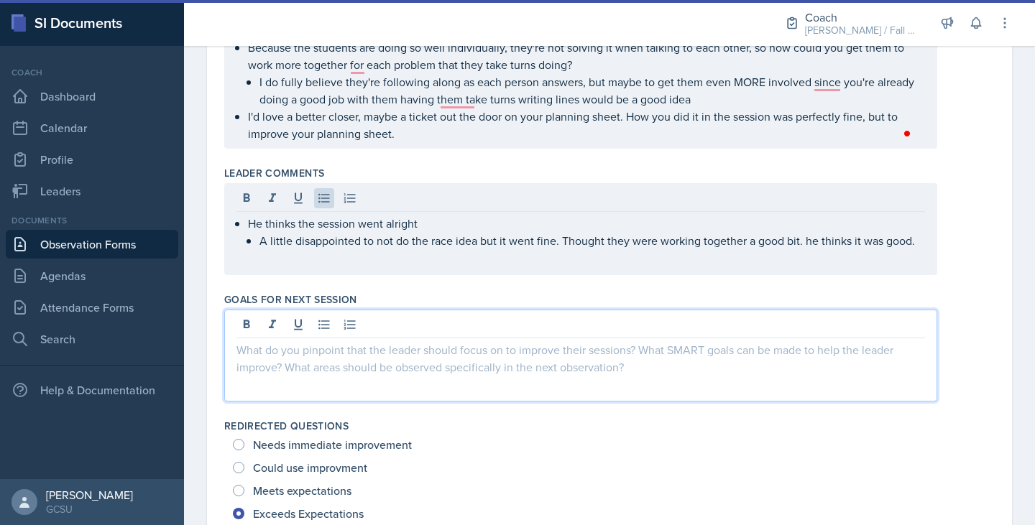
click at [428, 352] on p at bounding box center [580, 349] width 689 height 17
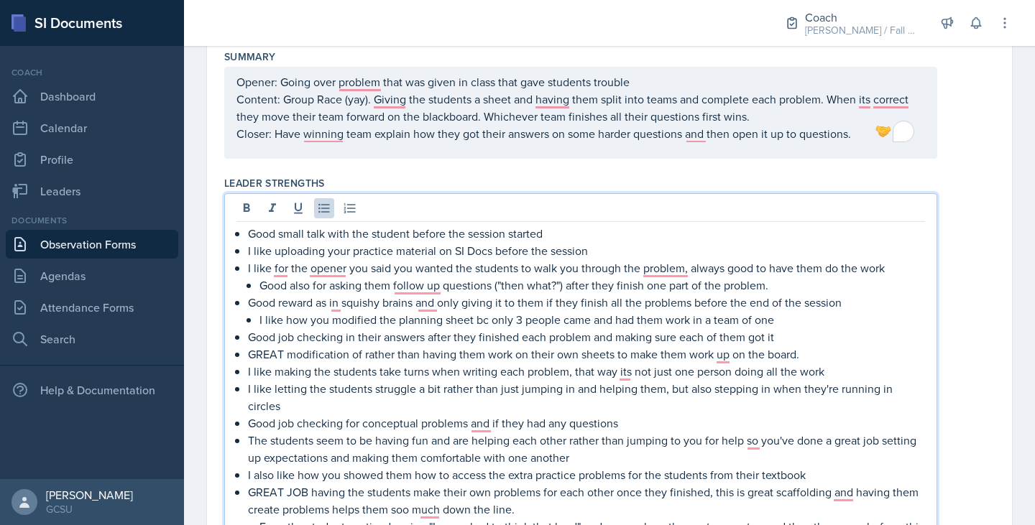
scroll to position [377, 0]
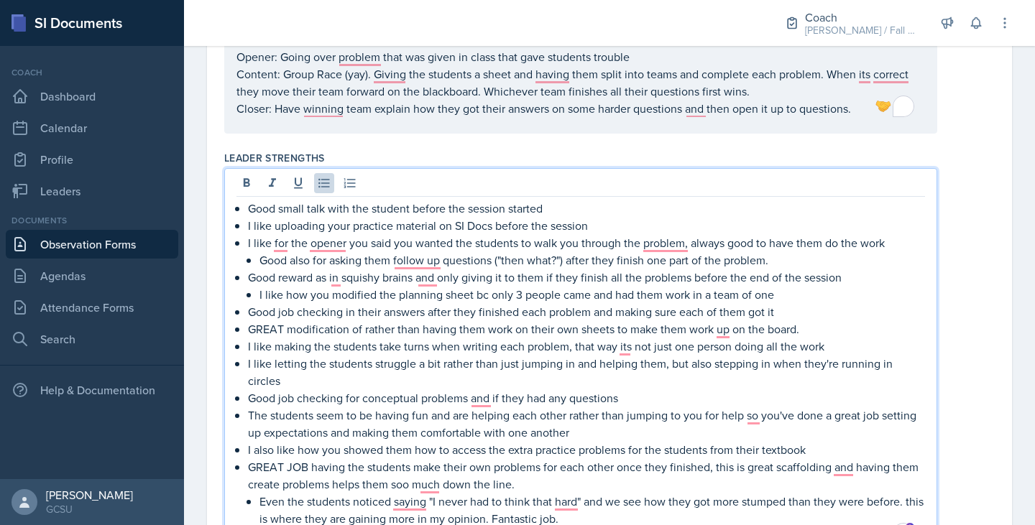
click at [465, 345] on p "I like making the students take turns when writing each problem, that way its n…" at bounding box center [586, 346] width 677 height 17
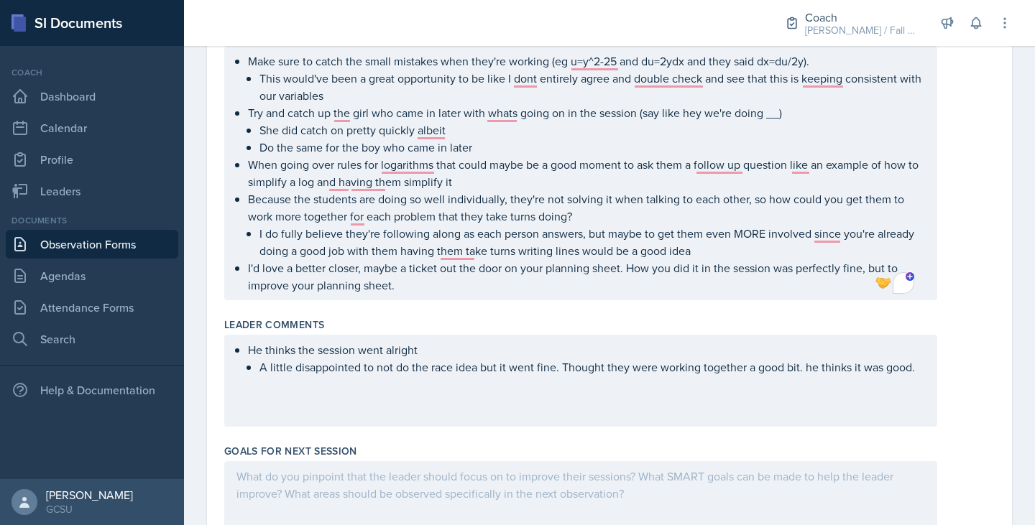
scroll to position [920, 0]
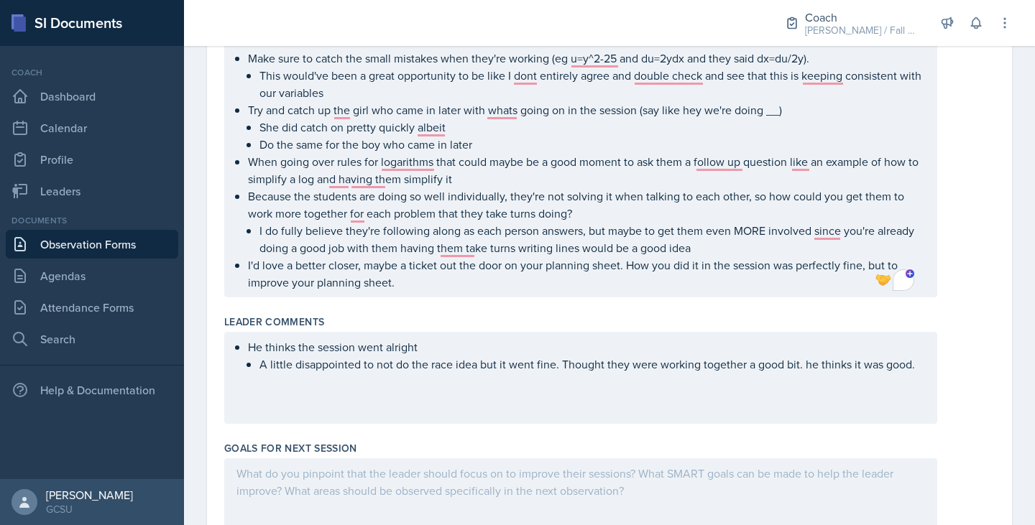
click at [585, 377] on div "He thinks the session went alright A little disappointed to not do the race ide…" at bounding box center [580, 378] width 713 height 92
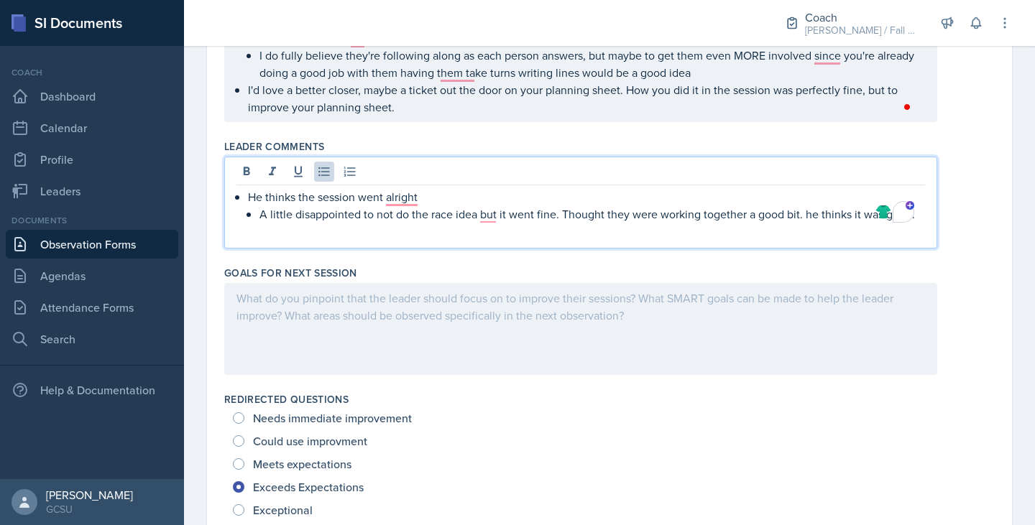
scroll to position [1069, 0]
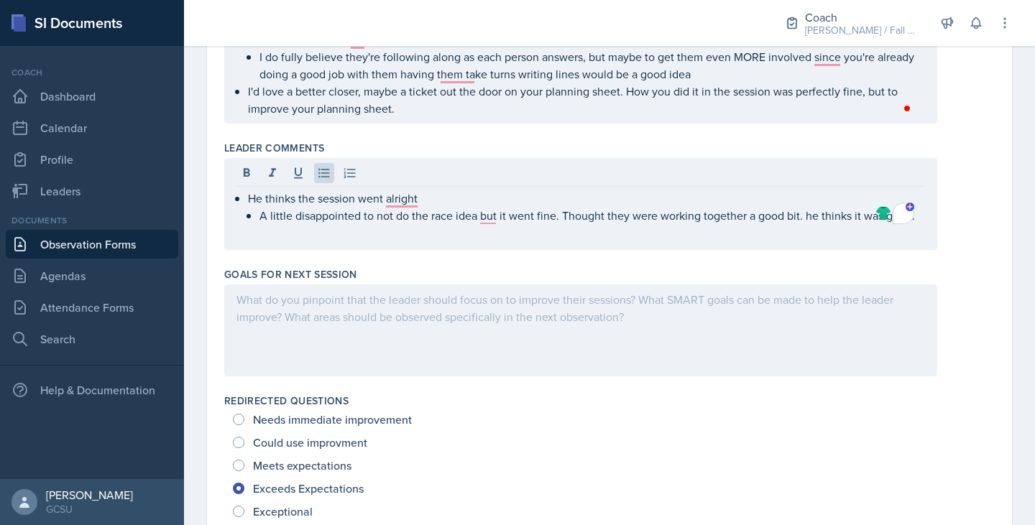
click at [526, 338] on div at bounding box center [580, 331] width 713 height 92
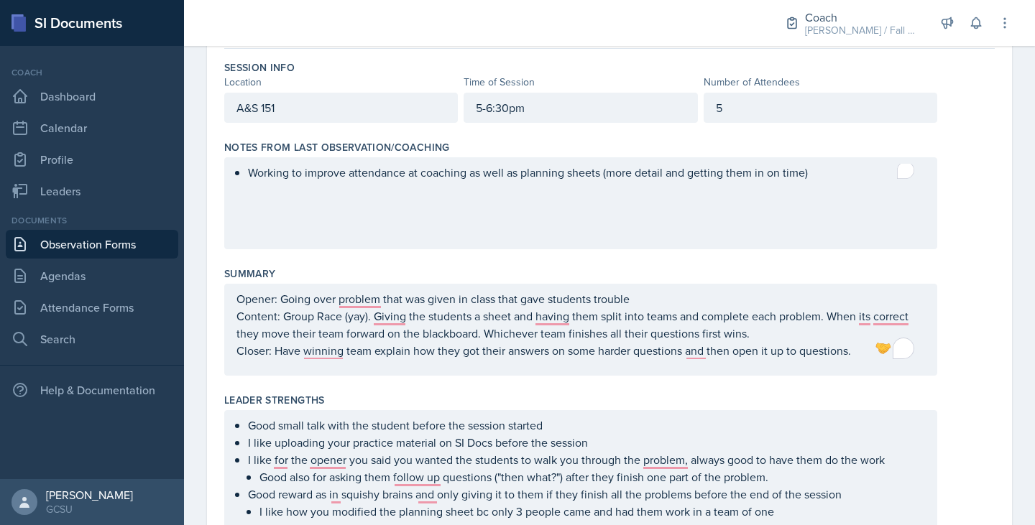
scroll to position [0, 0]
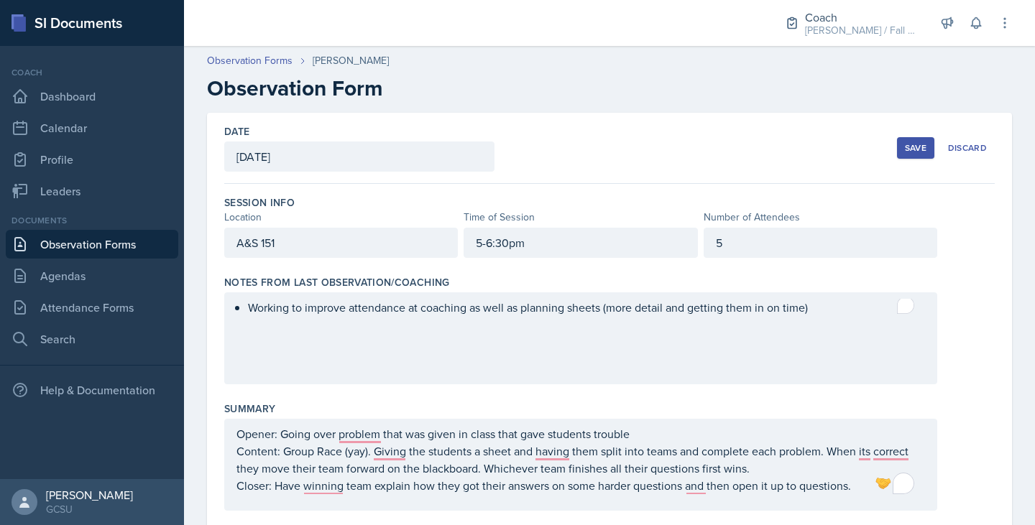
click at [897, 152] on button "Save" at bounding box center [915, 148] width 37 height 22
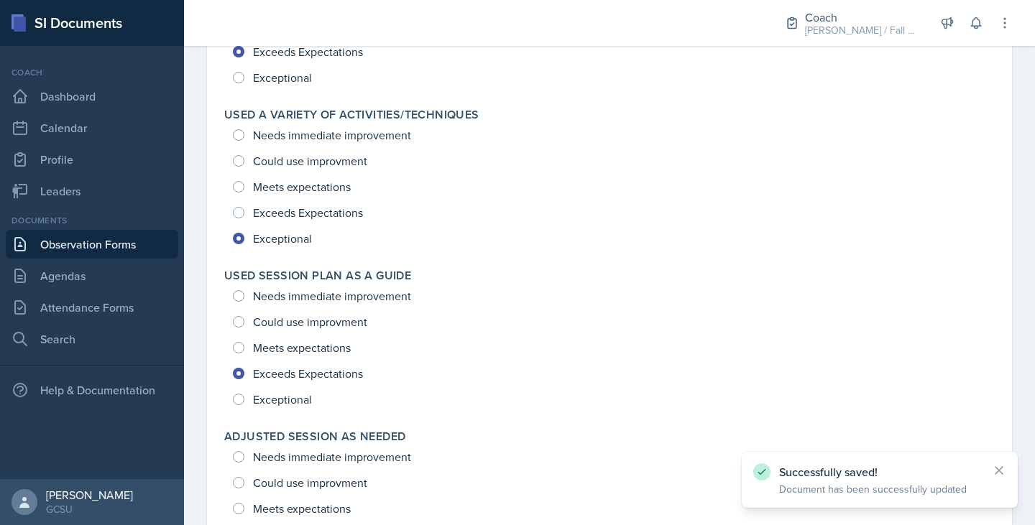
scroll to position [2497, 0]
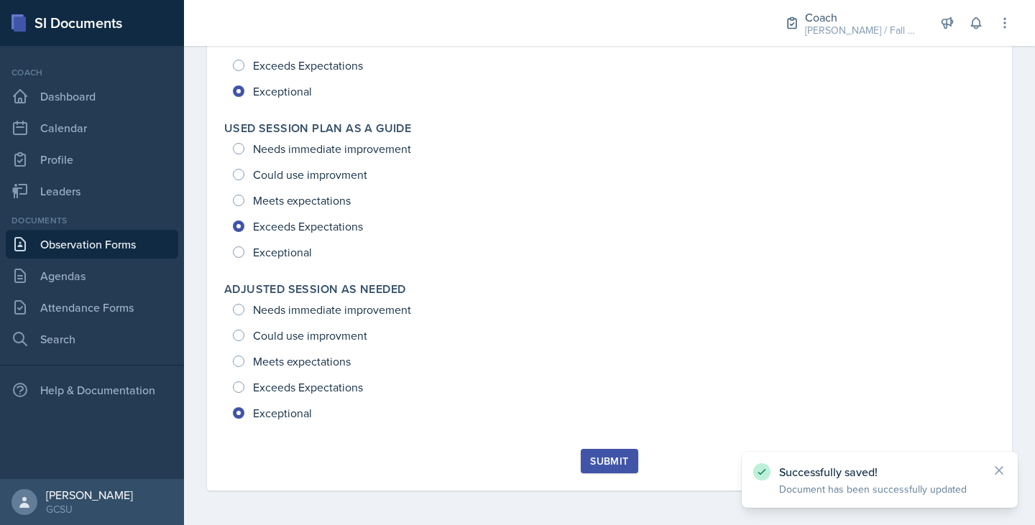
click at [590, 456] on div "Submit" at bounding box center [609, 462] width 38 height 12
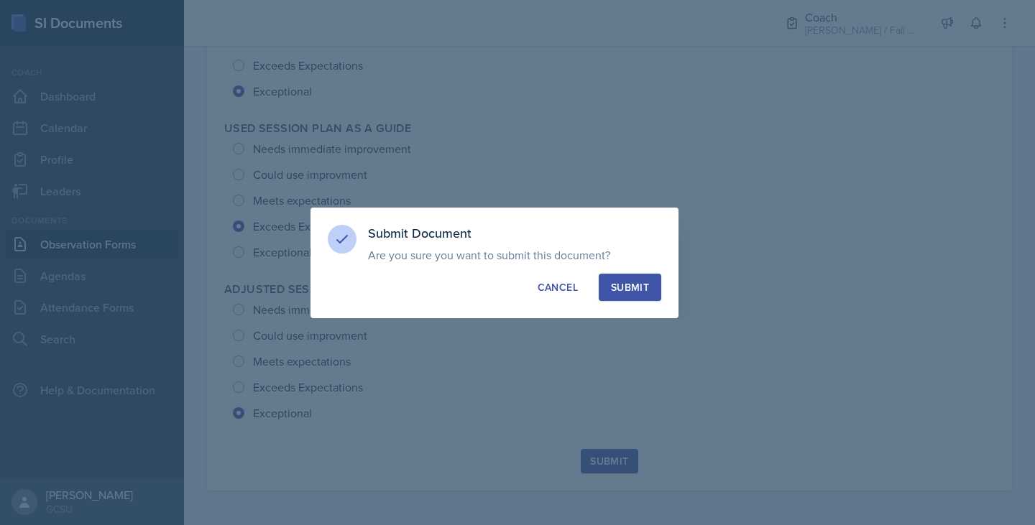
click at [628, 283] on div "Submit" at bounding box center [630, 287] width 38 height 14
radio input "true"
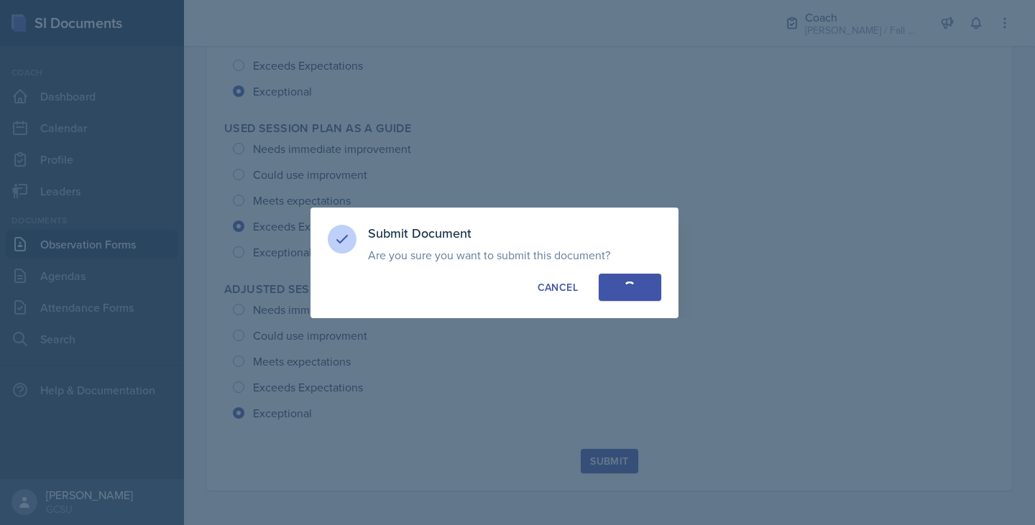
radio input "true"
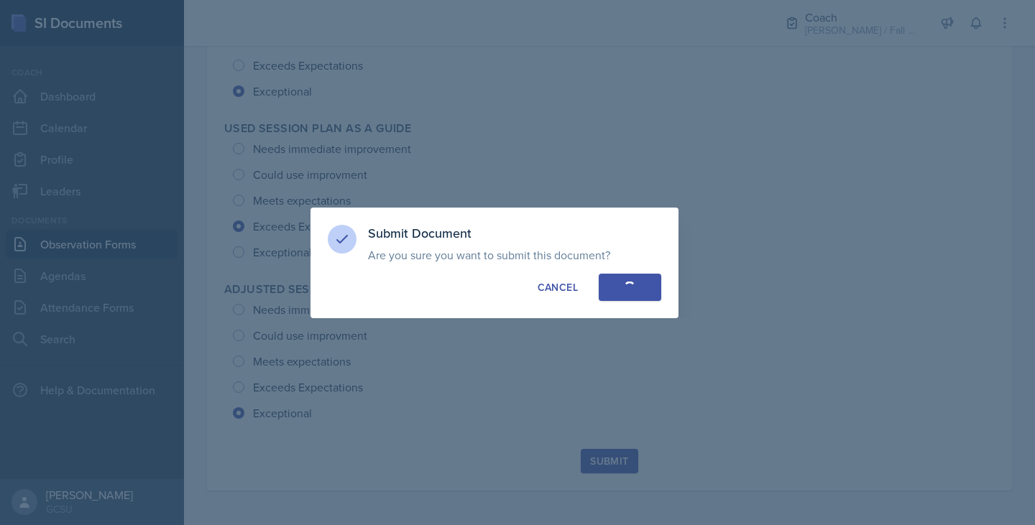
radio input "true"
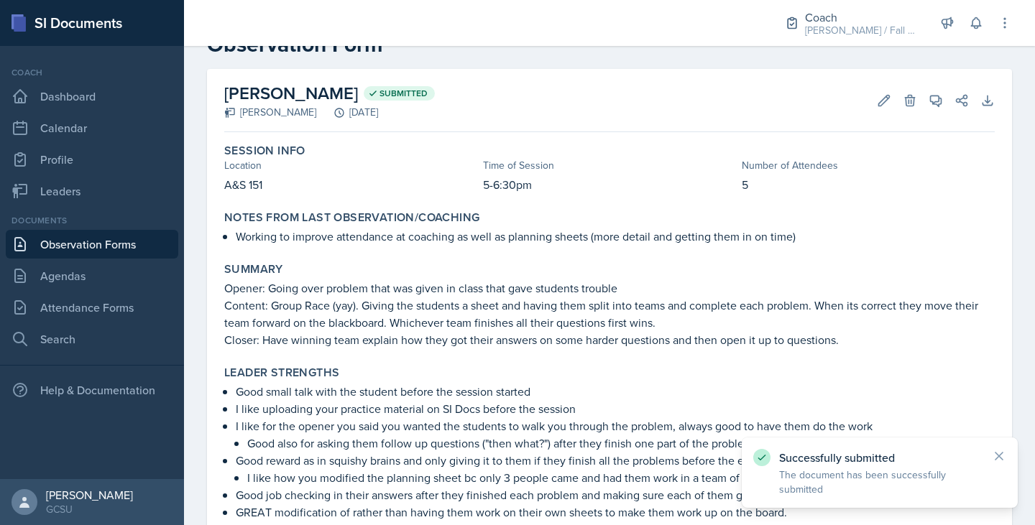
scroll to position [0, 0]
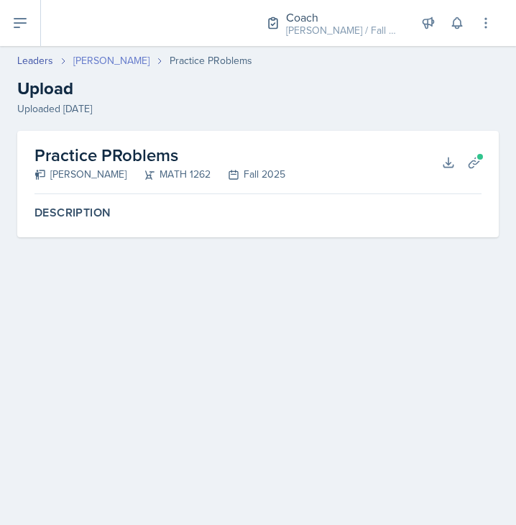
click at [106, 60] on link "Jonas Barfield" at bounding box center [111, 60] width 76 height 15
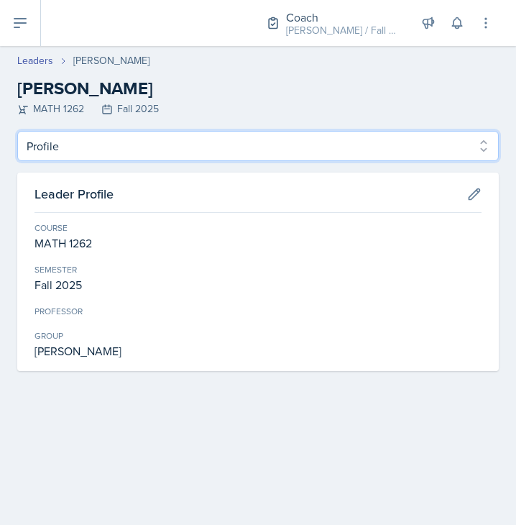
drag, startPoint x: 98, startPoint y: 139, endPoint x: 101, endPoint y: 193, distance: 54.0
click at [101, 193] on div "Profile Planning Sheets Observation Forms Uploads Profile Planning Sheets Obser…" at bounding box center [258, 251] width 482 height 240
select select "Planning Sheets"
click at [17, 131] on select "Profile Planning Sheets Observation Forms Uploads" at bounding box center [258, 146] width 482 height 30
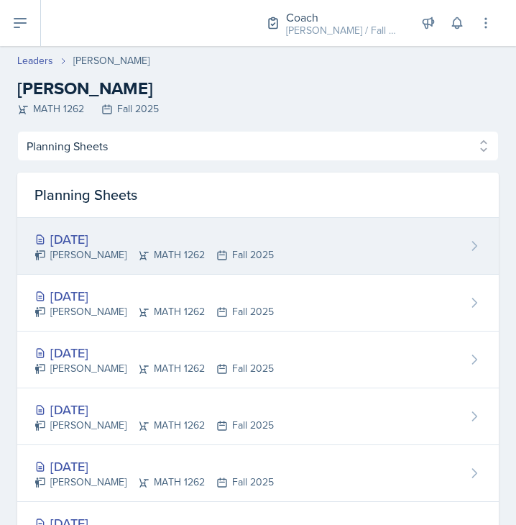
click at [111, 254] on div "Jonas Barfield MATH 1262 Fall 2025" at bounding box center [154, 254] width 239 height 15
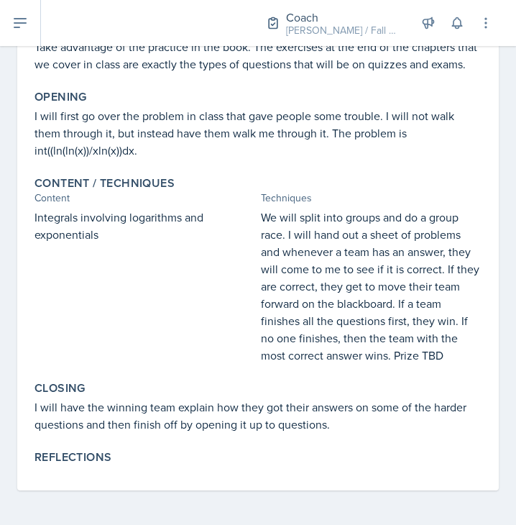
scroll to position [285, 0]
